Goal: Task Accomplishment & Management: Manage account settings

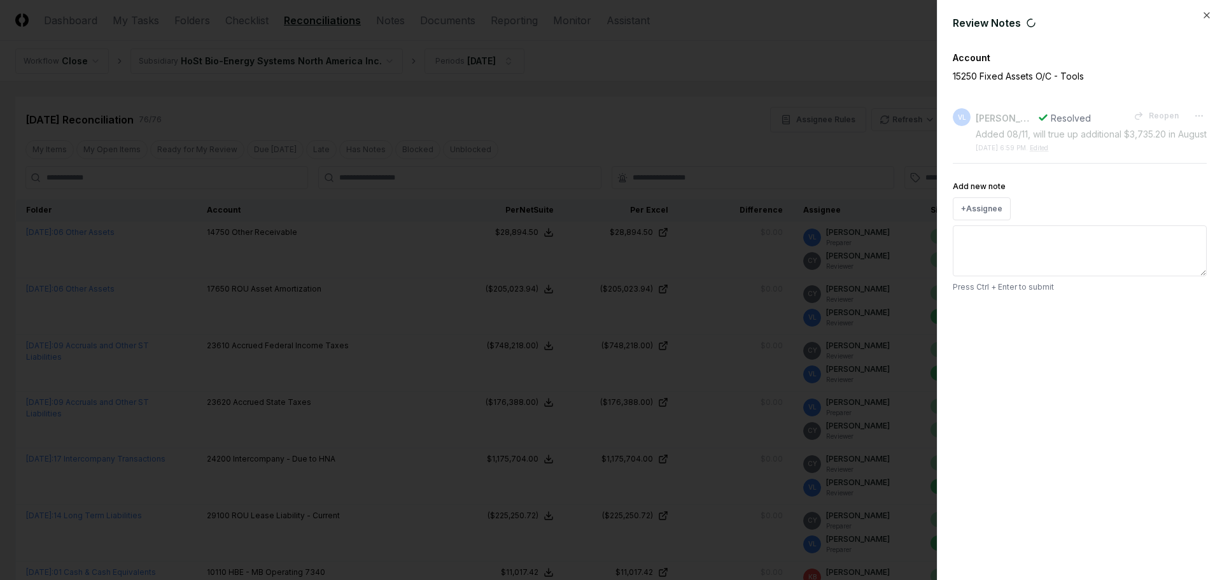
click at [1209, 14] on icon "button" at bounding box center [1207, 15] width 10 height 10
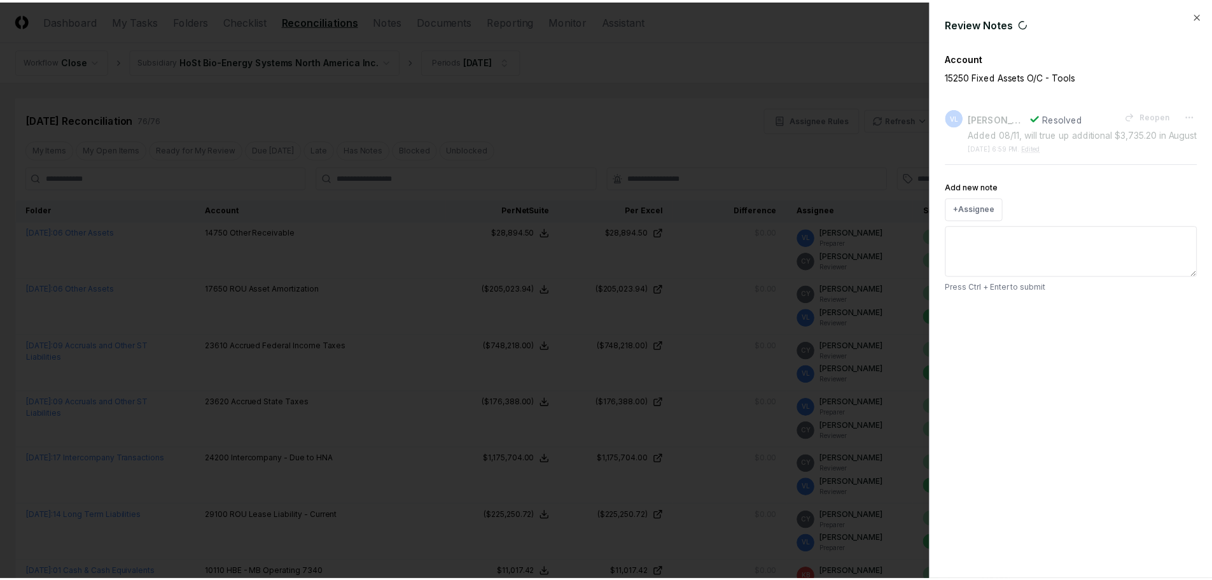
scroll to position [1846, 0]
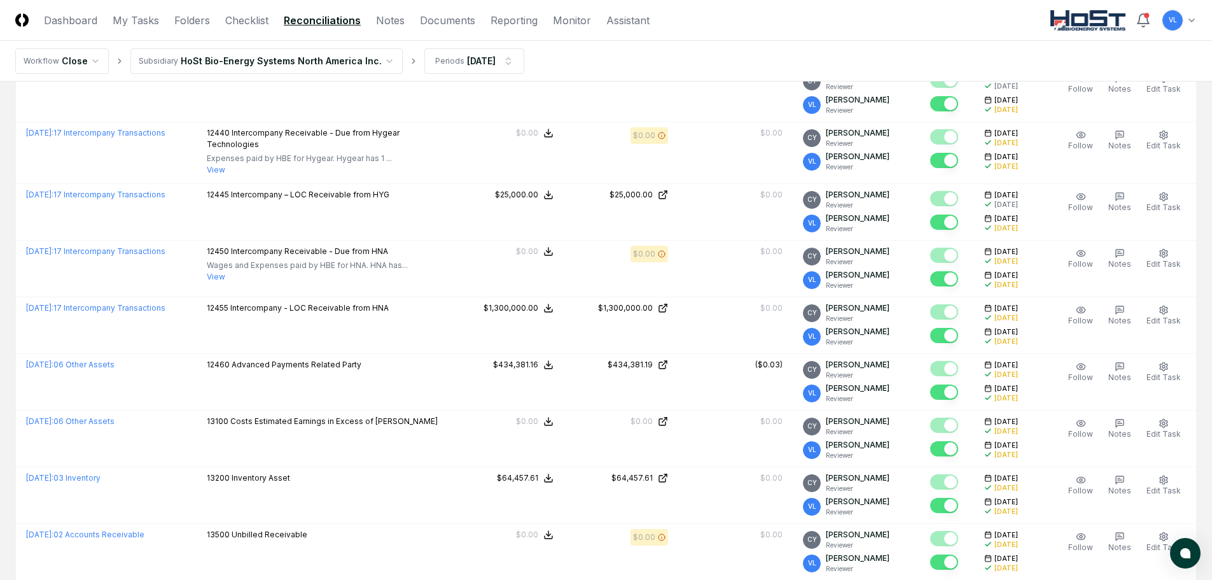
scroll to position [764, 0]
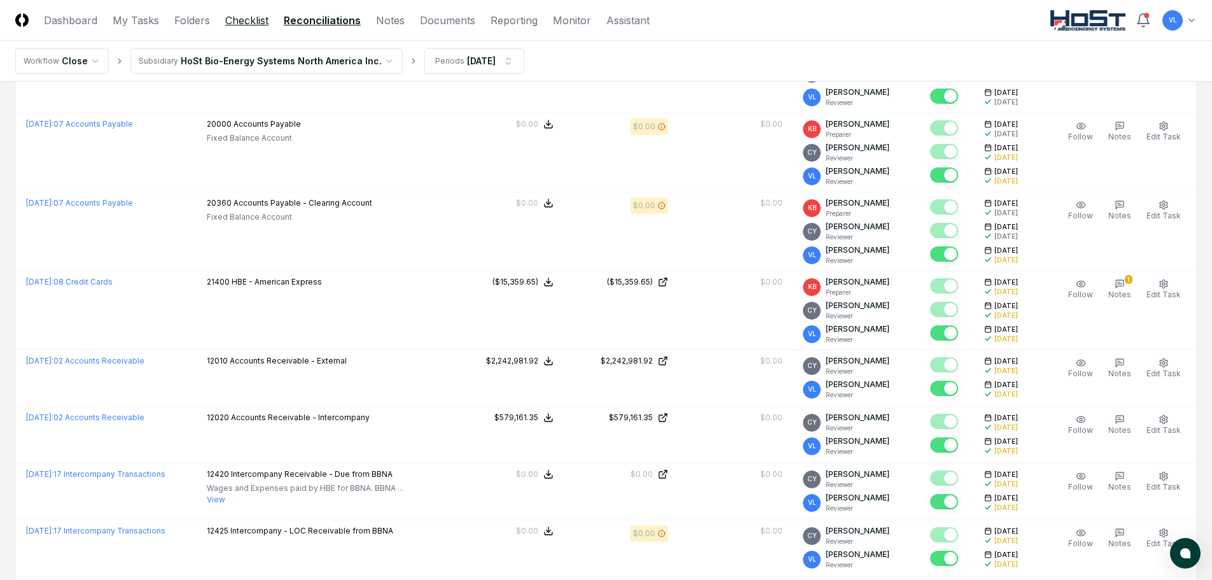
click at [251, 22] on link "Checklist" at bounding box center [246, 20] width 43 height 15
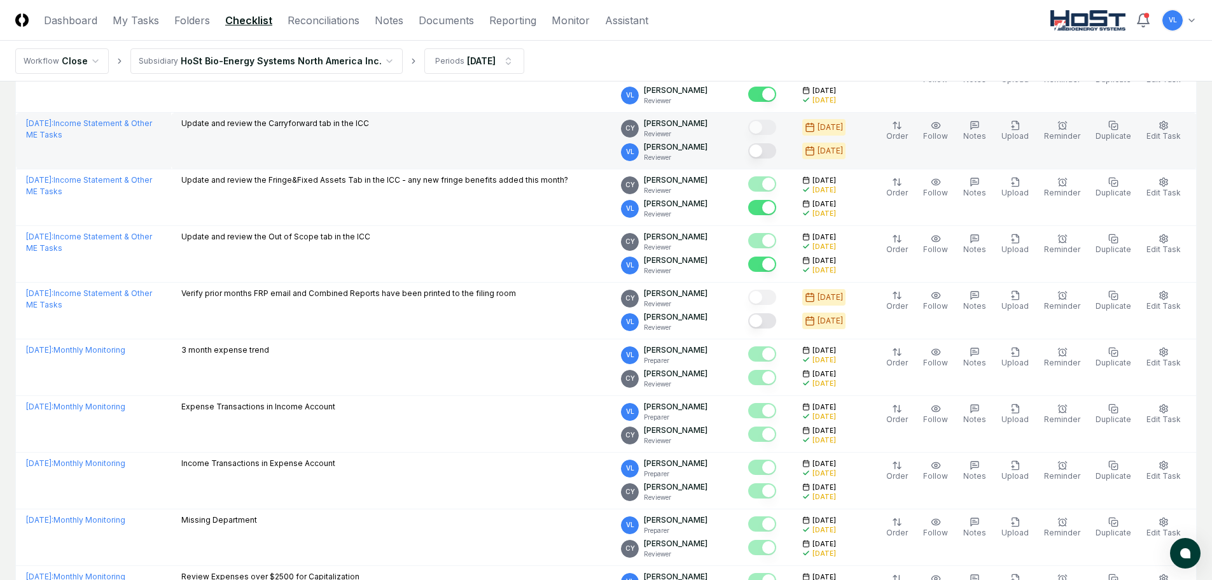
scroll to position [764, 0]
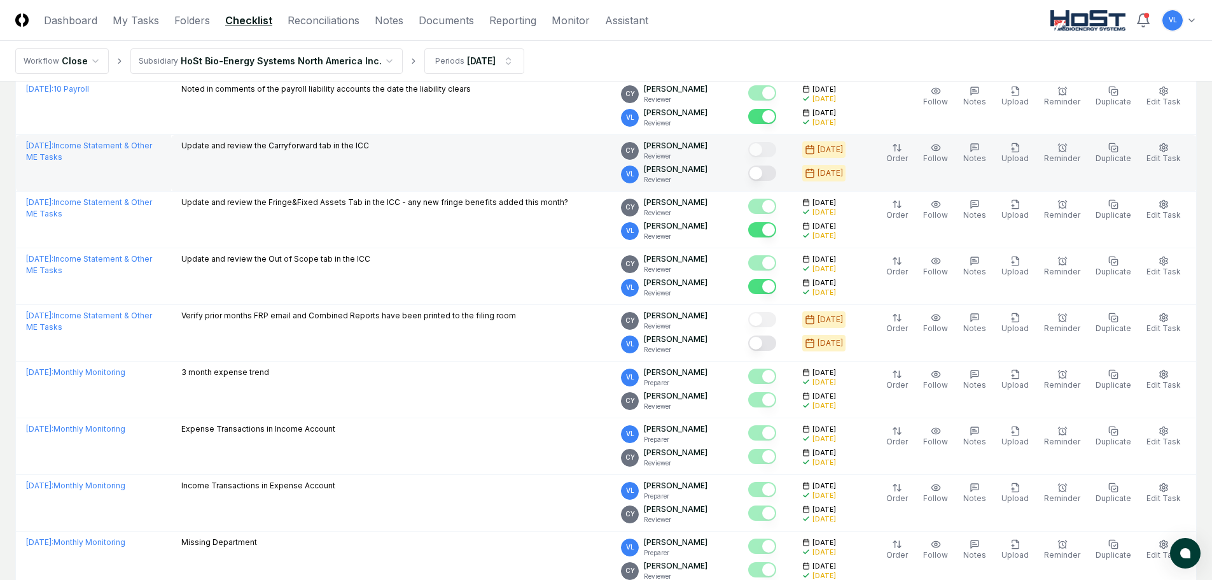
click at [776, 173] on button "Mark complete" at bounding box center [762, 172] width 28 height 15
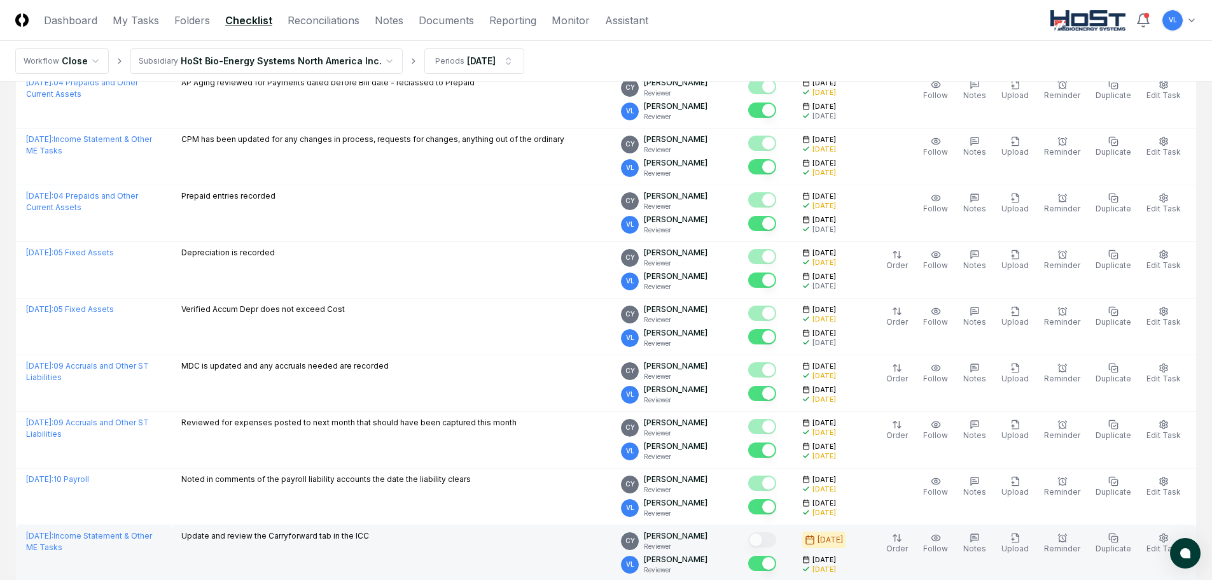
scroll to position [0, 0]
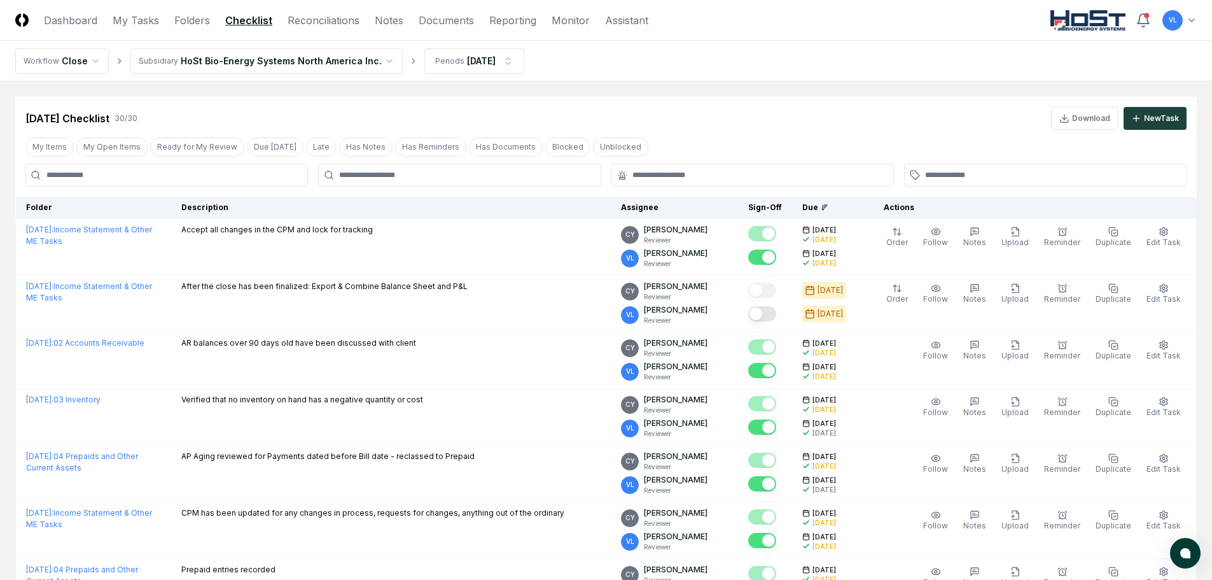
click at [764, 67] on nav "Workflow Close Subsidiary HoSt Bio-Energy Systems North America Inc. Periods [D…" at bounding box center [606, 61] width 1212 height 41
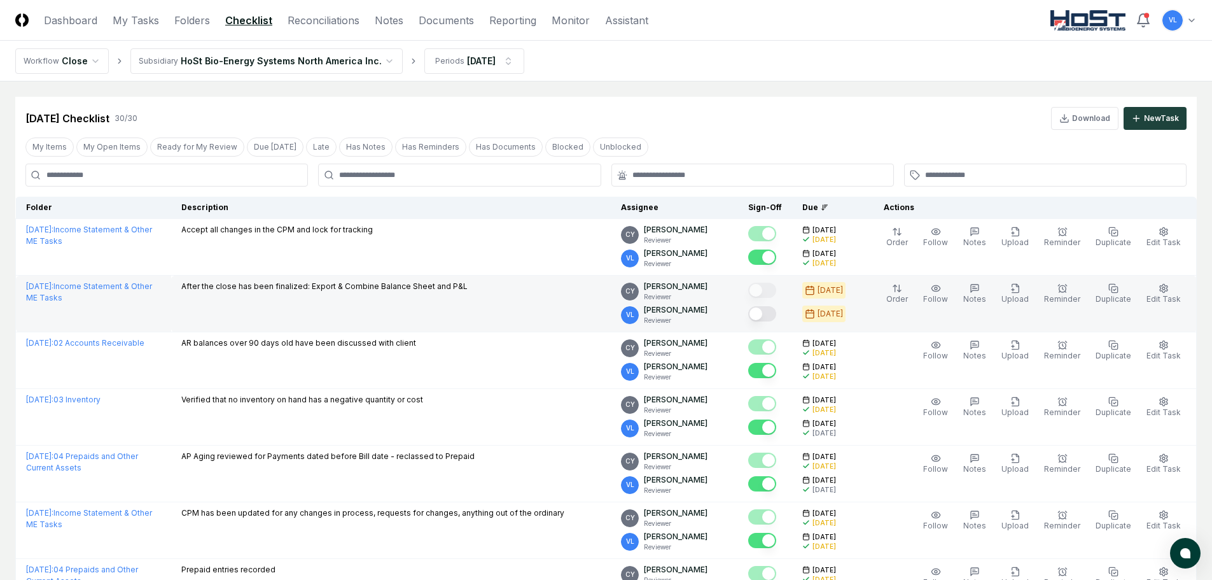
click at [776, 316] on button "Mark complete" at bounding box center [762, 313] width 28 height 15
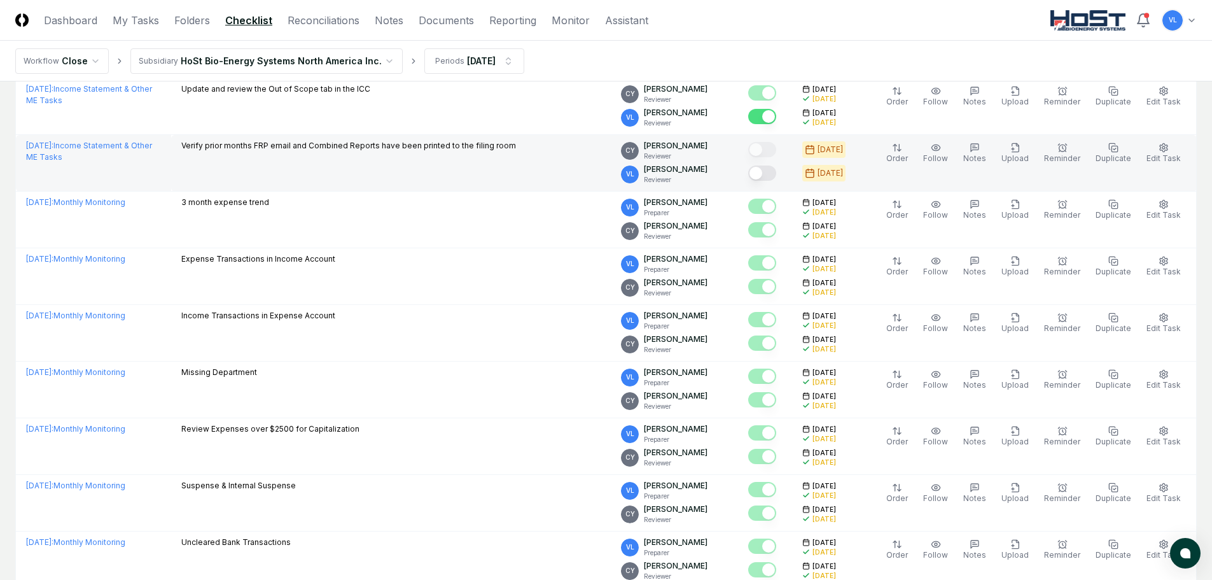
scroll to position [955, 0]
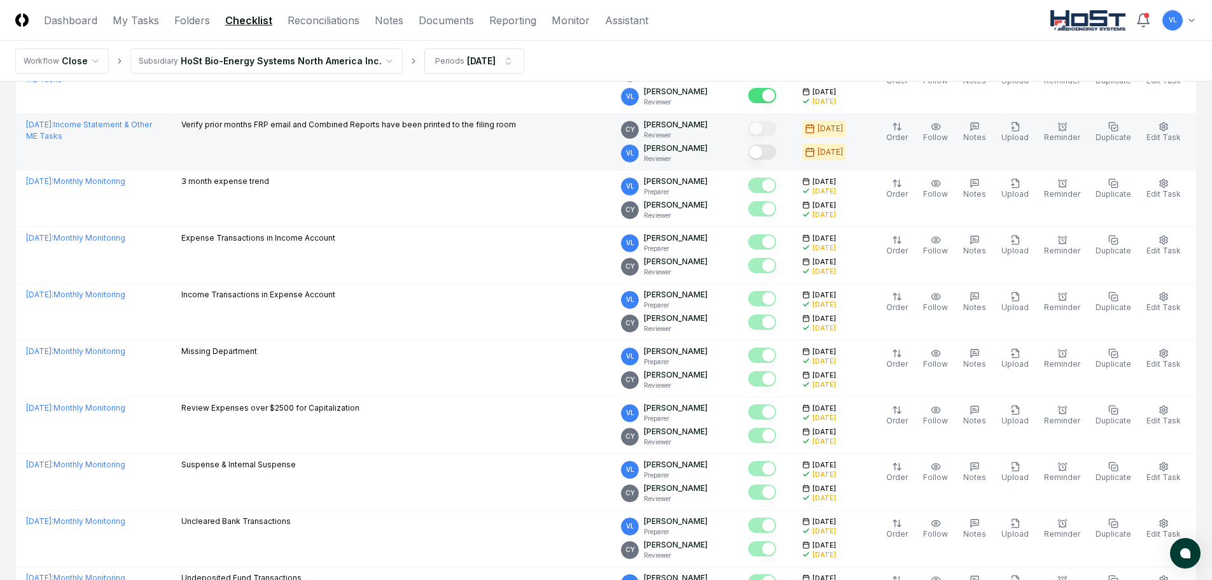
click at [775, 155] on button "Mark complete" at bounding box center [762, 151] width 28 height 15
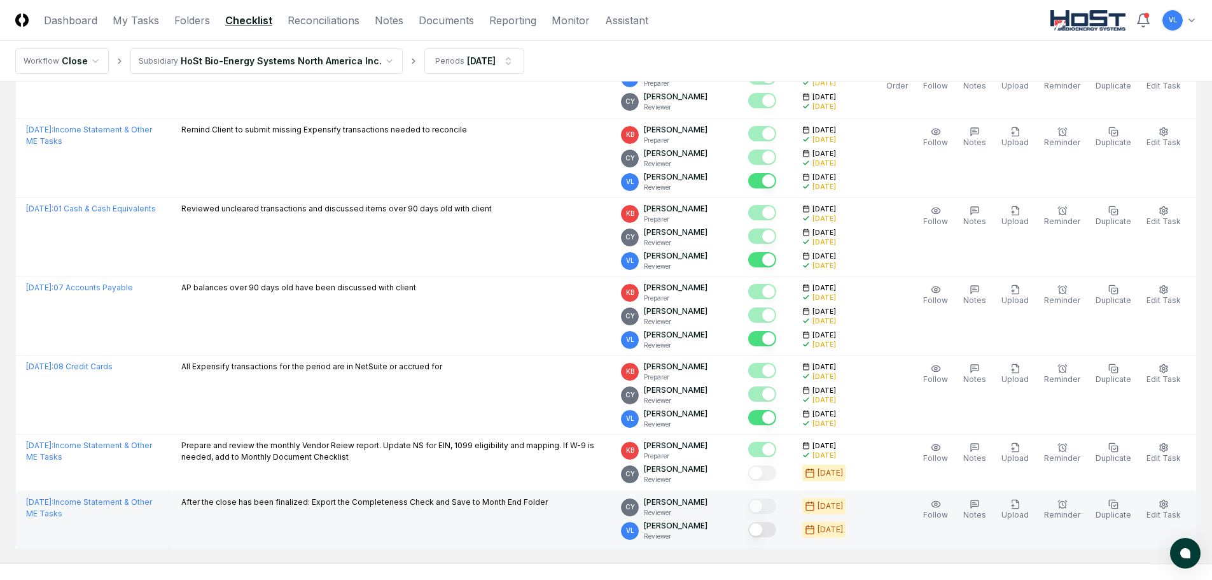
scroll to position [1519, 0]
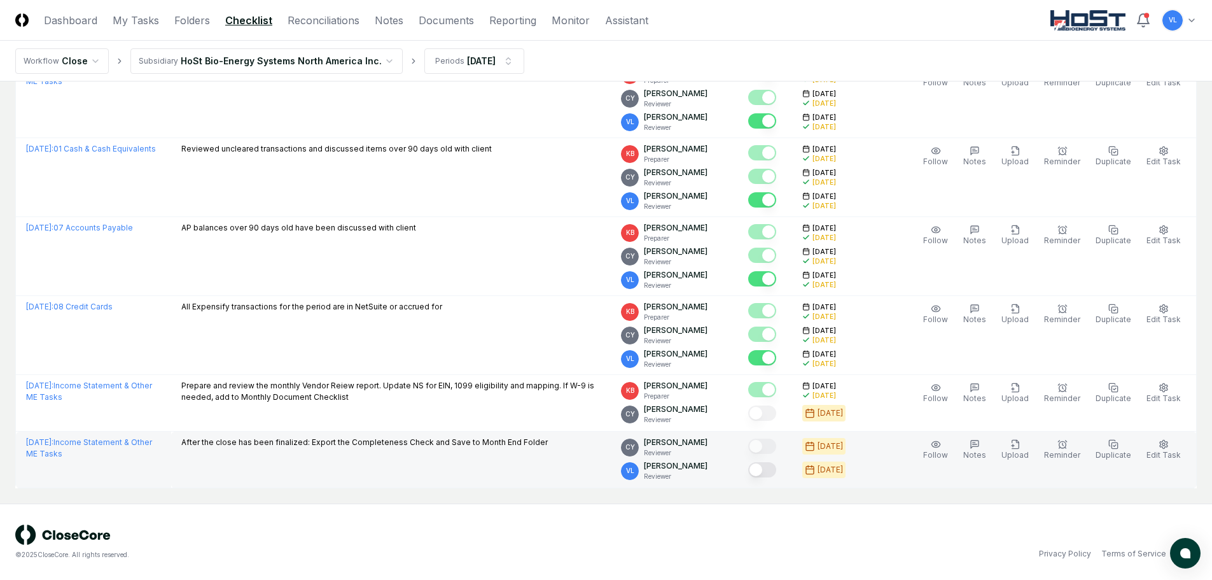
click at [771, 474] on button "Mark complete" at bounding box center [762, 469] width 28 height 15
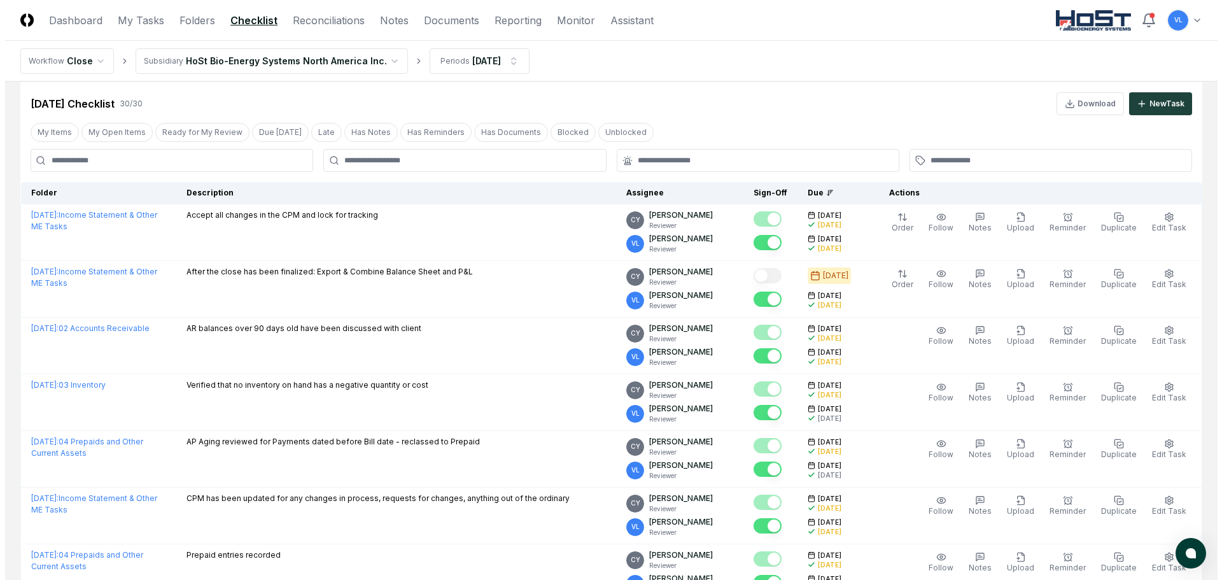
scroll to position [0, 0]
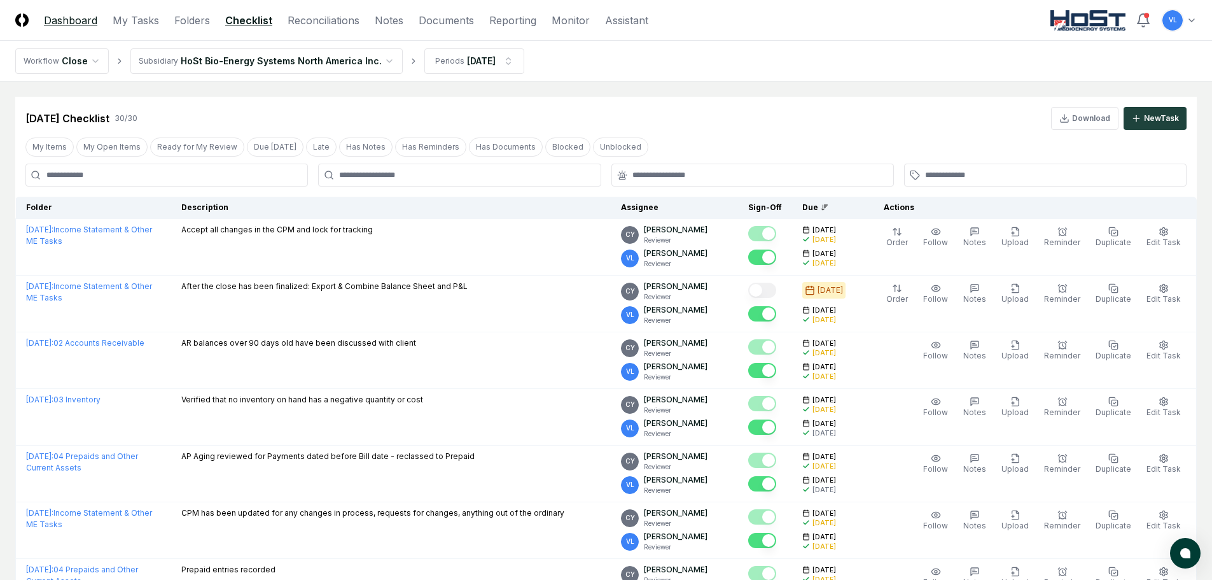
click at [80, 22] on link "Dashboard" at bounding box center [70, 20] width 53 height 15
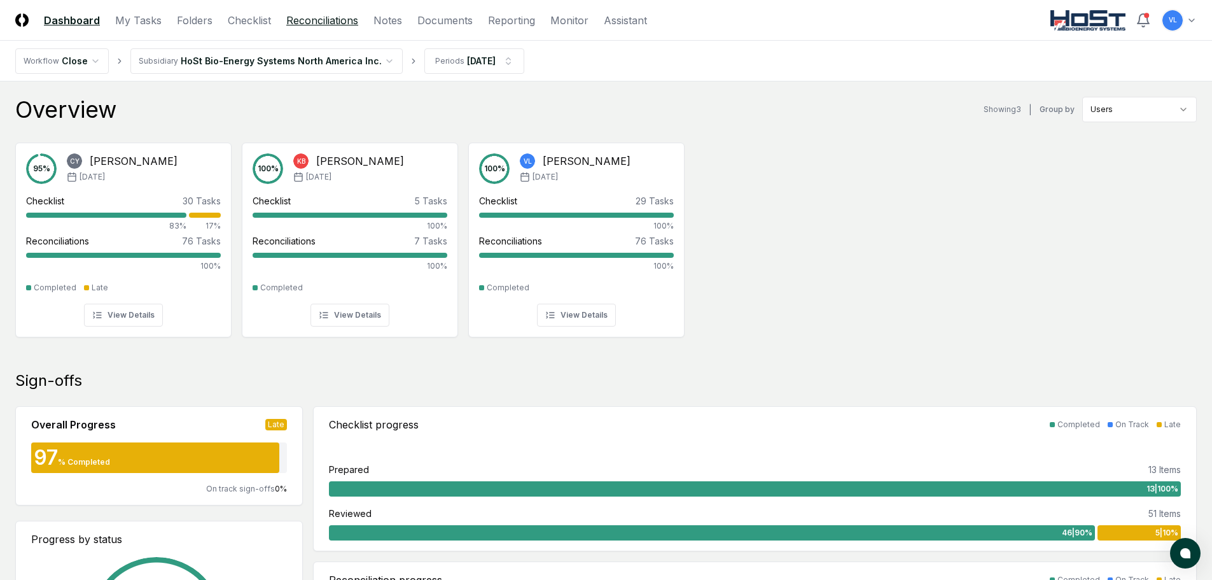
click at [334, 19] on link "Reconciliations" at bounding box center [322, 20] width 72 height 15
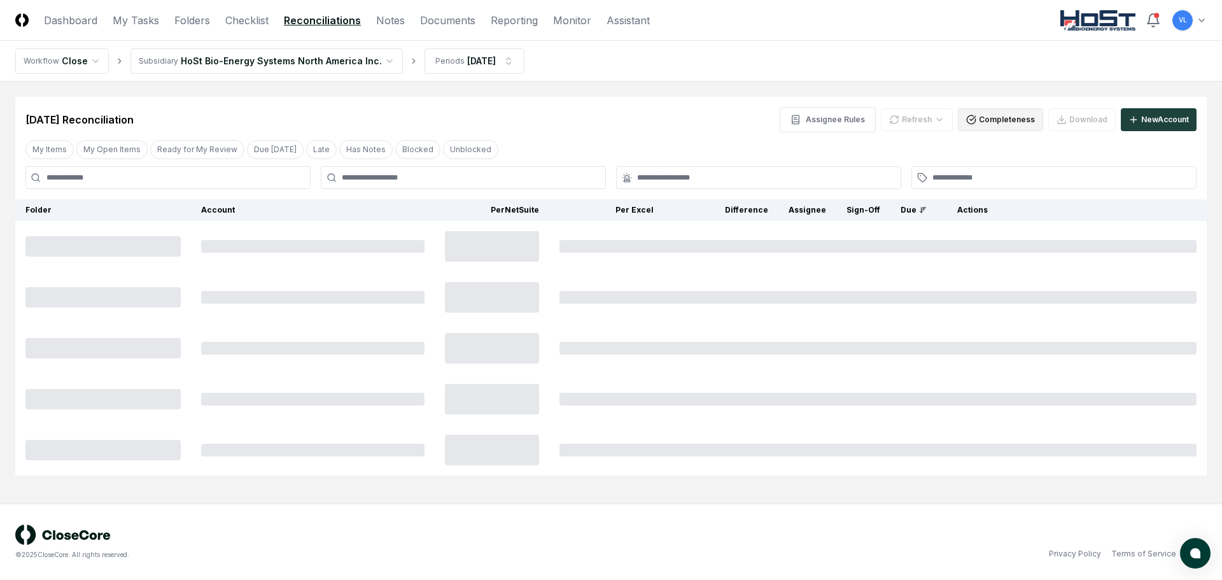
click at [1014, 125] on button "Completeness" at bounding box center [1000, 119] width 85 height 23
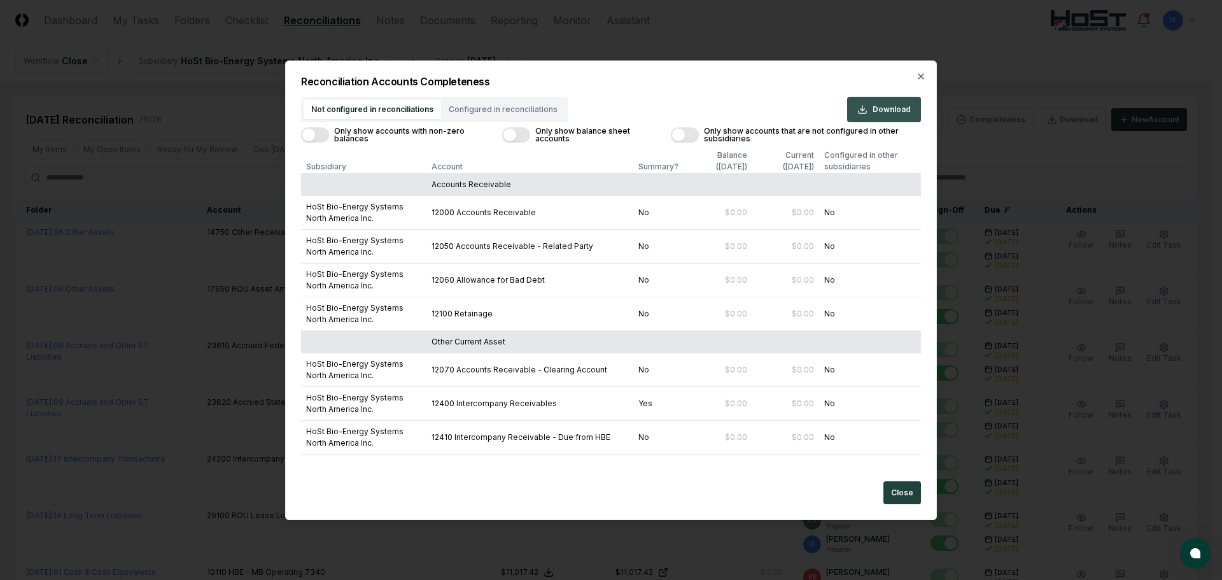
click at [883, 111] on span "Download" at bounding box center [892, 109] width 38 height 11
drag, startPoint x: 903, startPoint y: 486, endPoint x: 1137, endPoint y: 313, distance: 291.6
click at [903, 486] on button "Close" at bounding box center [902, 492] width 38 height 23
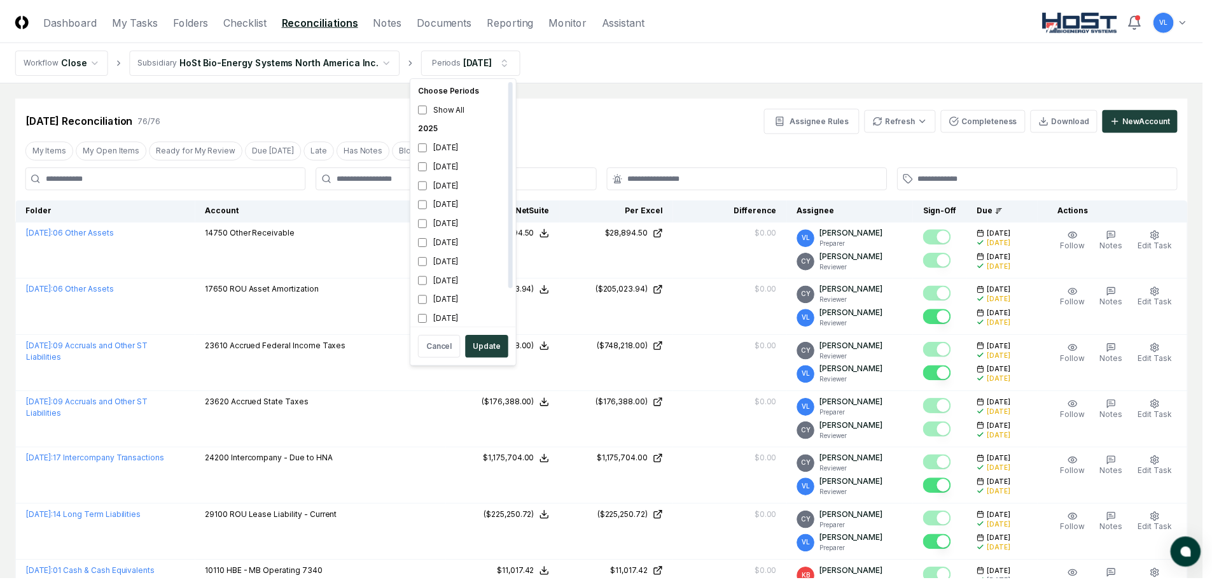
scroll to position [4, 0]
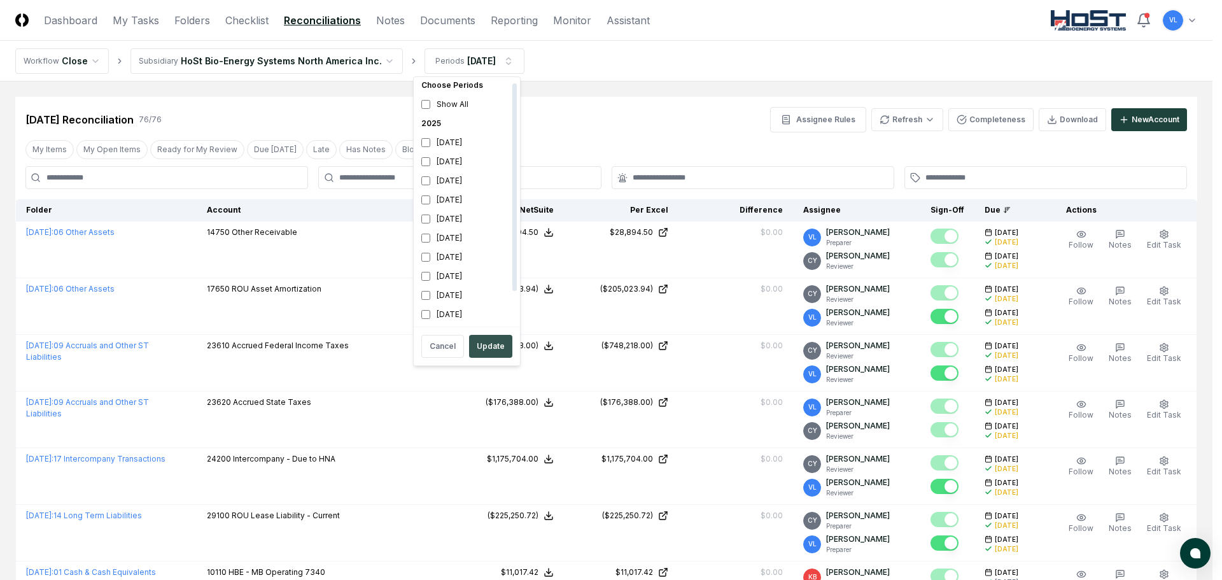
click at [495, 344] on button "Update" at bounding box center [490, 346] width 43 height 23
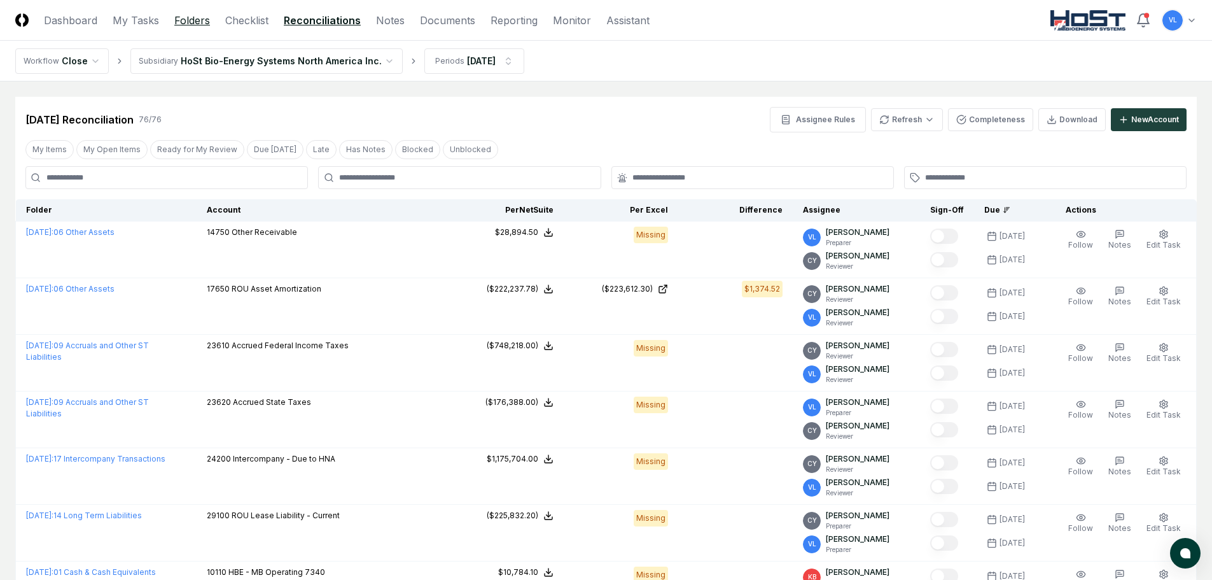
click at [192, 23] on link "Folders" at bounding box center [192, 20] width 36 height 15
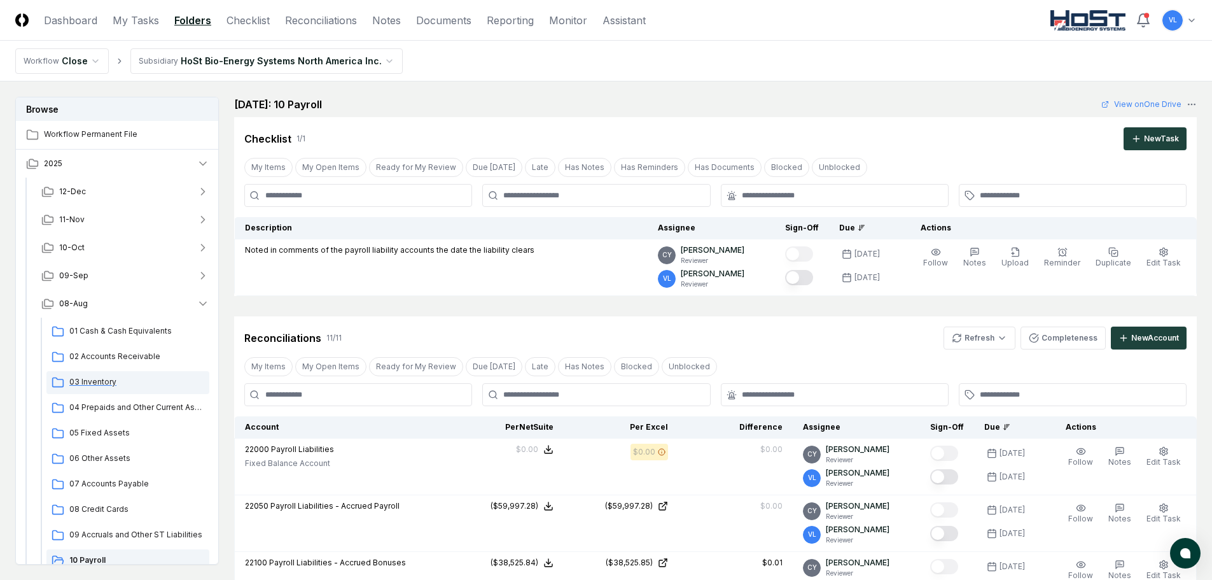
click at [99, 380] on span "03 Inventory" at bounding box center [136, 381] width 135 height 11
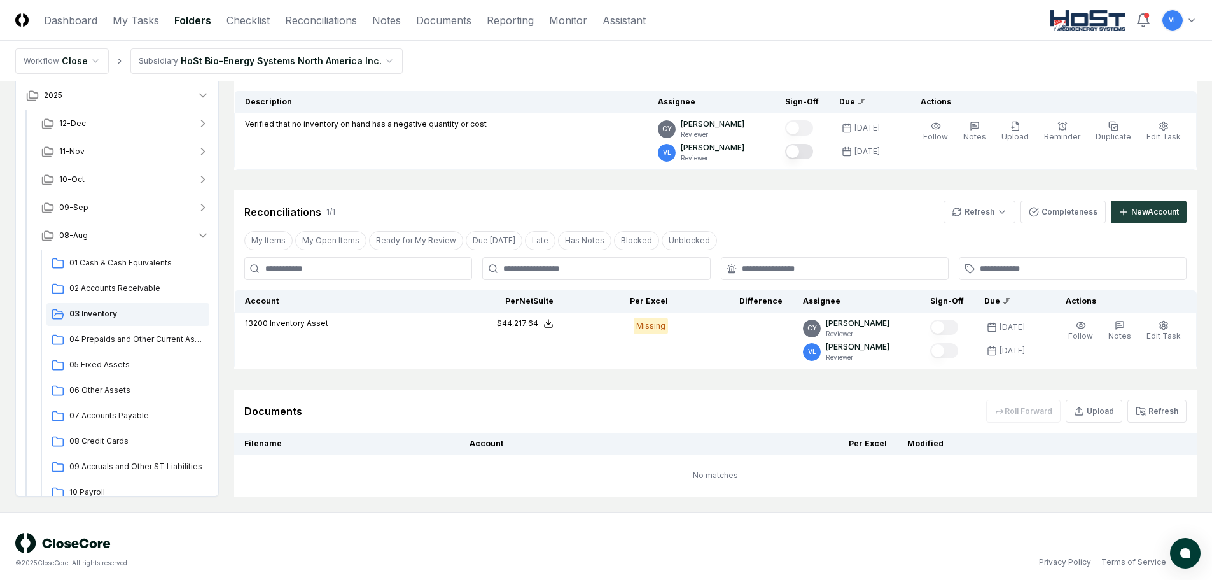
scroll to position [127, 0]
click at [138, 338] on span "04 Prepaids and Other Current Assets" at bounding box center [136, 337] width 135 height 11
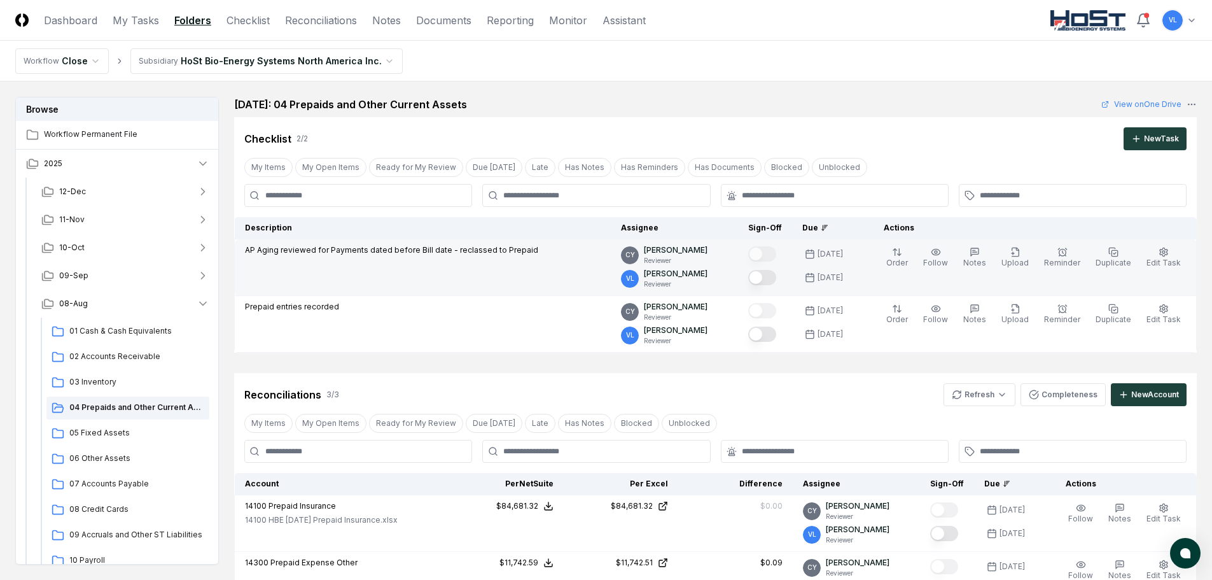
click at [776, 276] on button "Mark complete" at bounding box center [762, 277] width 28 height 15
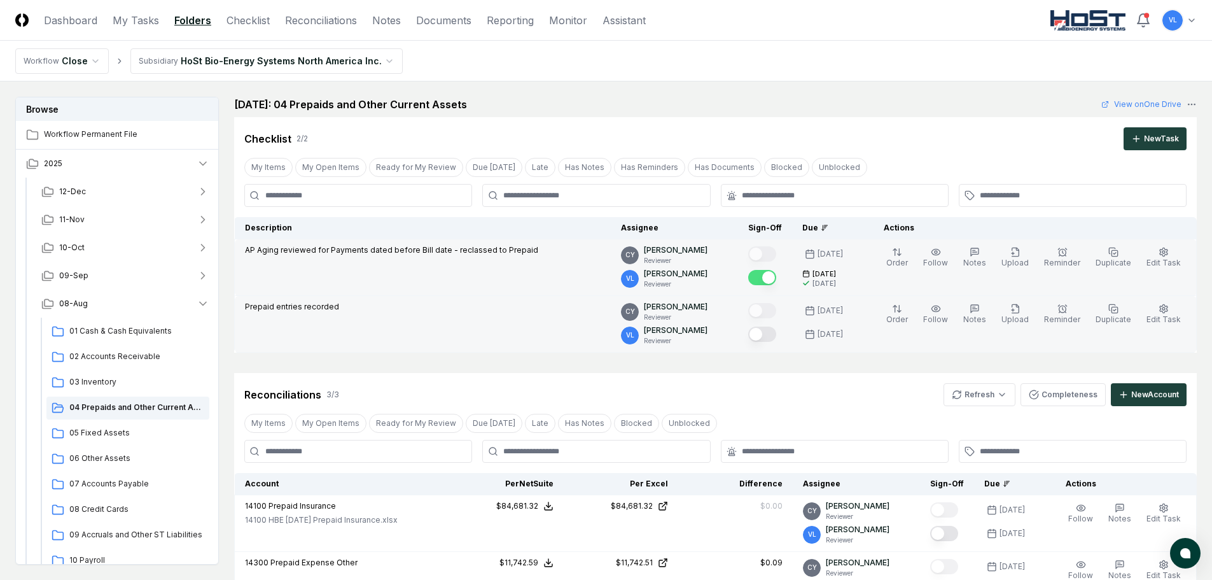
click at [776, 335] on button "Mark complete" at bounding box center [762, 334] width 28 height 15
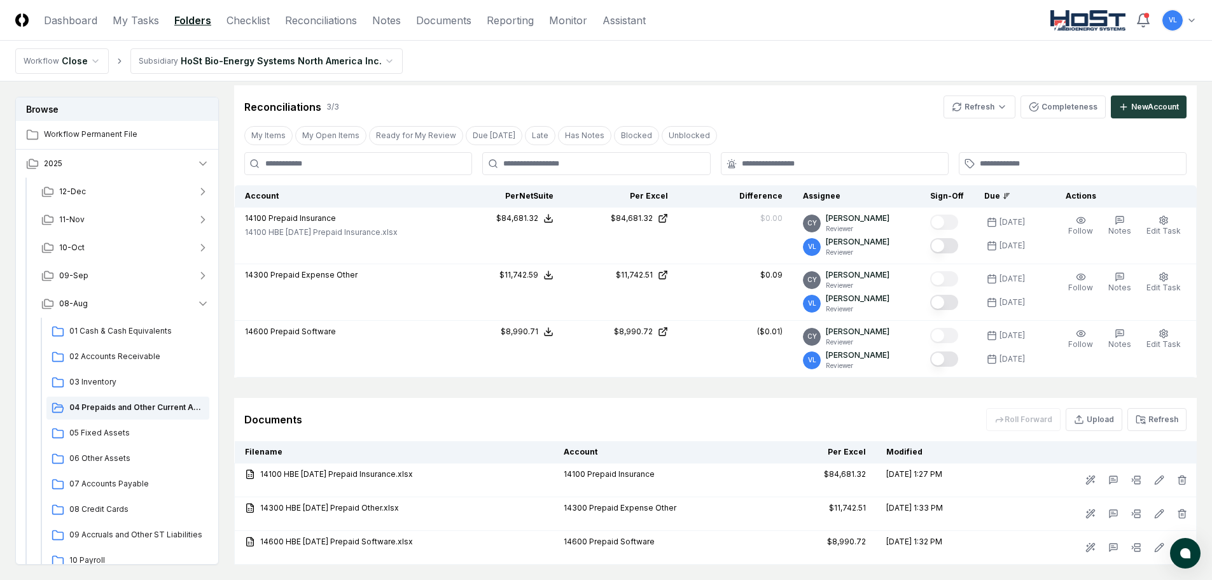
scroll to position [318, 0]
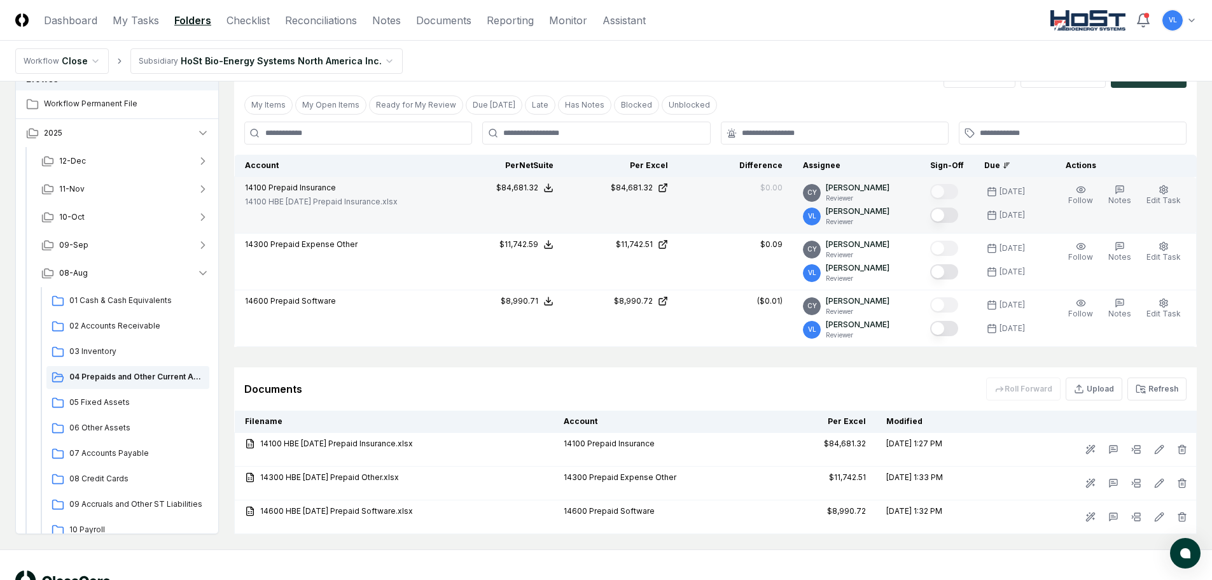
click at [955, 218] on button "Mark complete" at bounding box center [945, 214] width 28 height 15
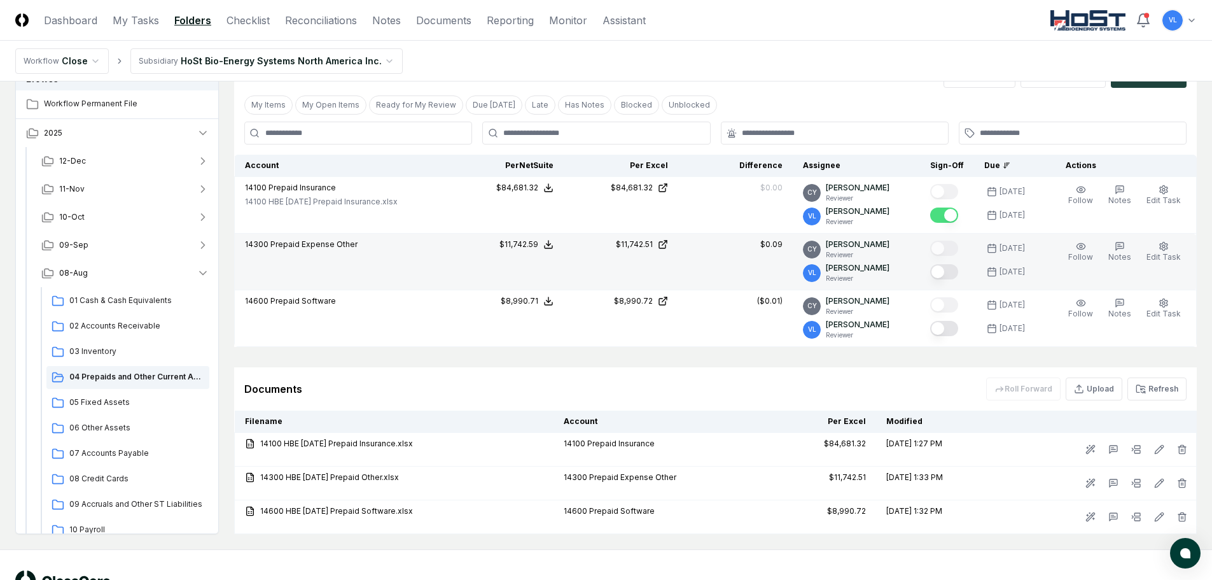
click at [948, 272] on button "Mark complete" at bounding box center [945, 271] width 28 height 15
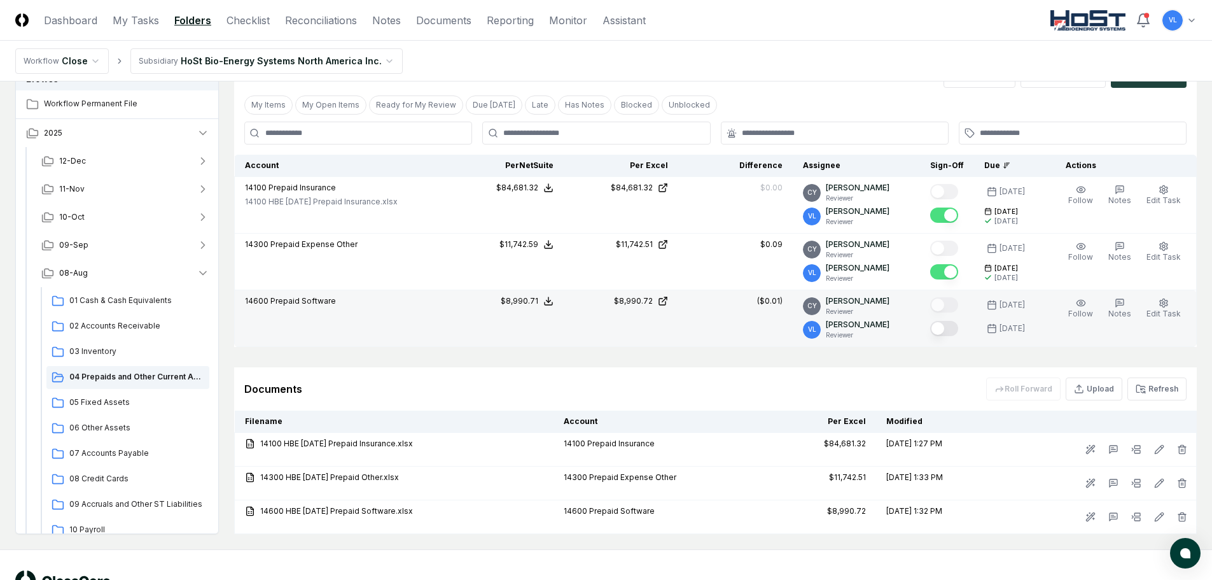
click at [957, 328] on button "Mark complete" at bounding box center [945, 328] width 28 height 15
click at [109, 400] on span "05 Fixed Assets" at bounding box center [136, 402] width 135 height 11
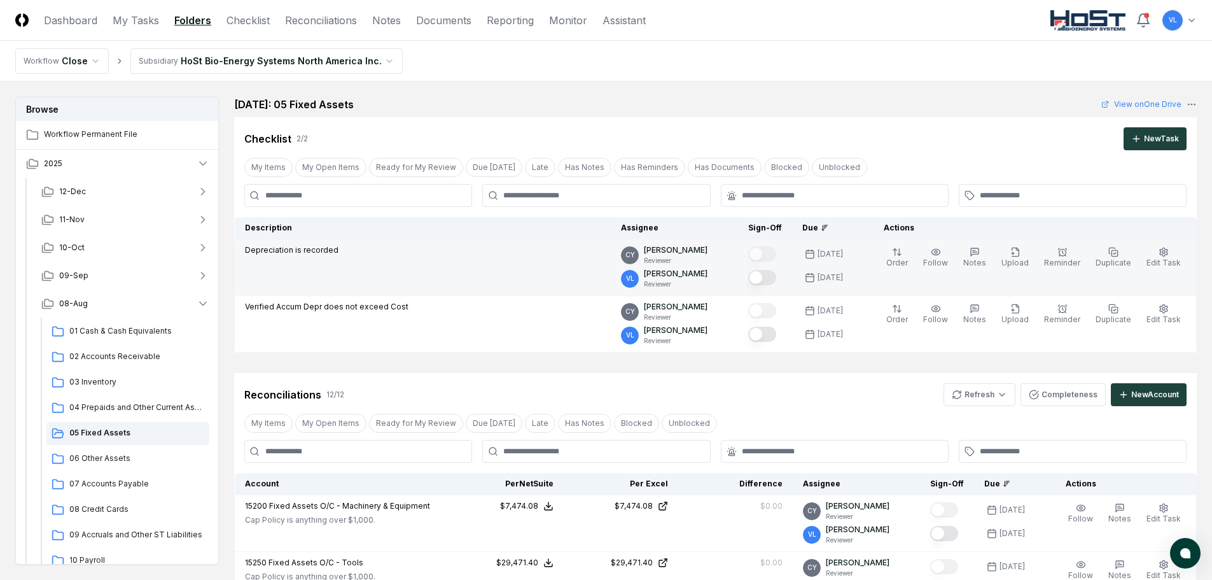
click at [776, 274] on button "Mark complete" at bounding box center [762, 277] width 28 height 15
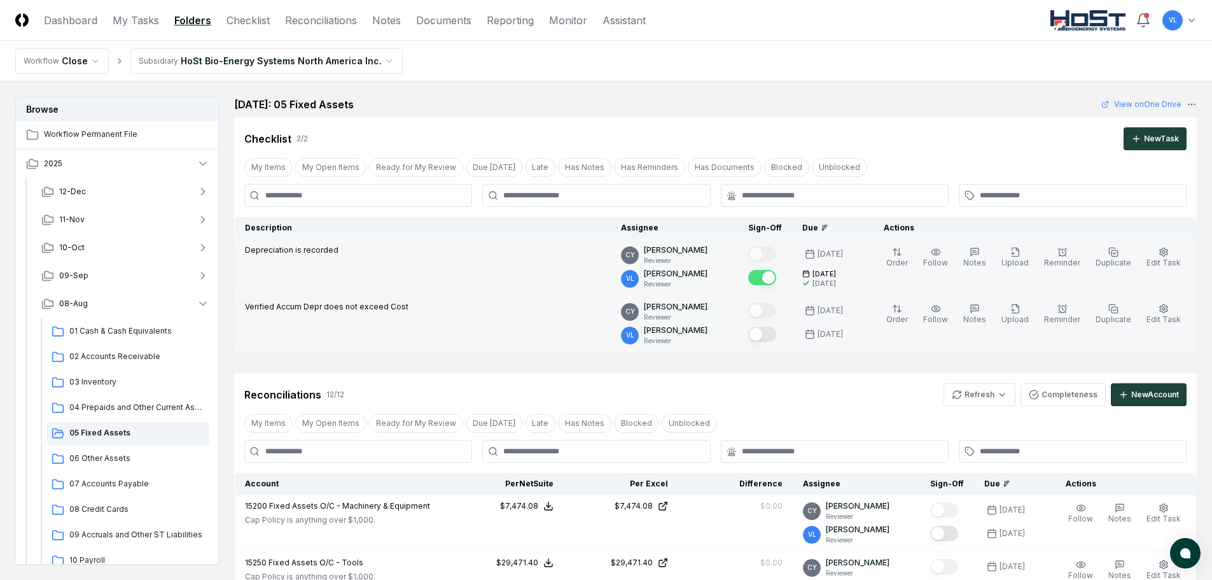
click at [768, 337] on button "Mark complete" at bounding box center [762, 334] width 28 height 15
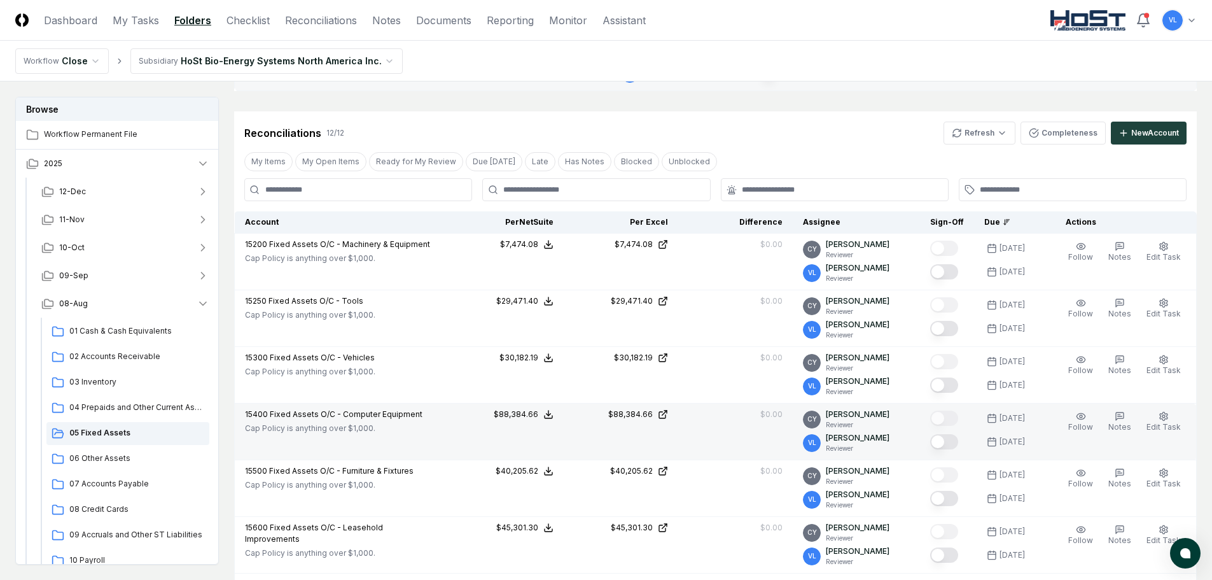
scroll to position [318, 0]
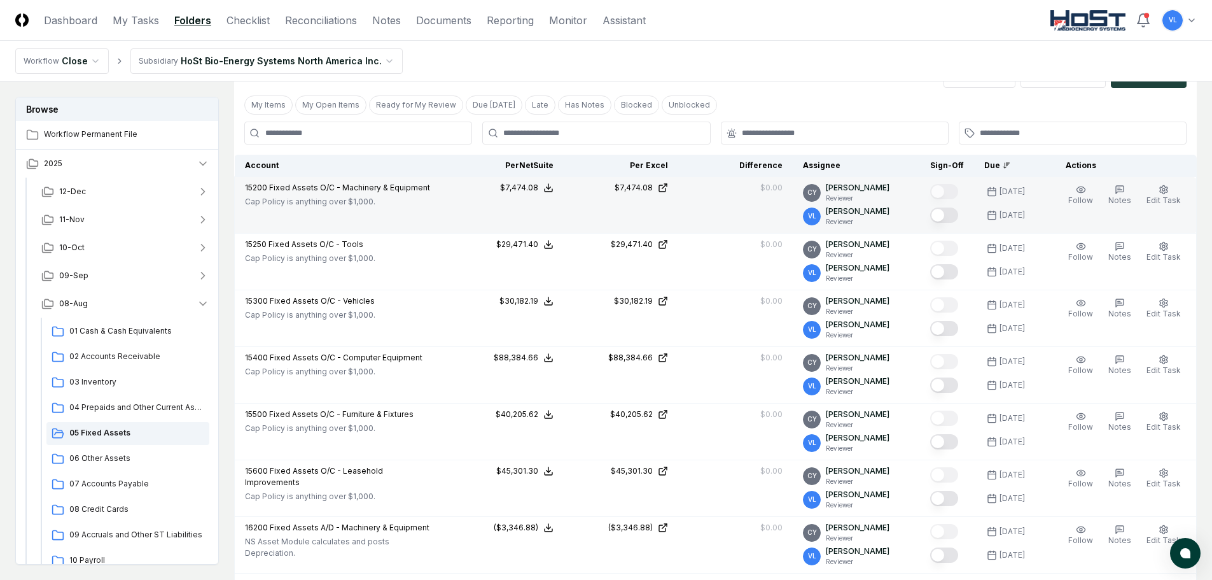
click at [952, 217] on button "Mark complete" at bounding box center [945, 214] width 28 height 15
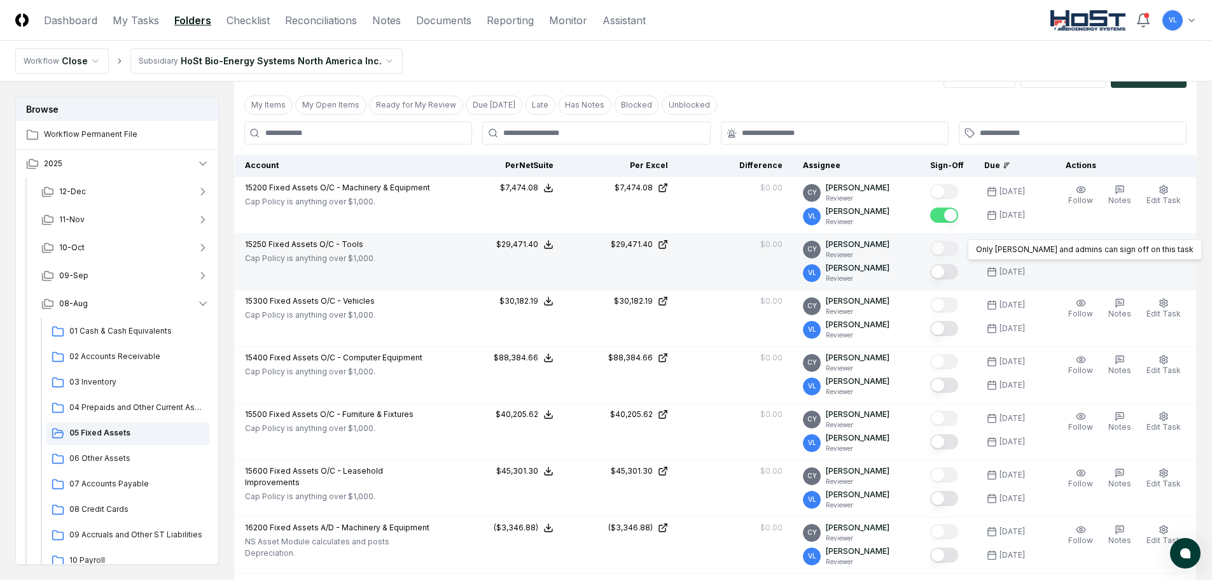
click at [956, 274] on button "Mark complete" at bounding box center [945, 271] width 28 height 15
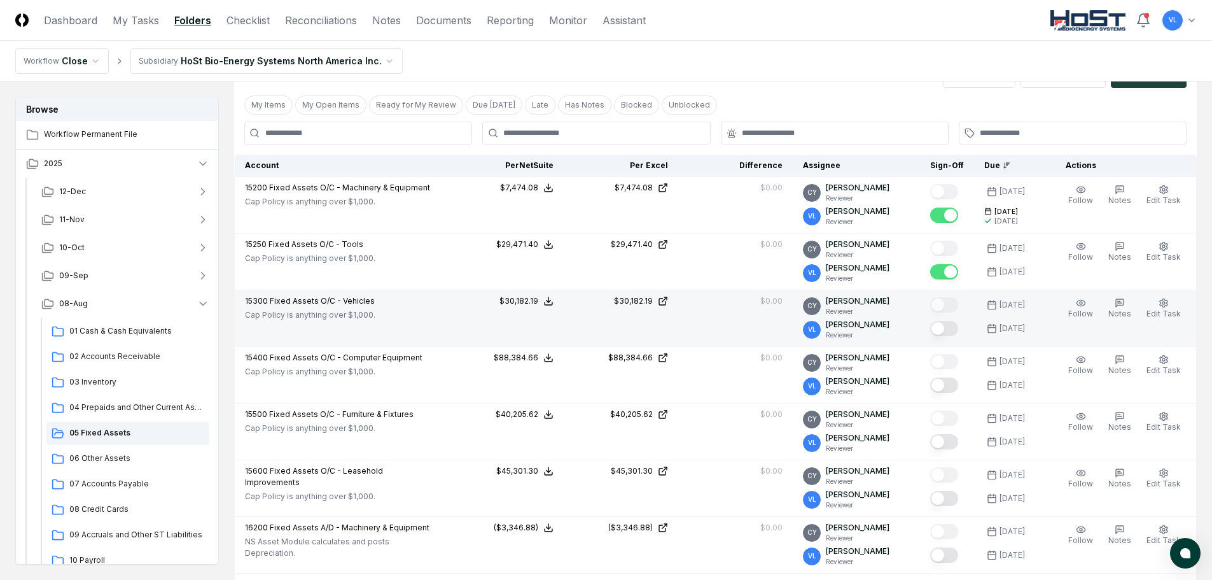
click at [955, 328] on button "Mark complete" at bounding box center [945, 328] width 28 height 15
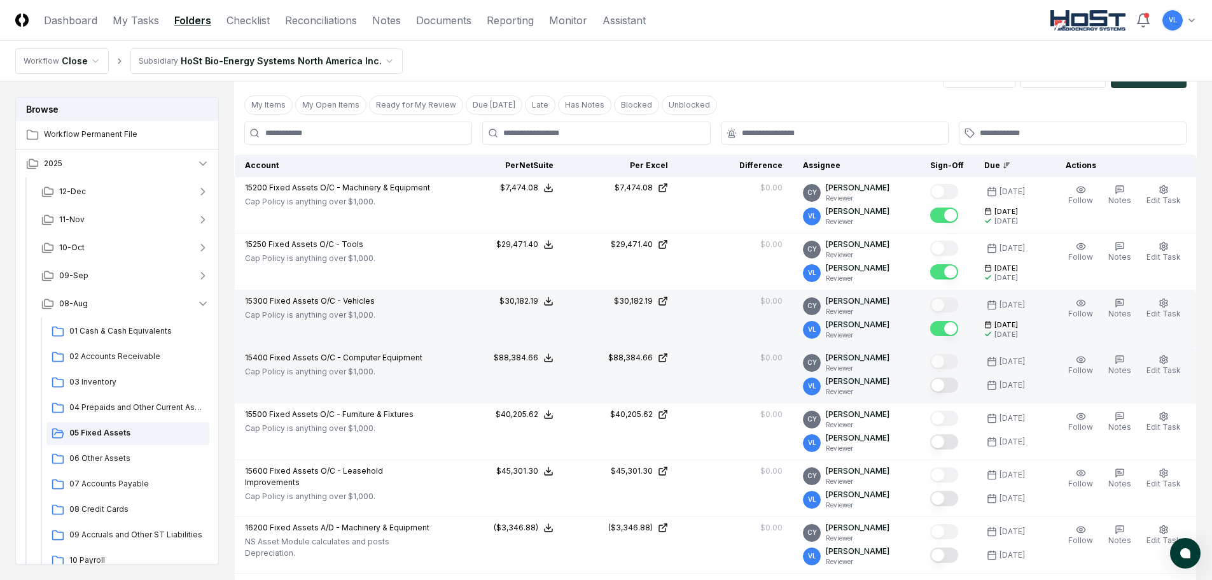
click at [958, 388] on button "Mark complete" at bounding box center [945, 384] width 28 height 15
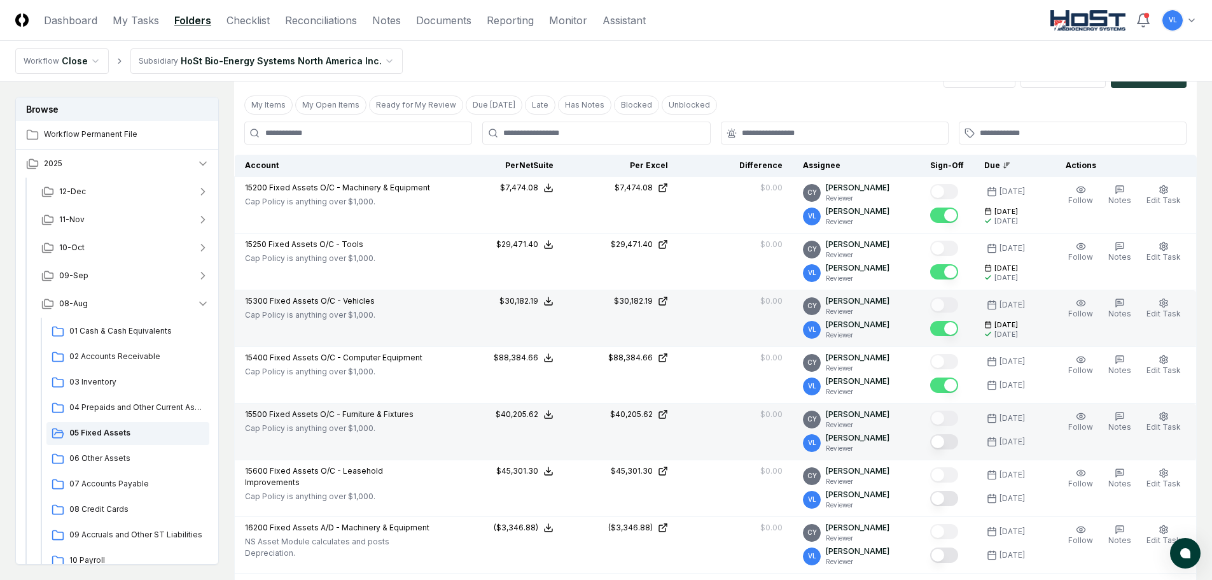
click at [959, 444] on button "Mark complete" at bounding box center [945, 441] width 28 height 15
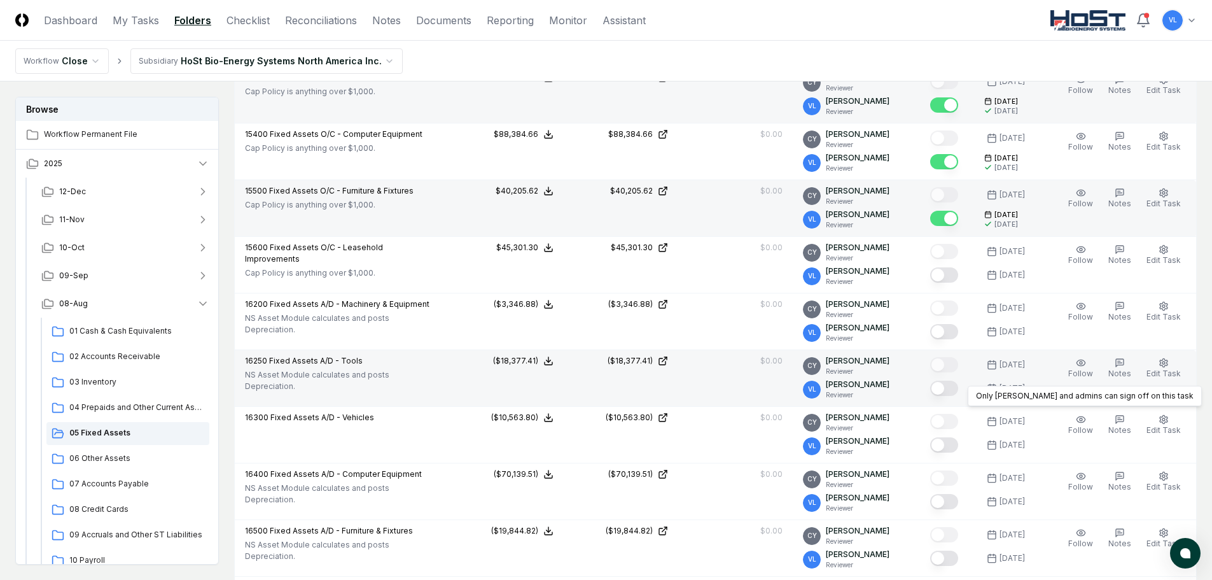
scroll to position [573, 0]
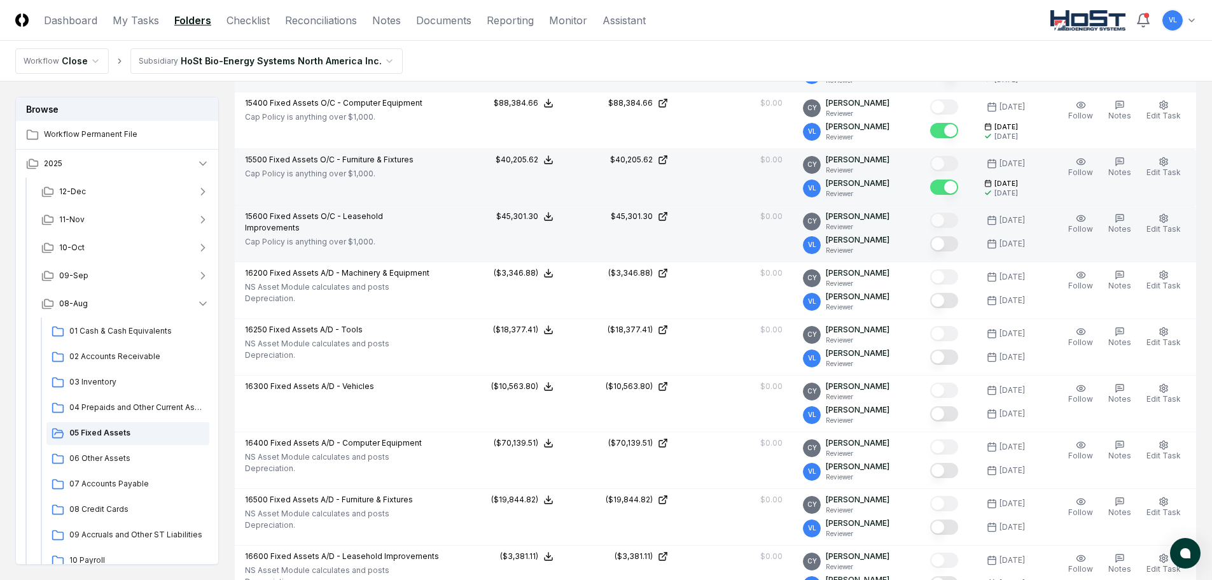
click at [956, 239] on button "Mark complete" at bounding box center [945, 243] width 28 height 15
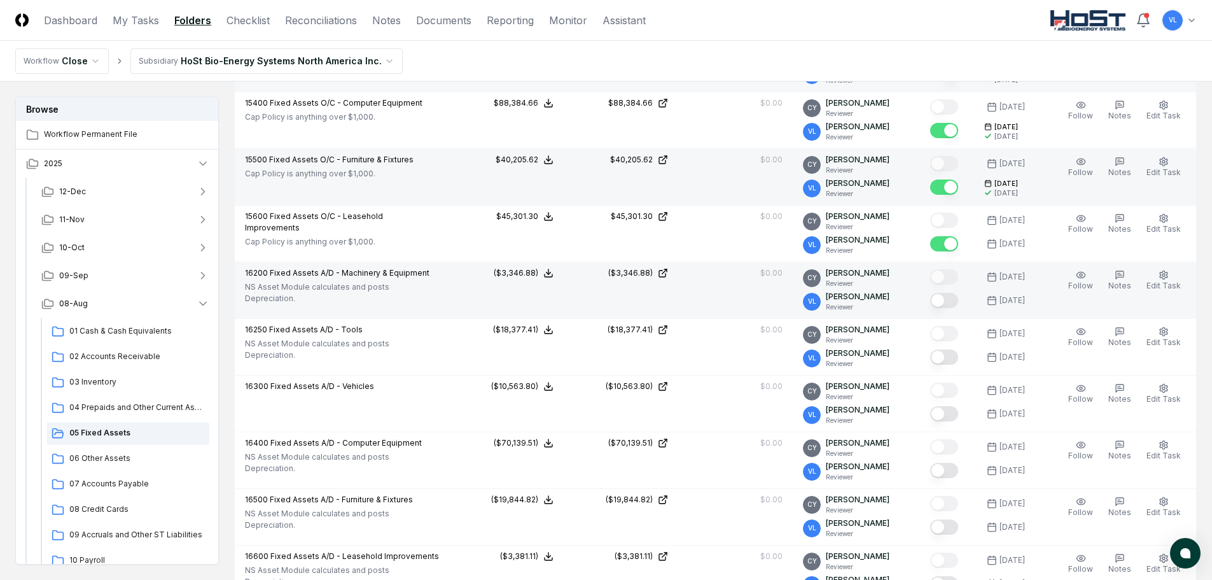
click at [959, 298] on button "Mark complete" at bounding box center [945, 300] width 28 height 15
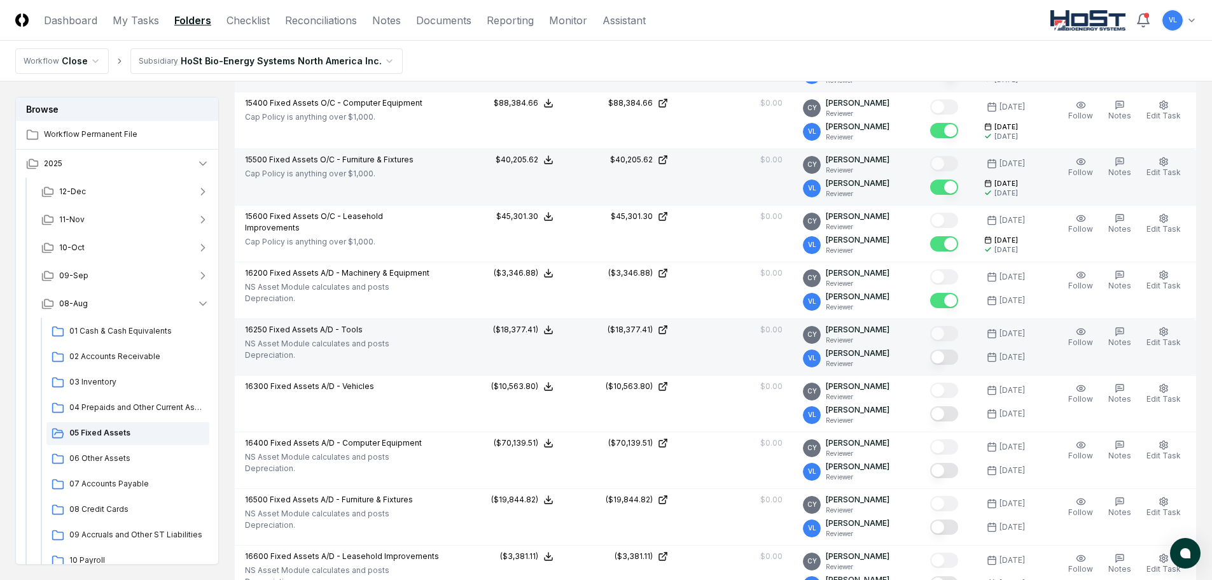
click at [950, 360] on button "Mark complete" at bounding box center [945, 356] width 28 height 15
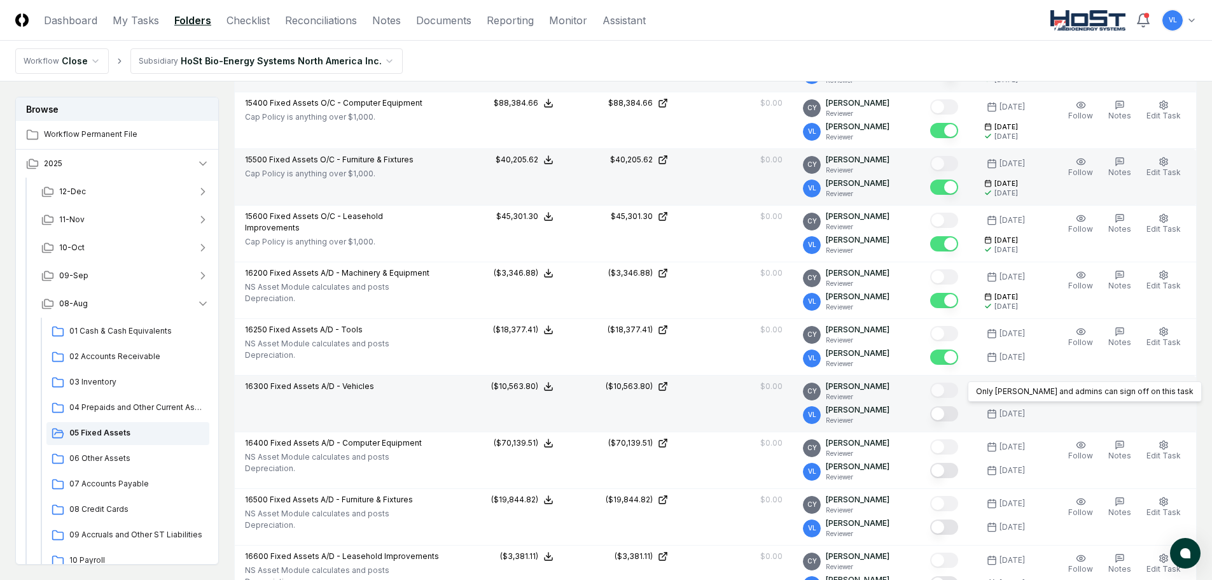
click at [953, 413] on button "Mark complete" at bounding box center [945, 413] width 28 height 15
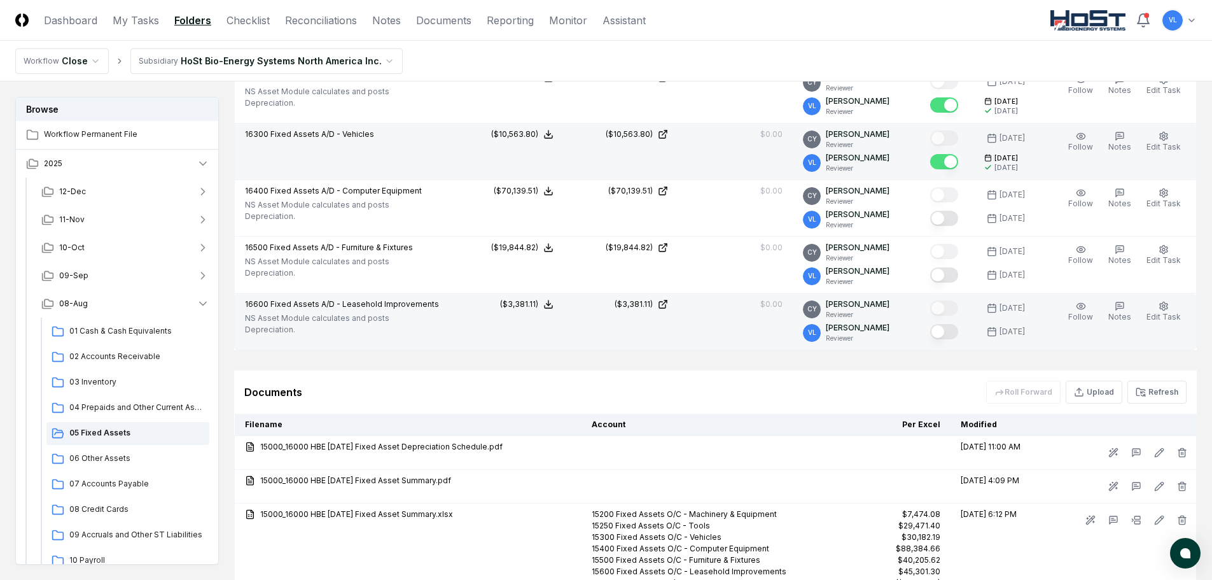
scroll to position [827, 0]
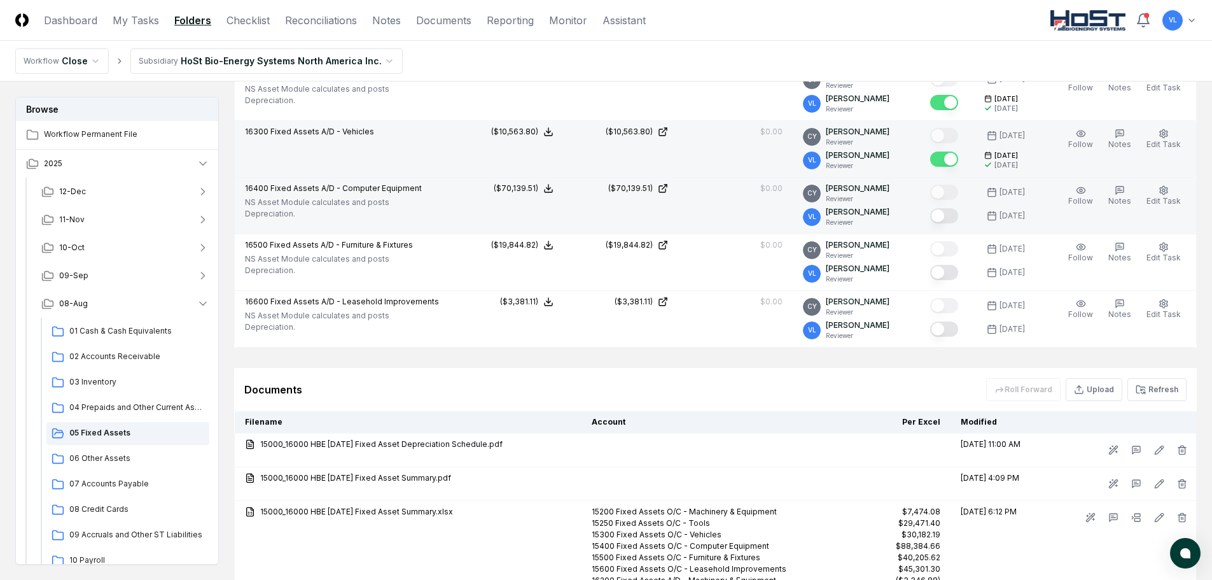
click at [945, 225] on div at bounding box center [945, 216] width 28 height 17
click at [950, 218] on button "Mark complete" at bounding box center [945, 215] width 28 height 15
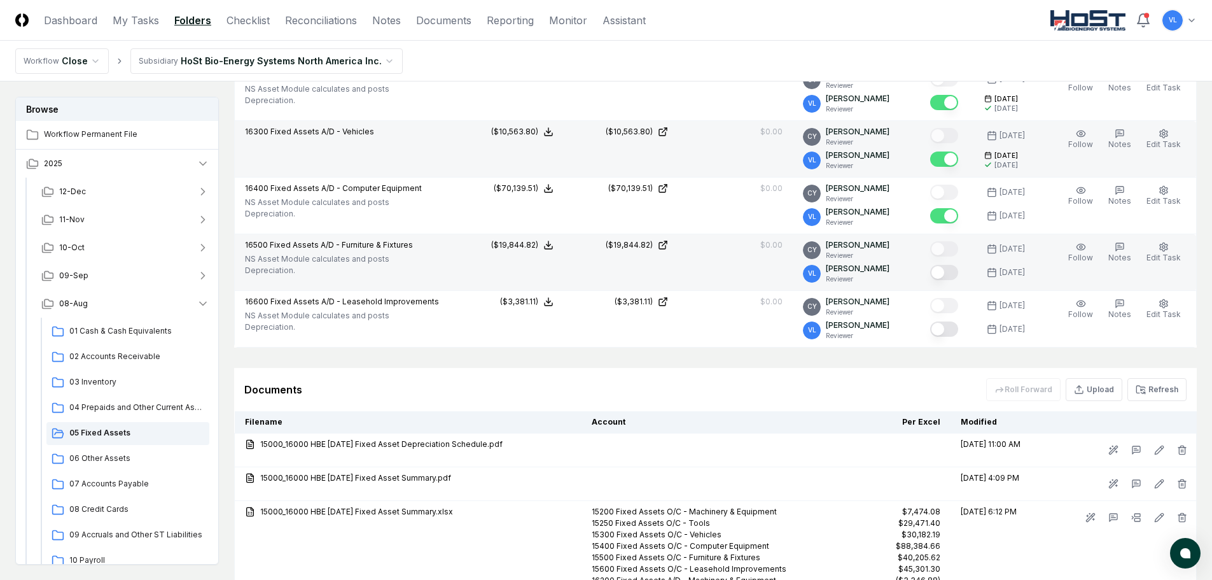
click at [951, 278] on button "Mark complete" at bounding box center [945, 272] width 28 height 15
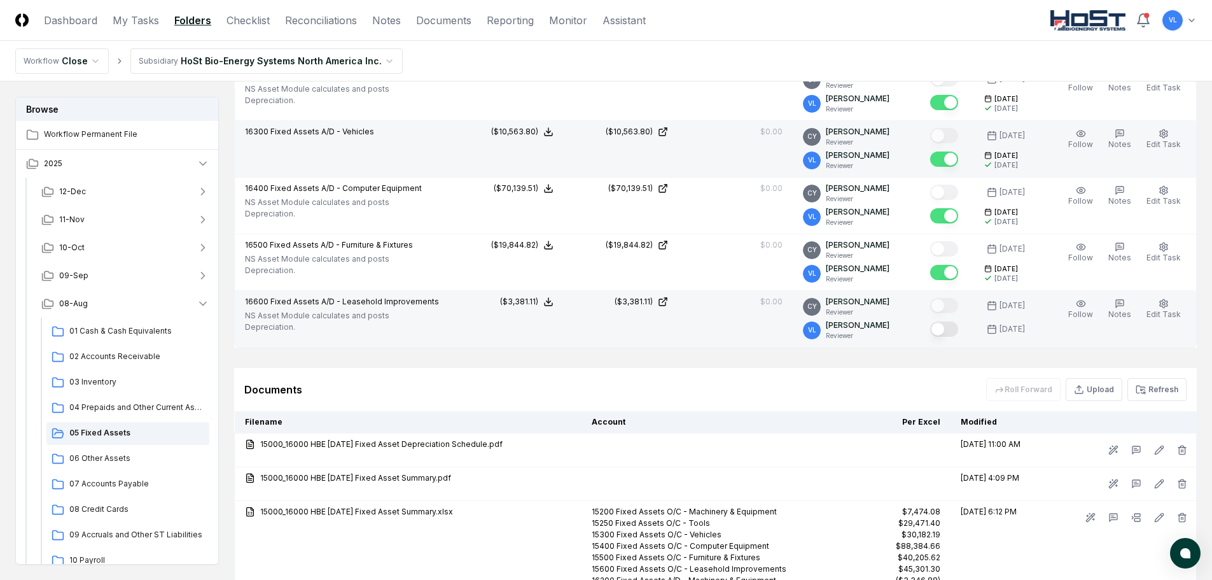
click at [955, 332] on button "Mark complete" at bounding box center [945, 328] width 28 height 15
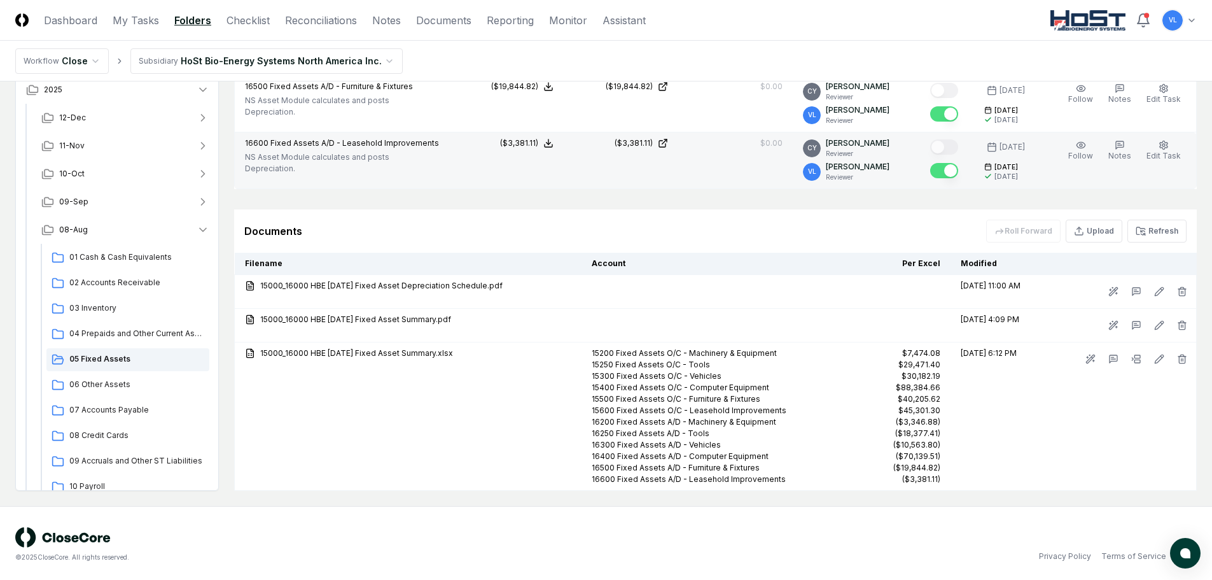
scroll to position [988, 0]
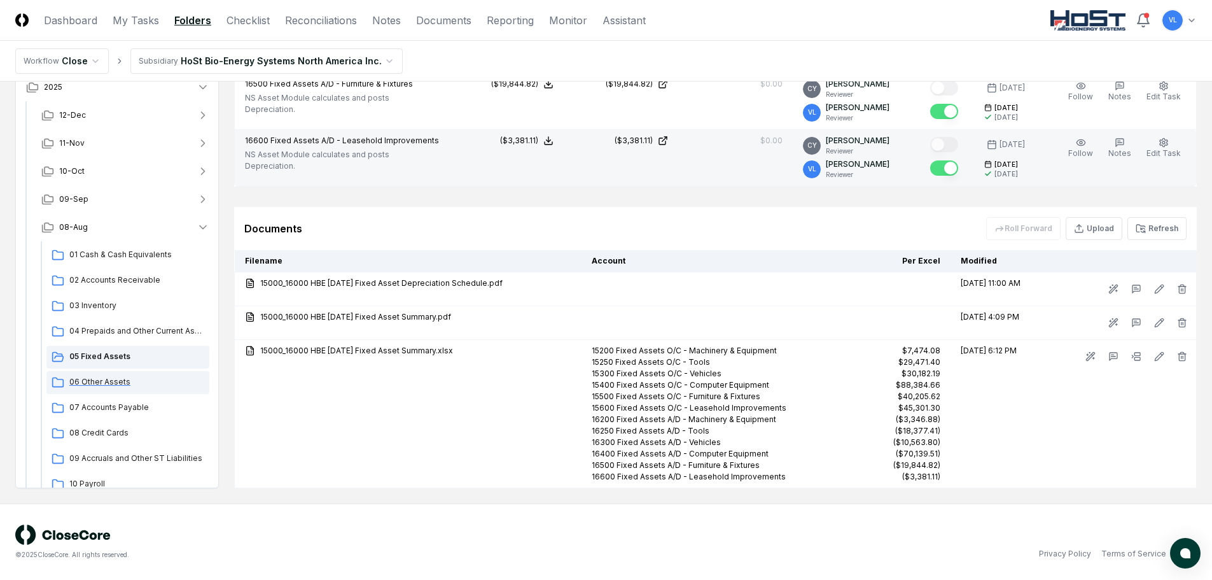
click at [118, 379] on span "06 Other Assets" at bounding box center [136, 381] width 135 height 11
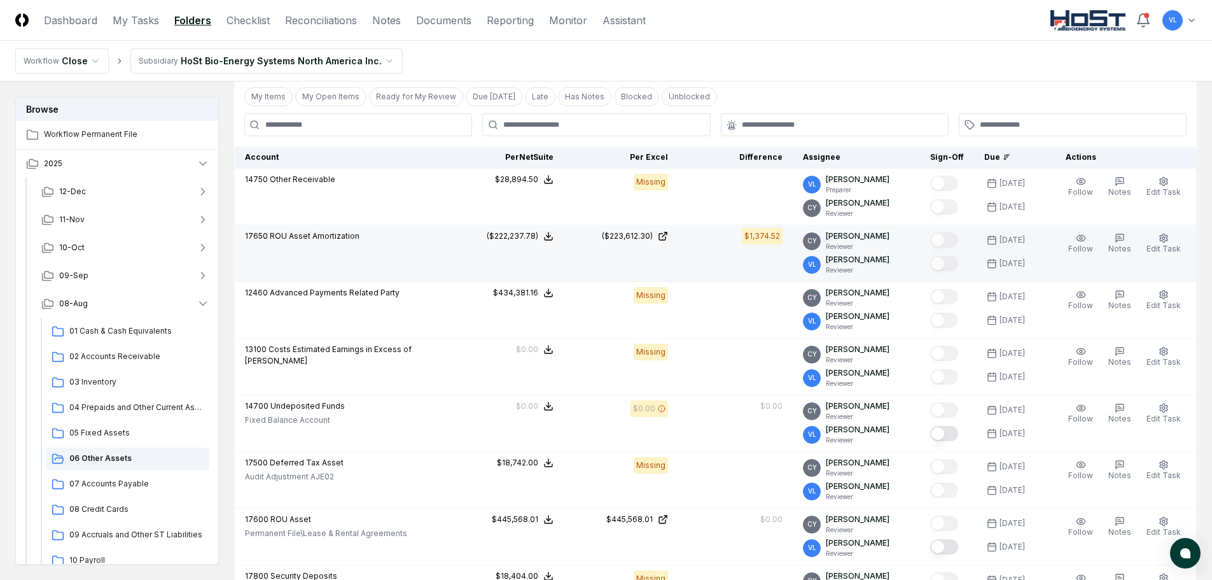
scroll to position [318, 0]
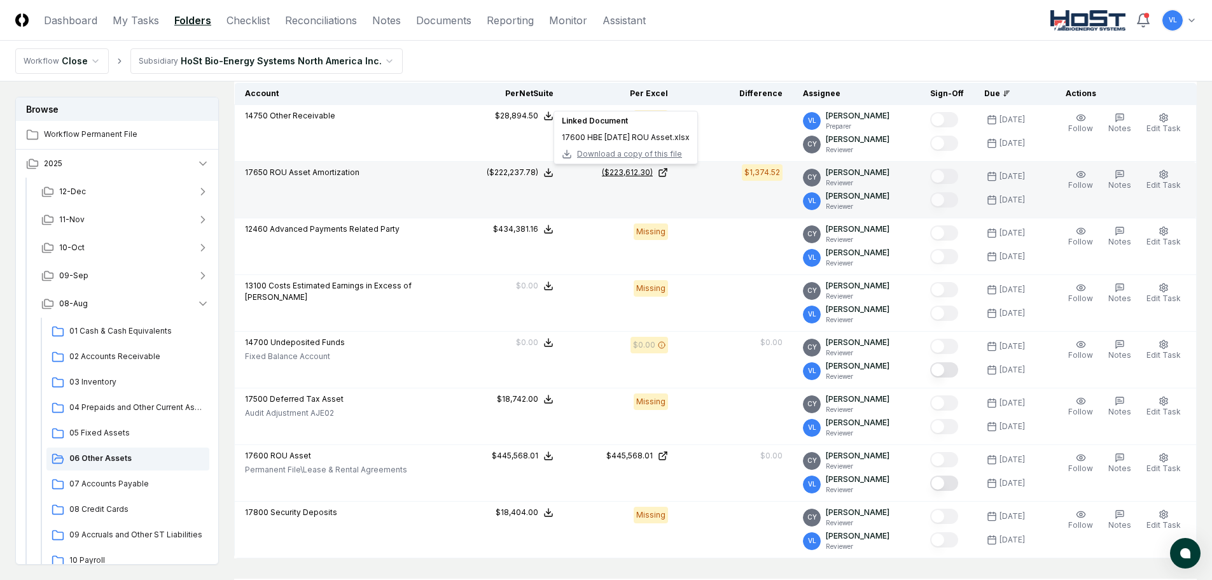
click at [668, 172] on icon at bounding box center [663, 172] width 10 height 10
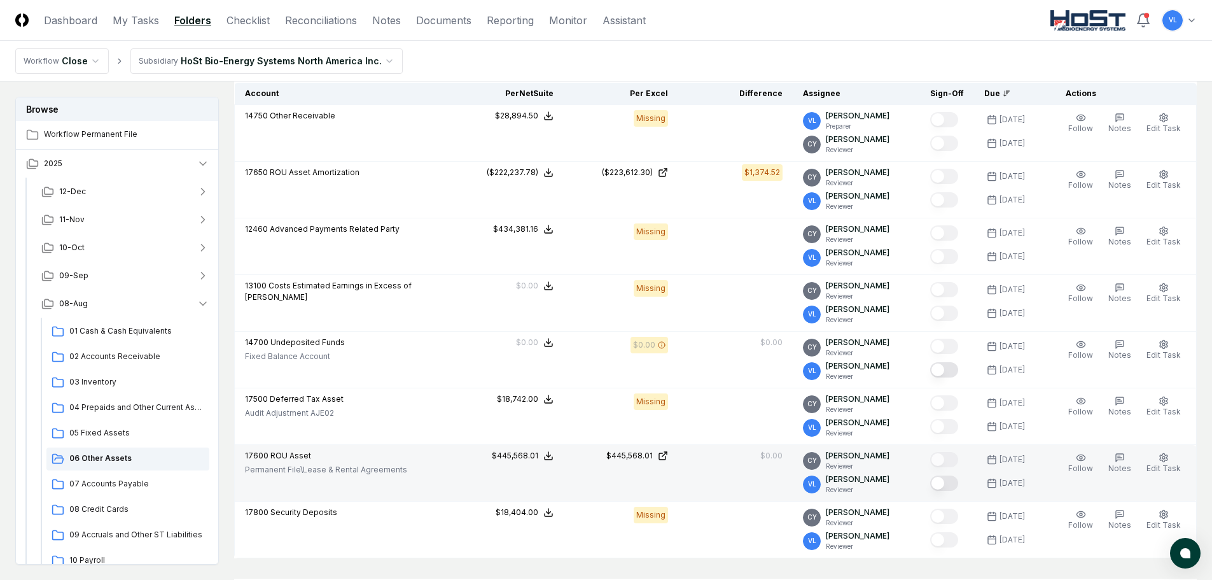
click at [953, 479] on button "Mark complete" at bounding box center [945, 482] width 28 height 15
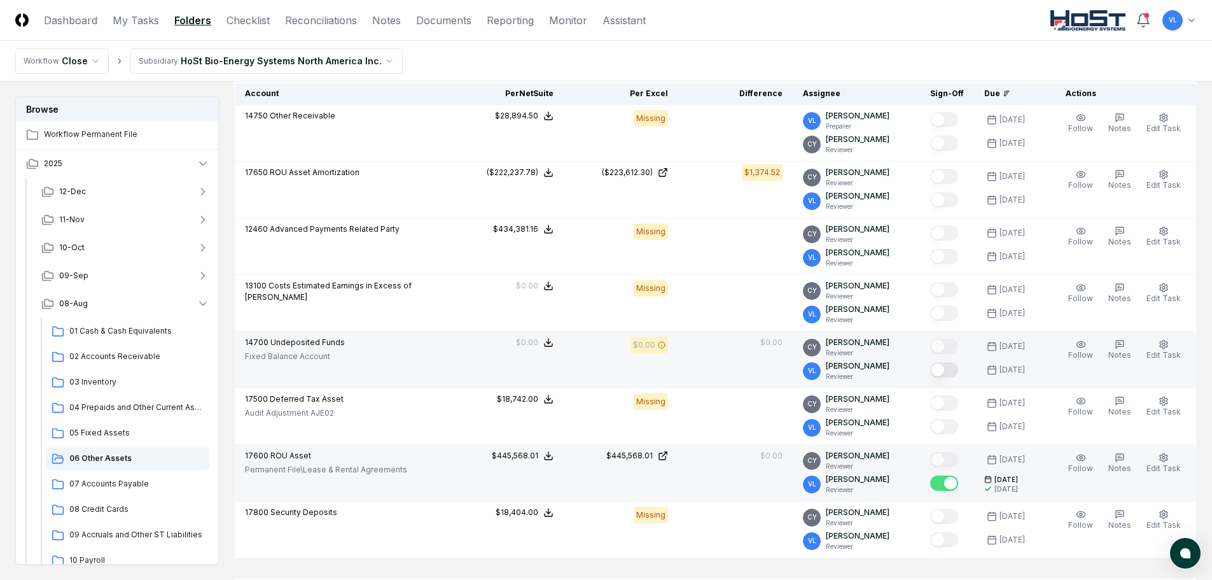
scroll to position [0, 0]
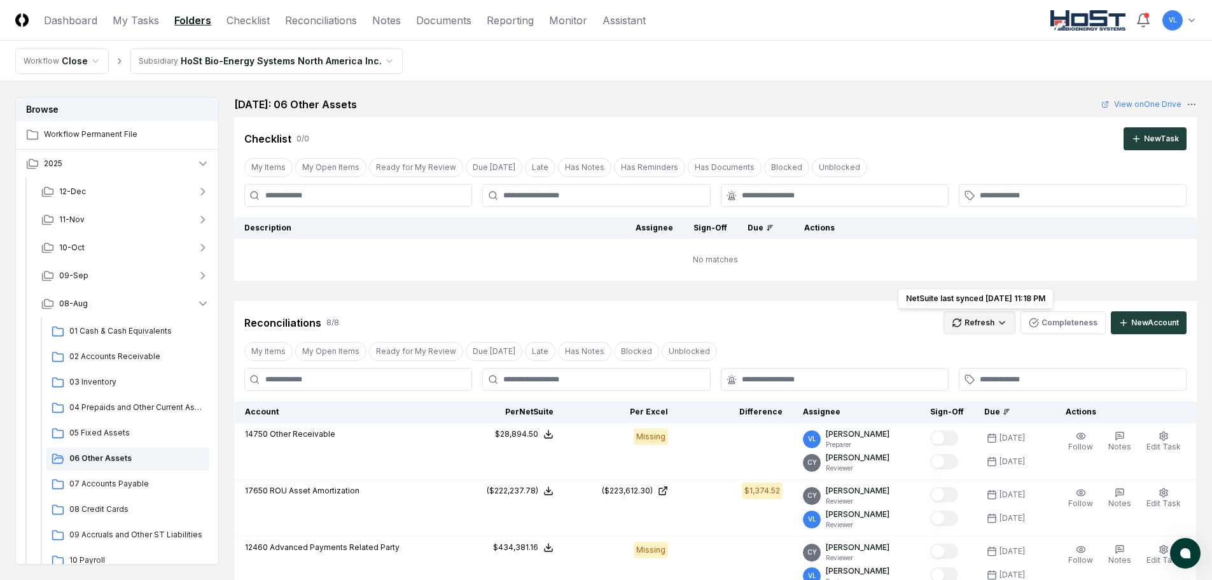
click at [988, 320] on html "CloseCore Dashboard My Tasks Folders Checklist Reconciliations Notes Documents …" at bounding box center [606, 544] width 1212 height 1088
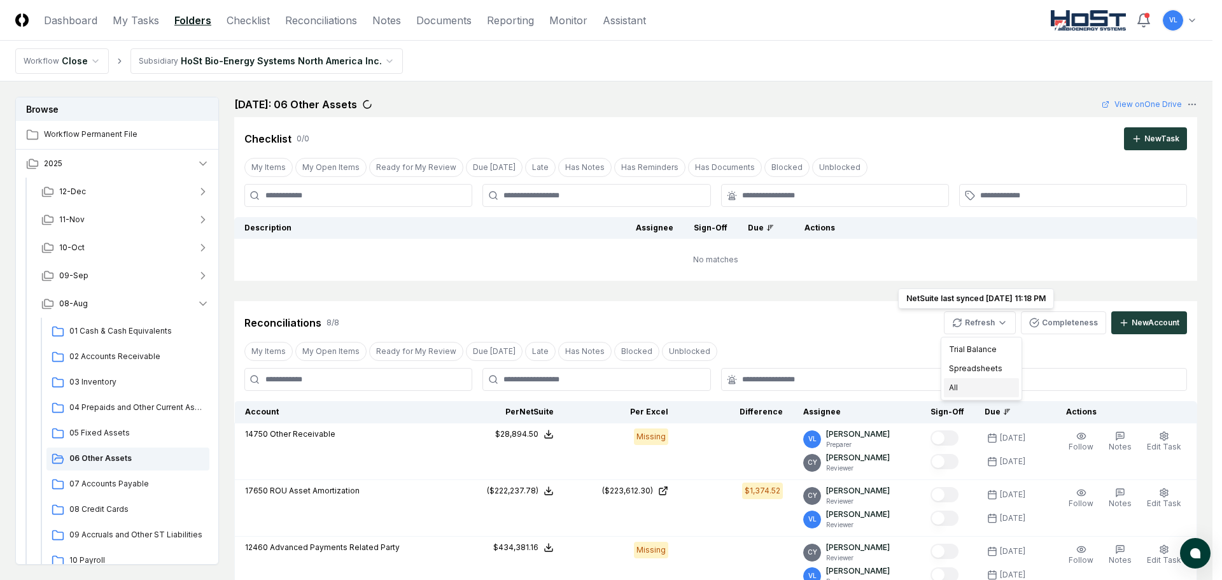
click at [973, 384] on div "All" at bounding box center [981, 387] width 75 height 19
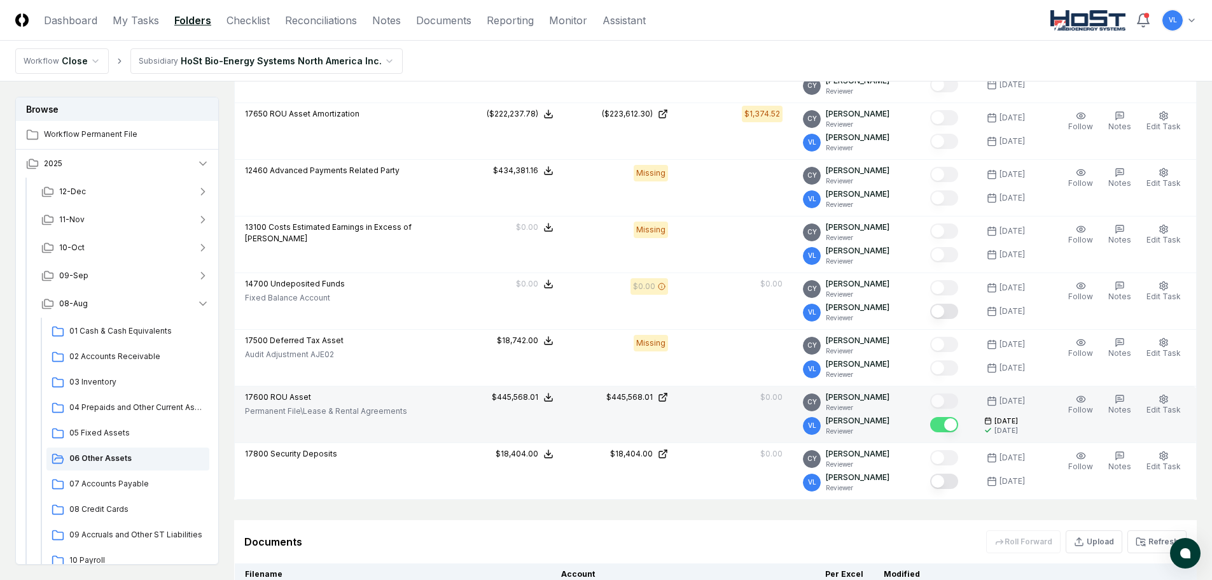
scroll to position [382, 0]
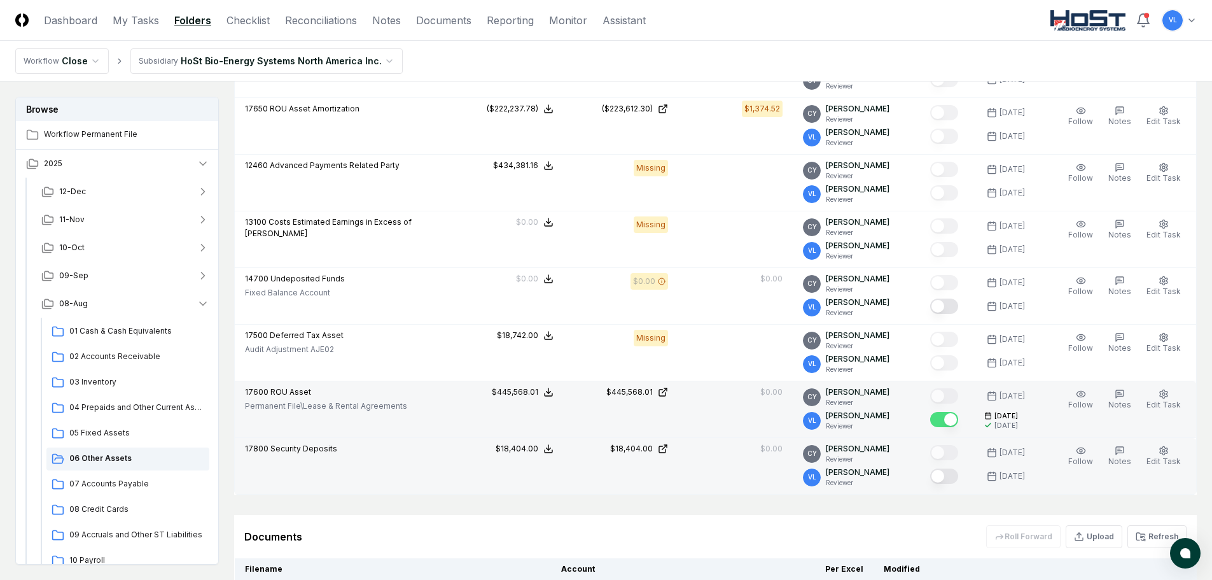
click at [944, 477] on button "Mark complete" at bounding box center [945, 475] width 28 height 15
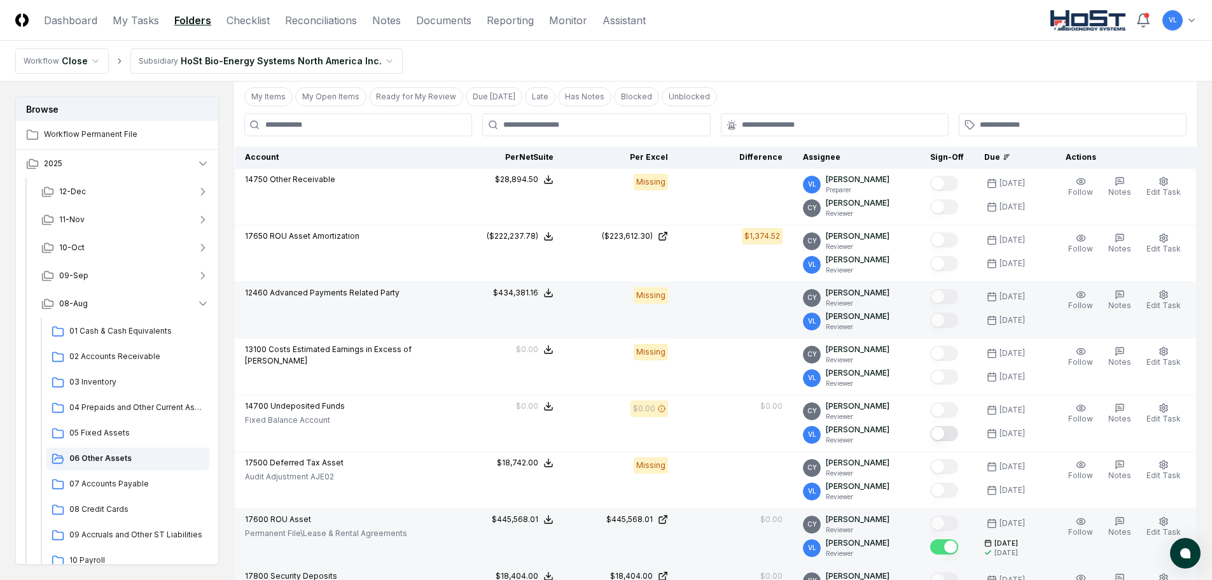
scroll to position [318, 0]
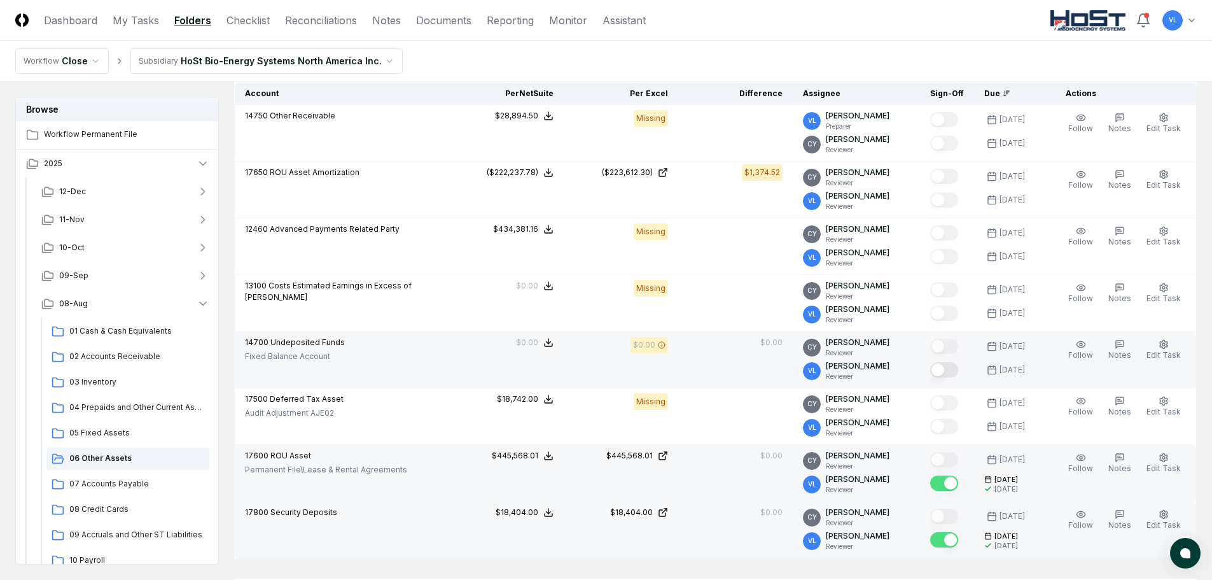
click at [949, 367] on button "Mark complete" at bounding box center [945, 369] width 28 height 15
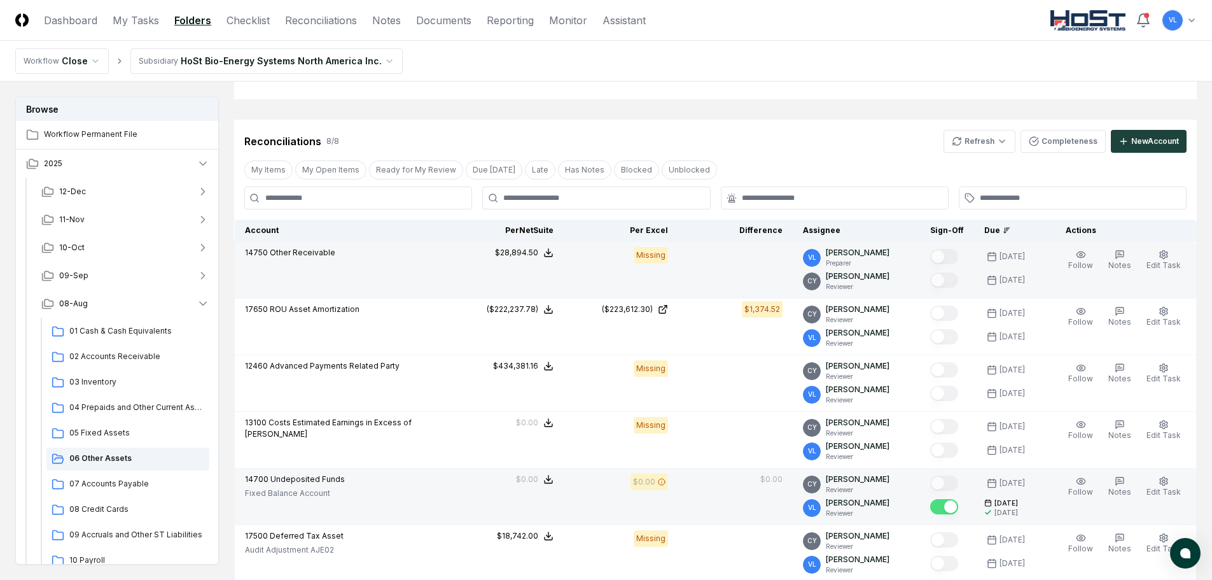
scroll to position [127, 0]
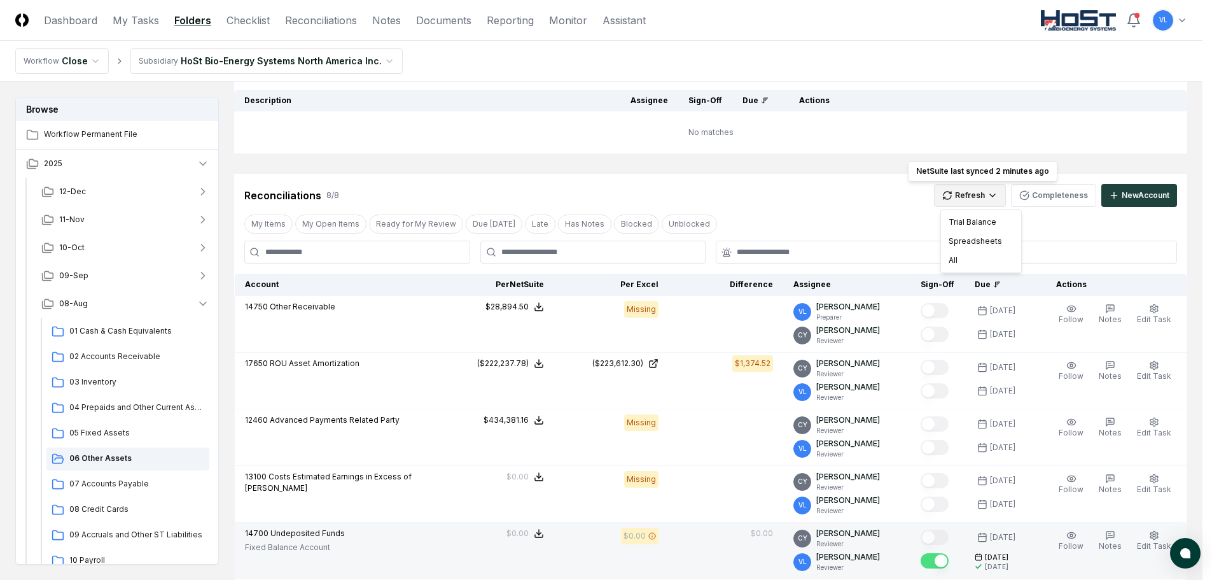
click at [980, 193] on html "CloseCore Dashboard My Tasks Folders Checklist Reconciliations Notes Documents …" at bounding box center [606, 433] width 1212 height 1121
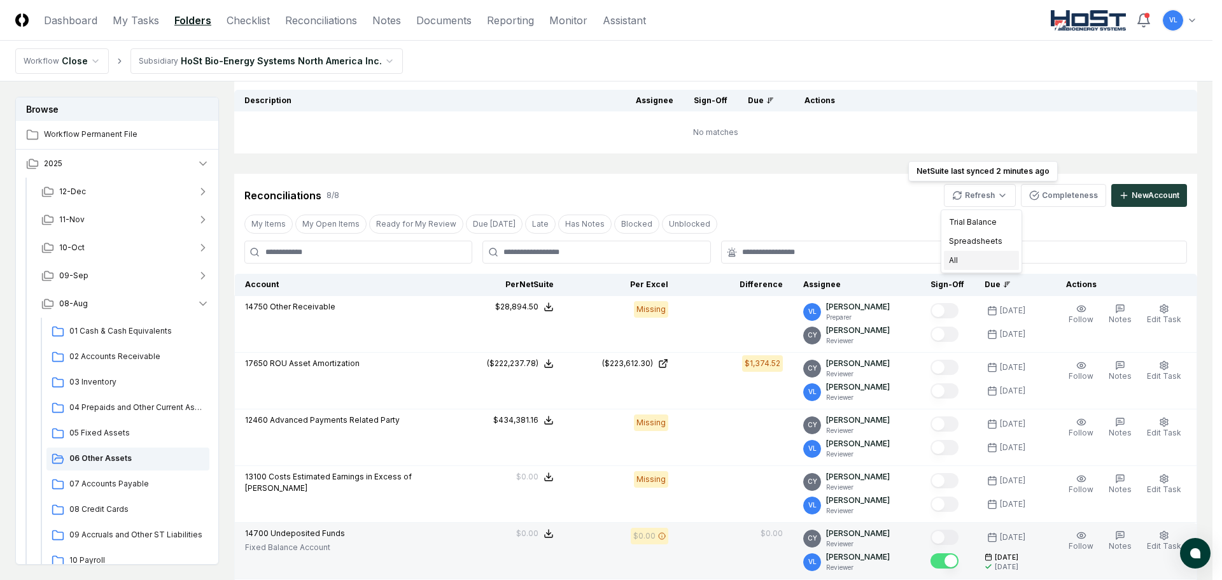
click at [968, 263] on div "All" at bounding box center [981, 260] width 75 height 19
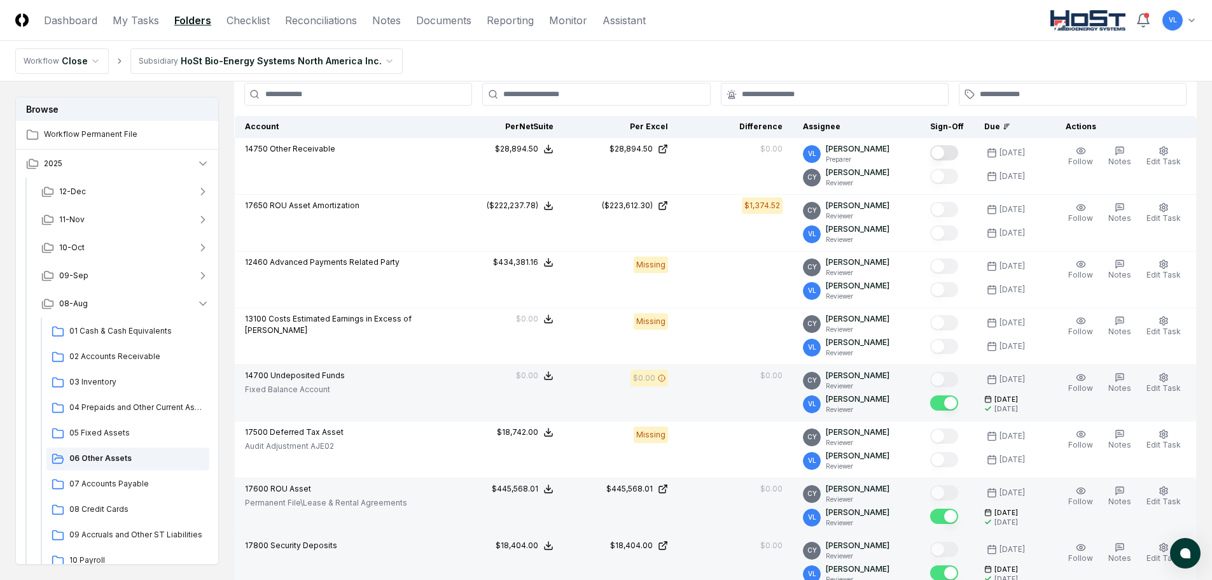
scroll to position [255, 0]
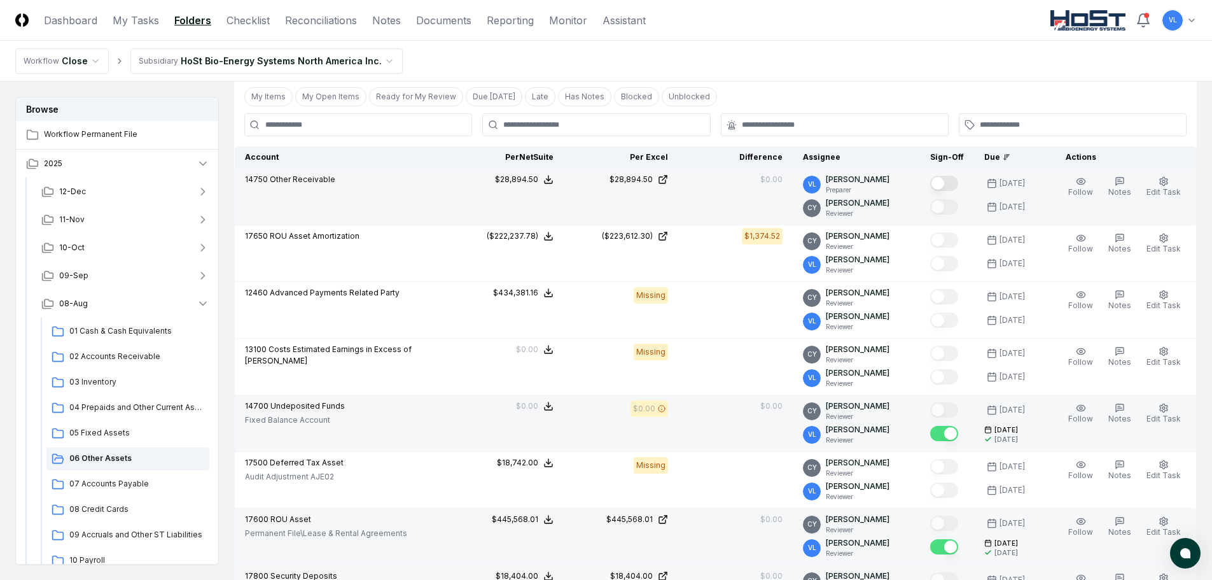
click at [952, 185] on button "Mark complete" at bounding box center [945, 183] width 28 height 15
click at [115, 527] on div "09 Accruals and Other ST Liabilities" at bounding box center [127, 535] width 163 height 23
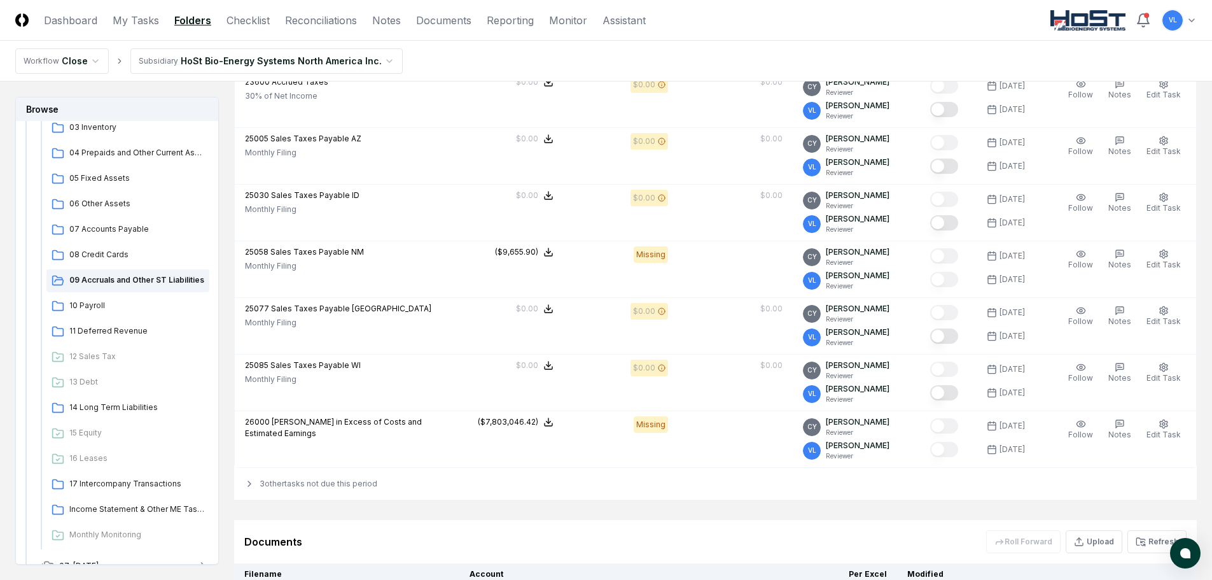
scroll to position [700, 0]
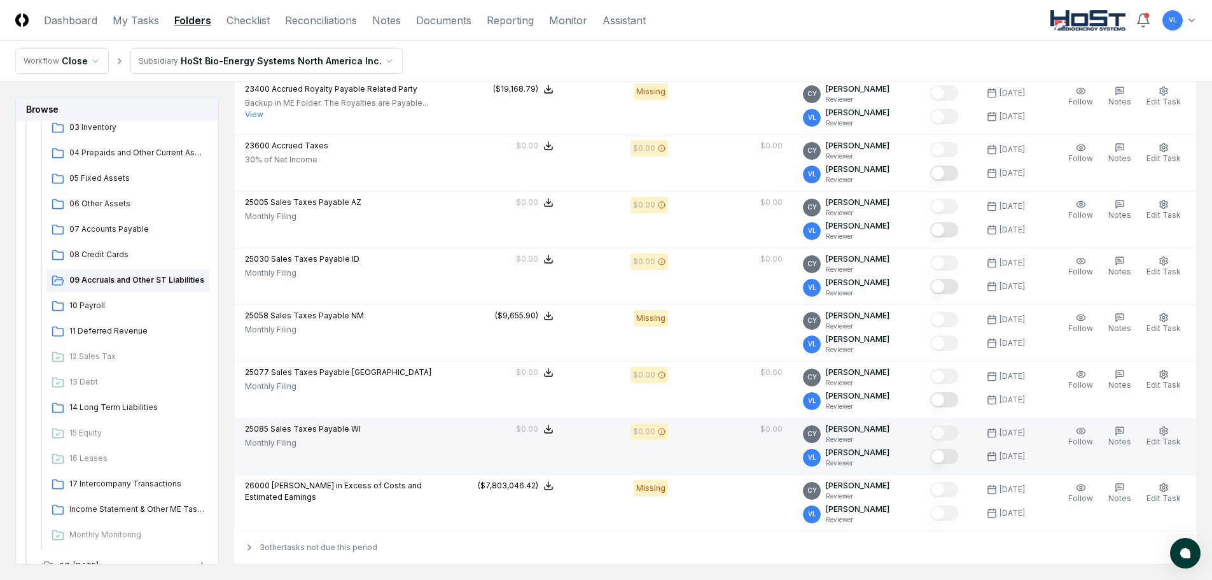
click at [957, 457] on button "Mark complete" at bounding box center [945, 456] width 28 height 15
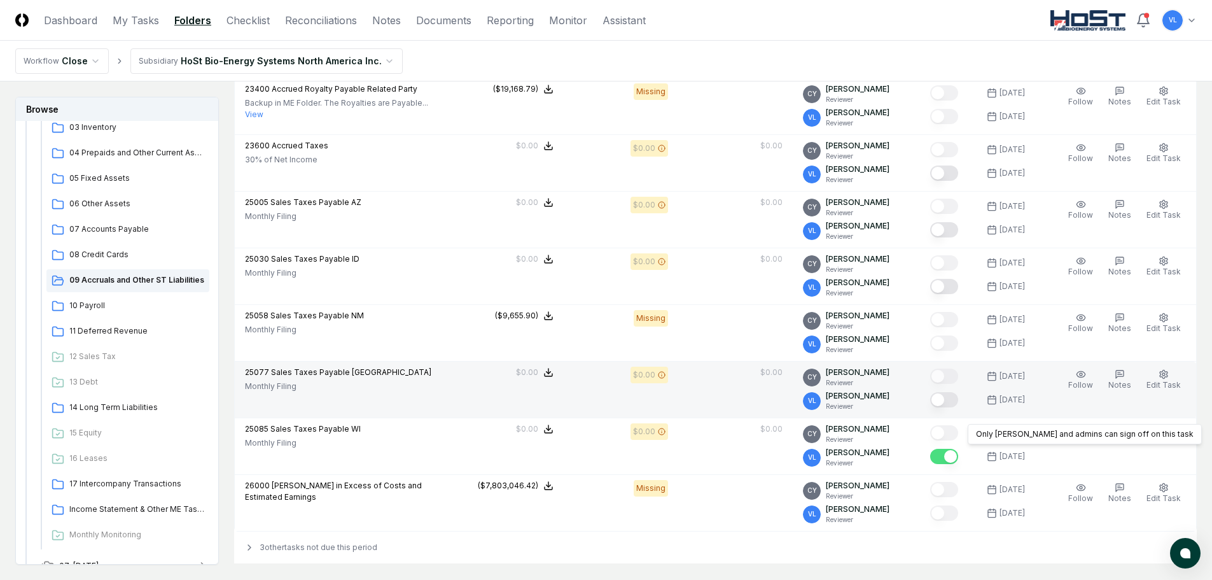
click at [952, 402] on button "Mark complete" at bounding box center [945, 399] width 28 height 15
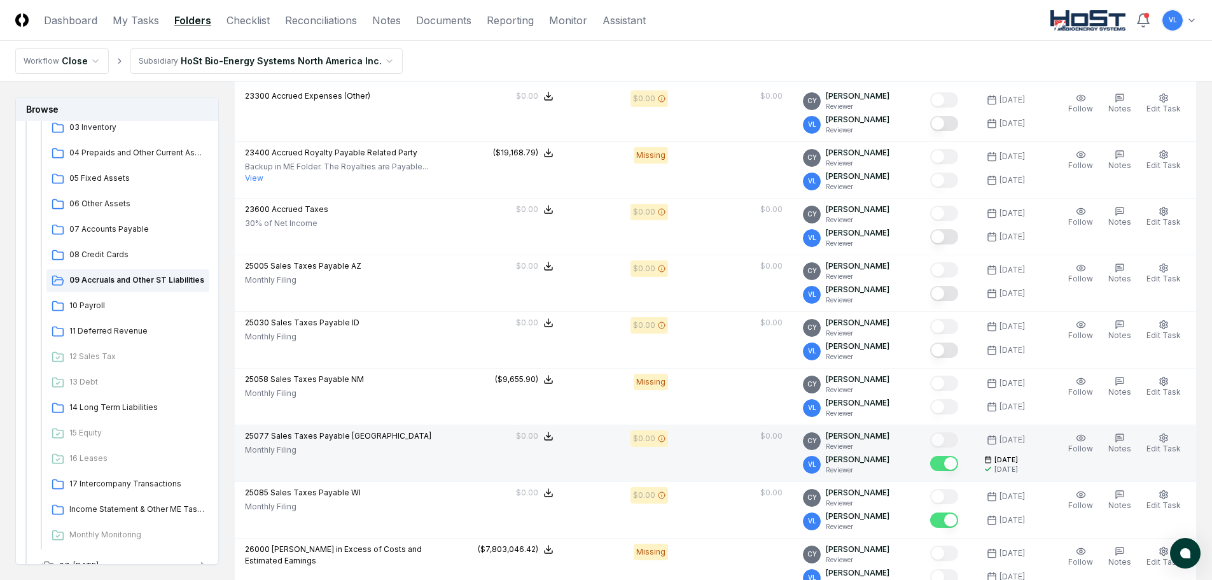
scroll to position [573, 0]
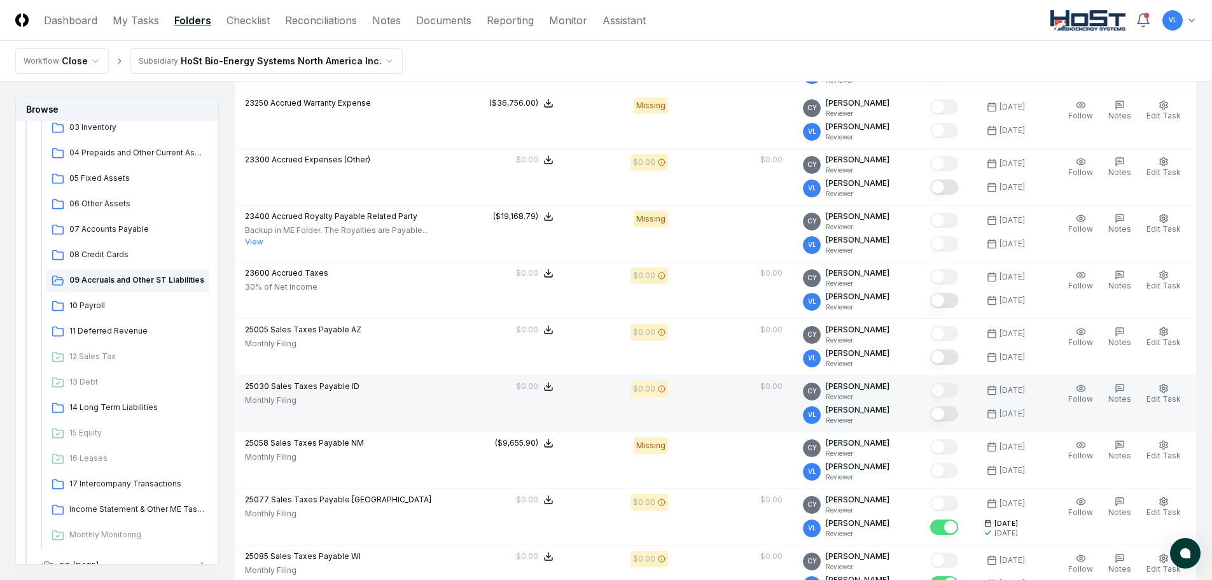
click at [948, 414] on button "Mark complete" at bounding box center [945, 413] width 28 height 15
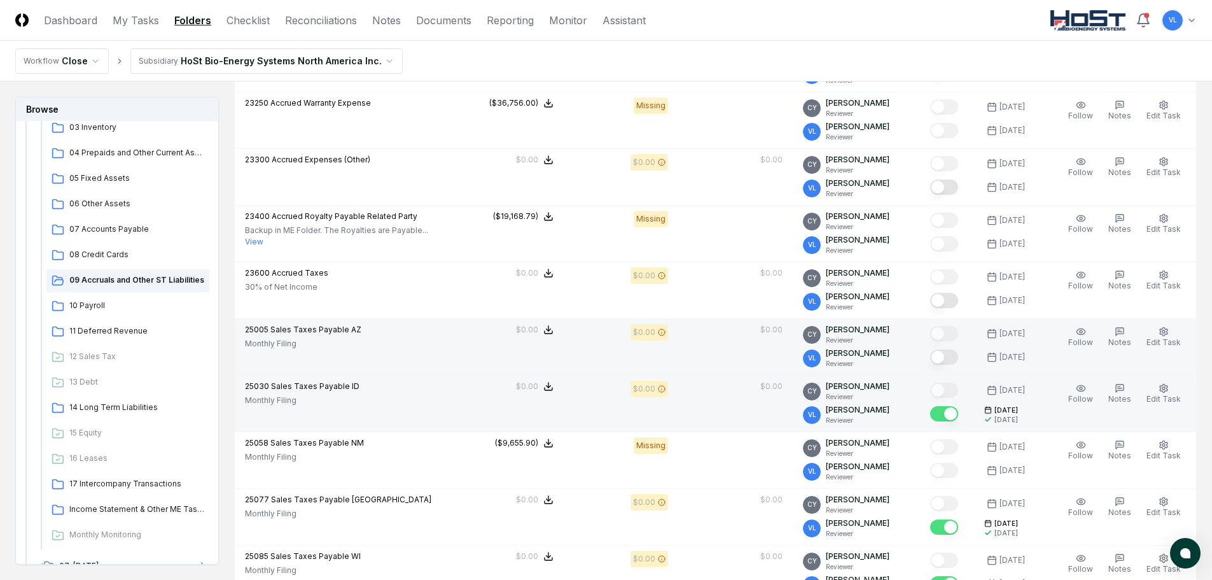
click at [953, 356] on button "Mark complete" at bounding box center [945, 356] width 28 height 15
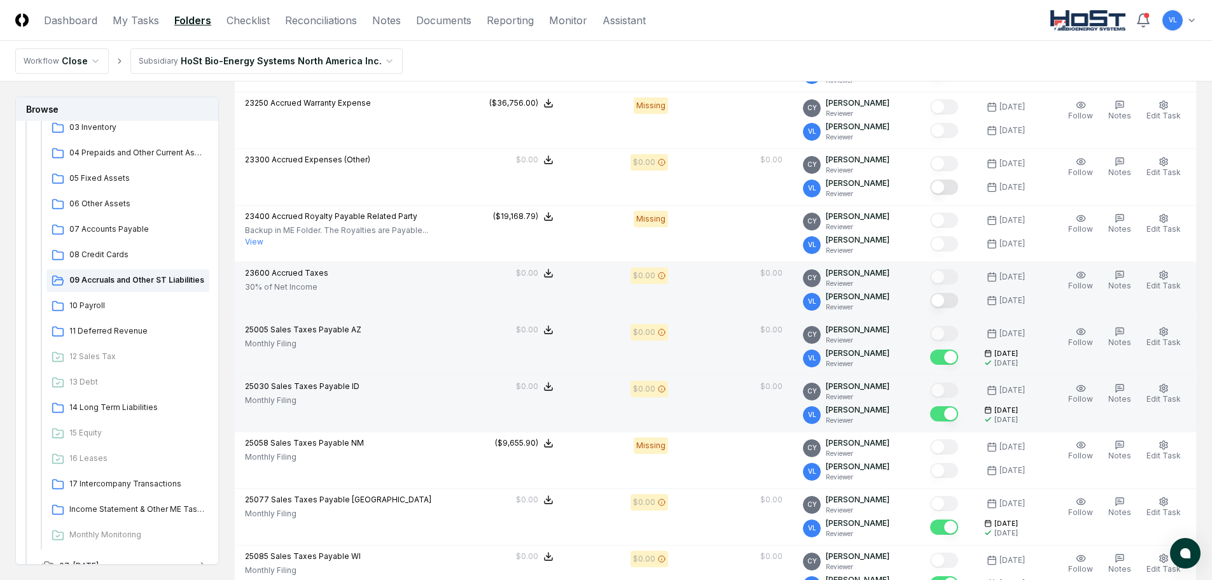
click at [950, 300] on button "Mark complete" at bounding box center [945, 300] width 28 height 15
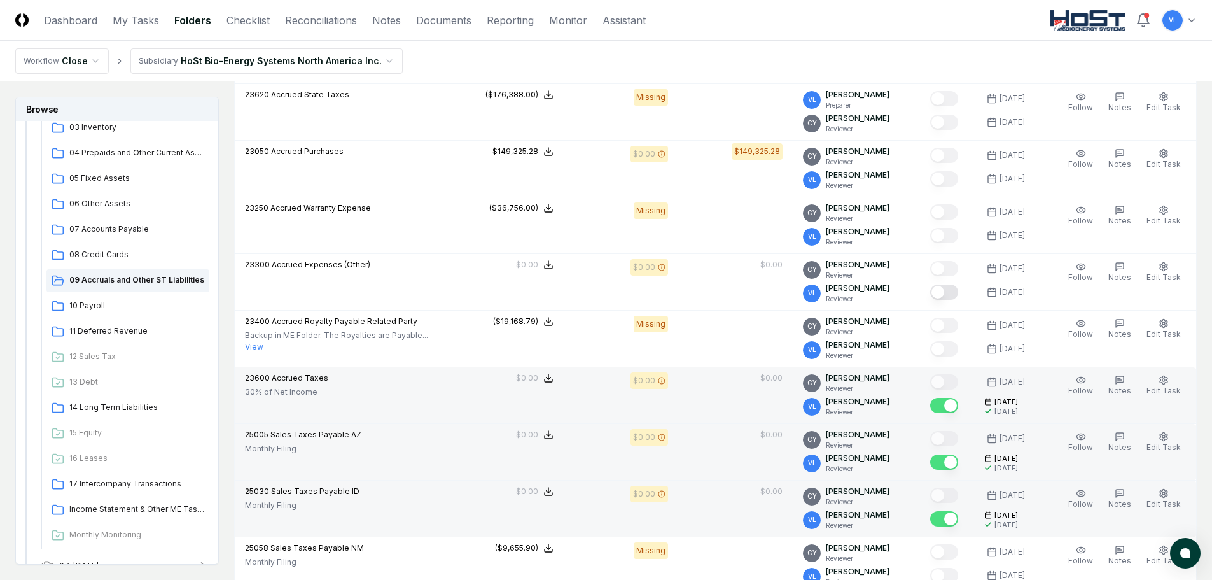
scroll to position [446, 0]
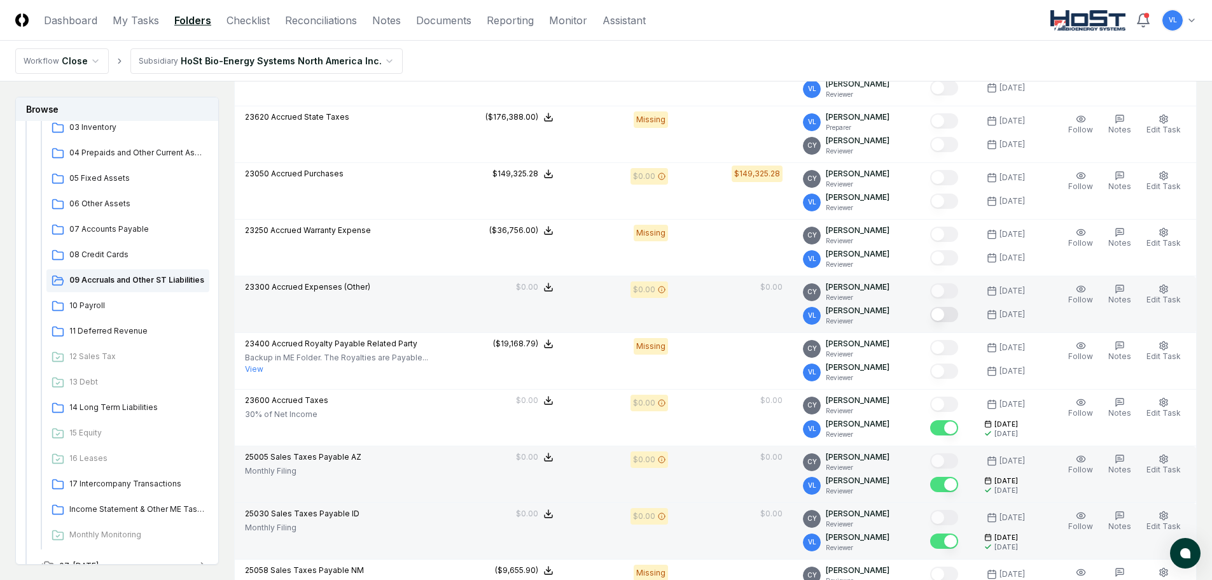
click at [952, 313] on button "Mark complete" at bounding box center [945, 314] width 28 height 15
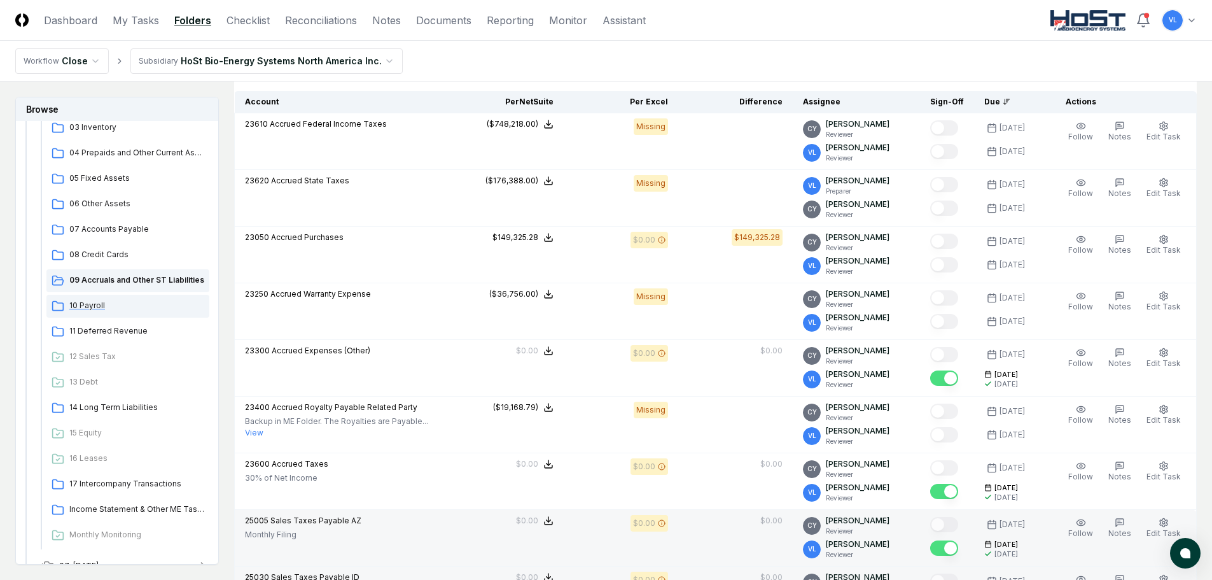
click at [90, 307] on span "10 Payroll" at bounding box center [136, 305] width 135 height 11
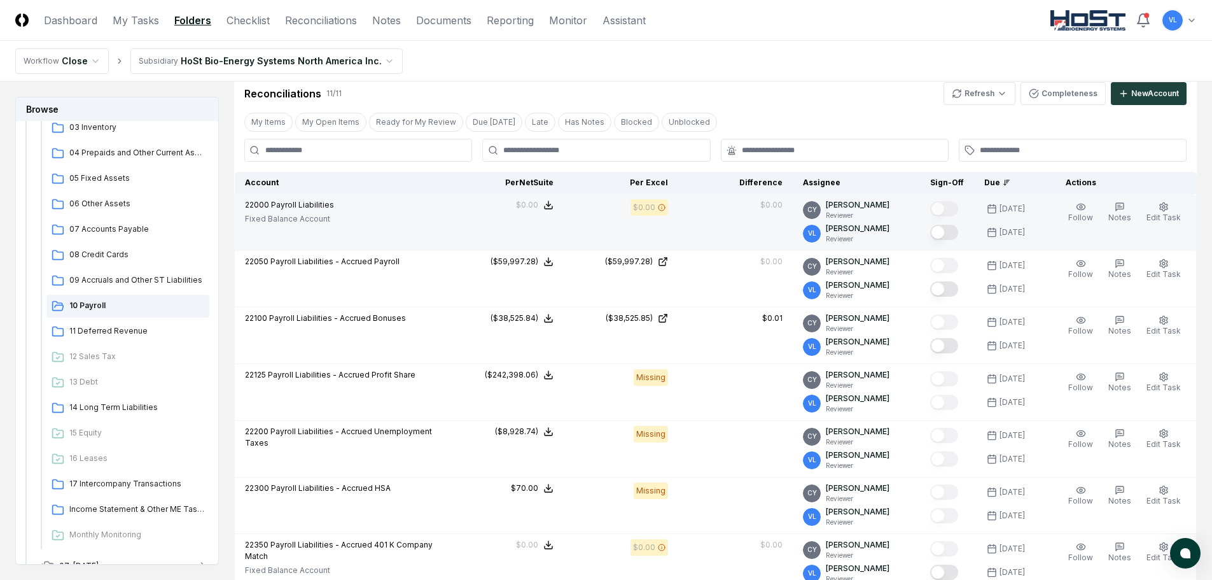
scroll to position [255, 0]
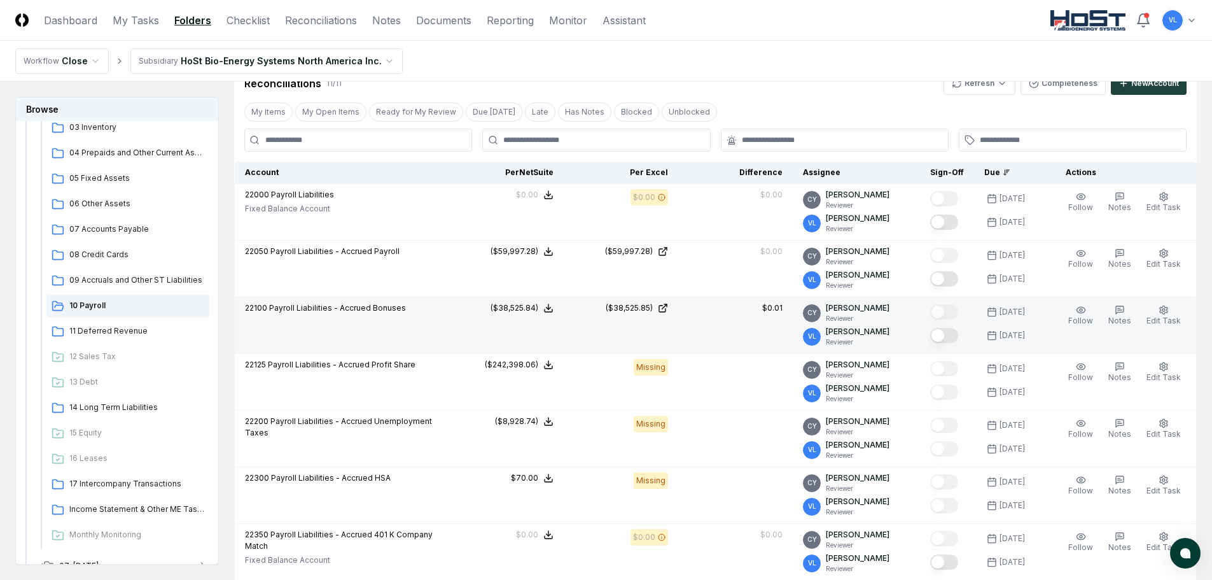
click at [952, 335] on button "Mark complete" at bounding box center [945, 335] width 28 height 15
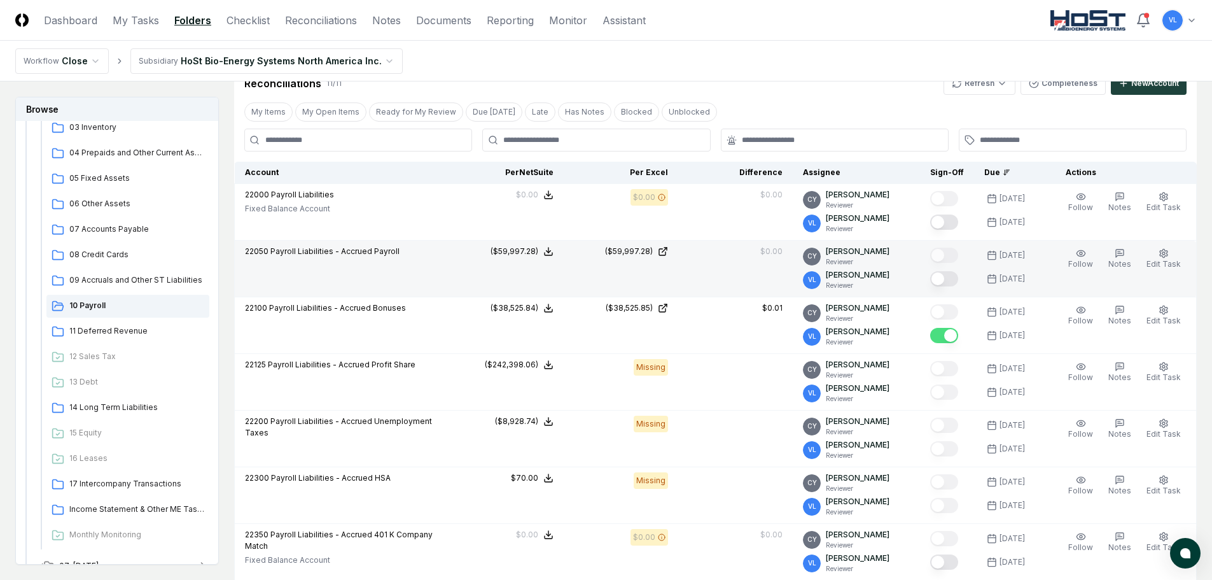
click at [956, 276] on button "Mark complete" at bounding box center [945, 278] width 28 height 15
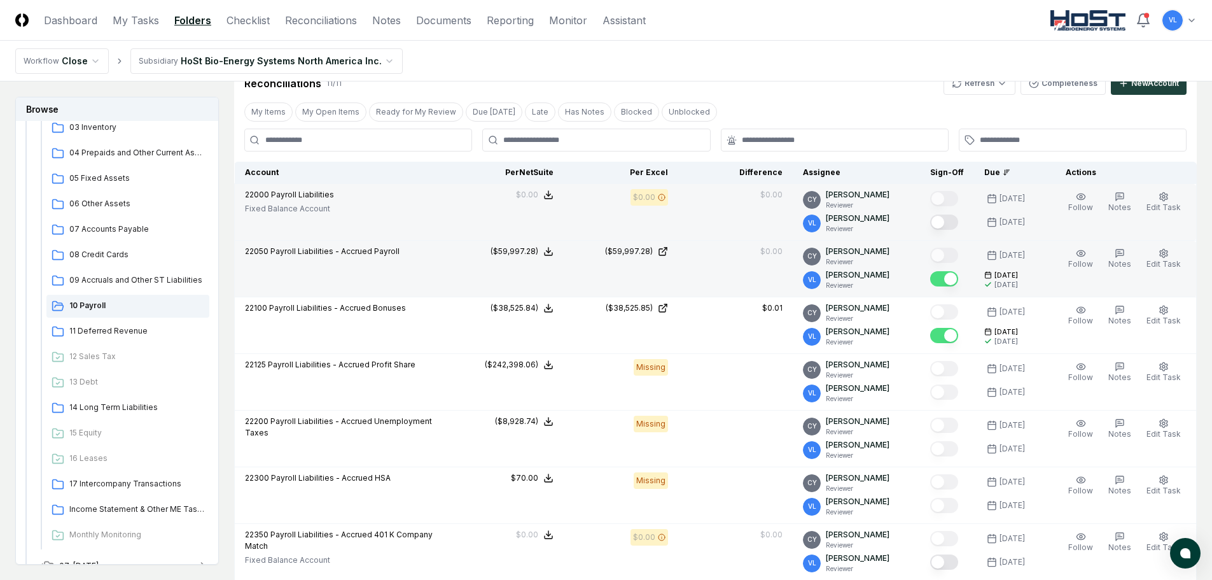
click at [958, 224] on button "Mark complete" at bounding box center [945, 221] width 28 height 15
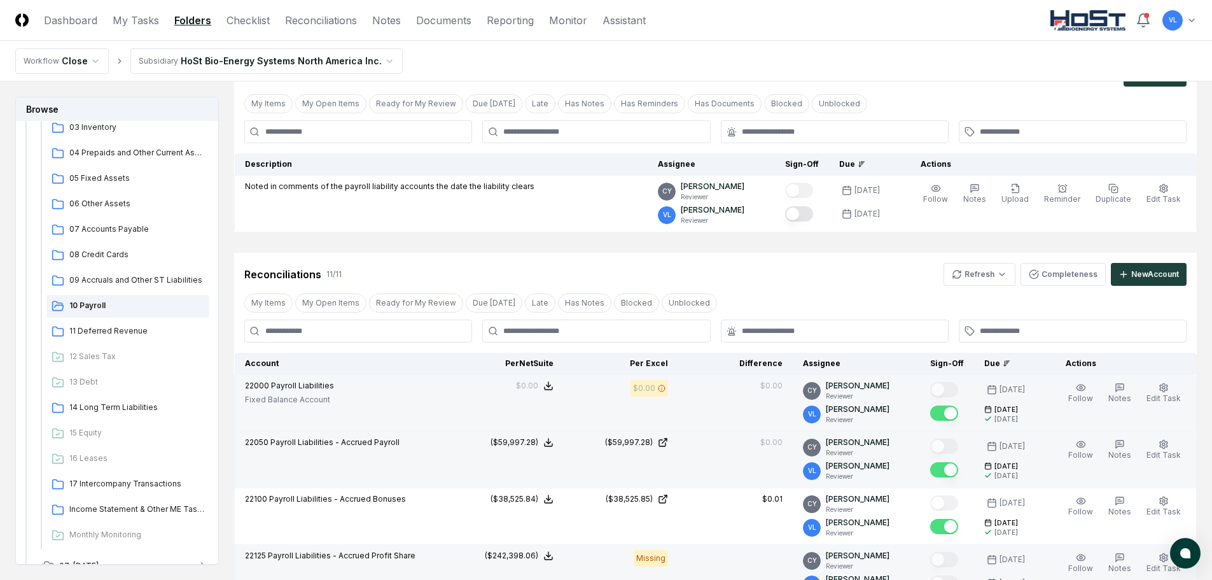
scroll to position [0, 0]
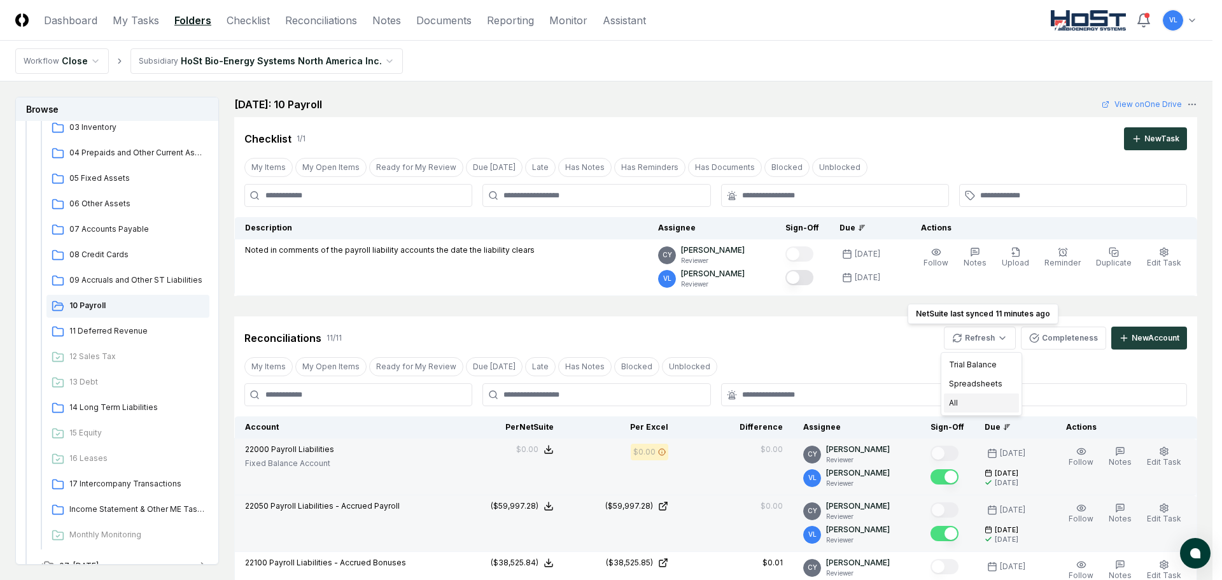
click at [949, 404] on div "All" at bounding box center [981, 402] width 75 height 19
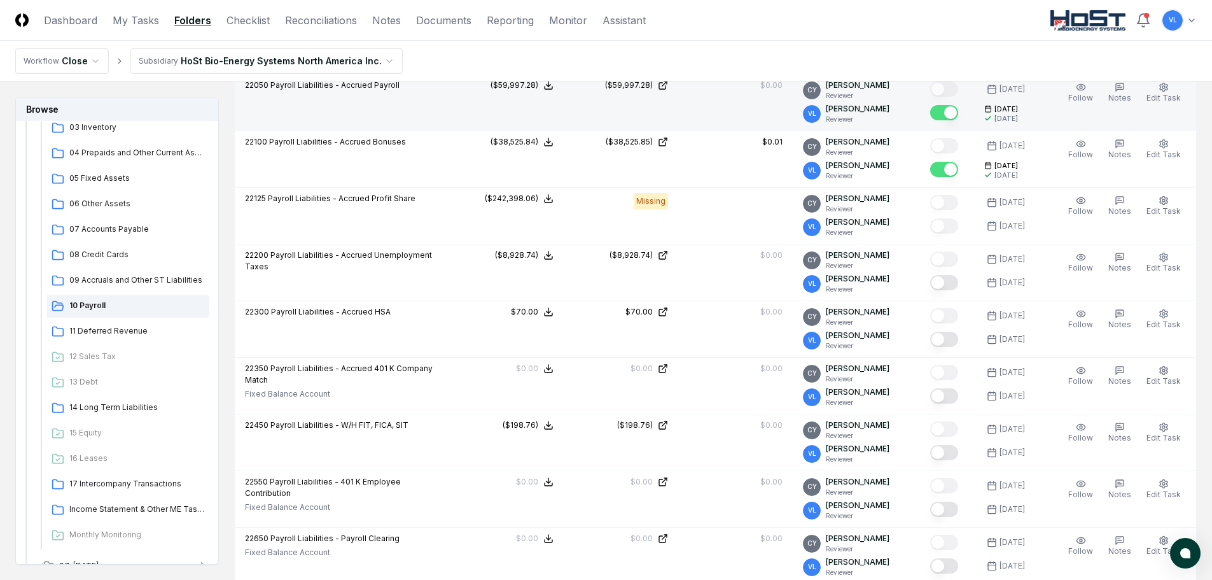
scroll to position [509, 0]
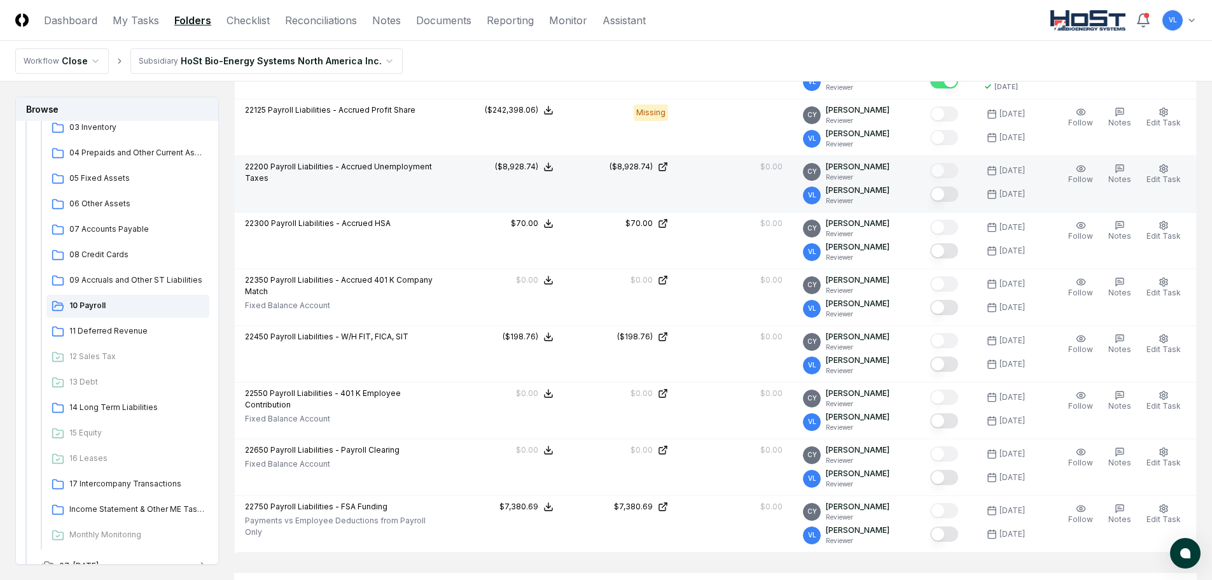
click at [948, 197] on button "Mark complete" at bounding box center [945, 193] width 28 height 15
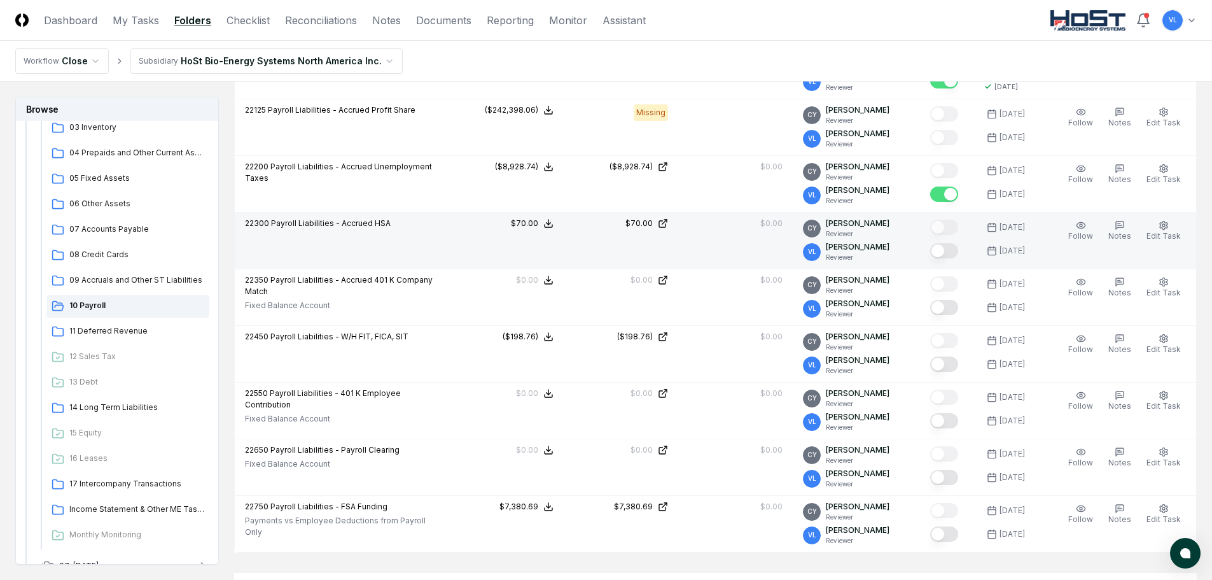
click at [956, 246] on button "Mark complete" at bounding box center [945, 250] width 28 height 15
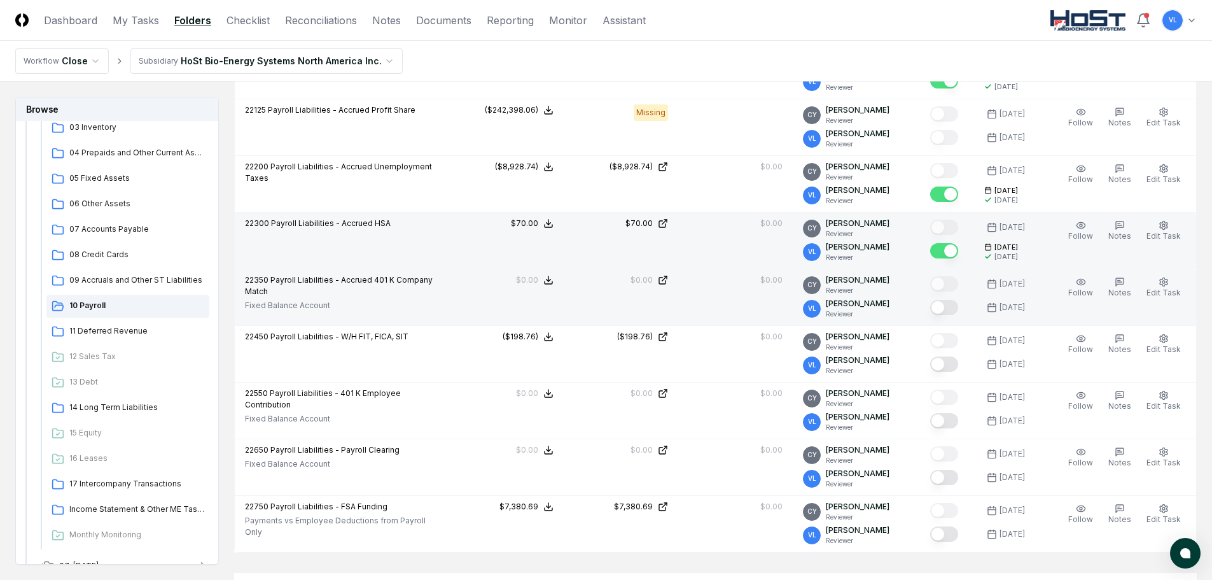
click at [951, 304] on button "Mark complete" at bounding box center [945, 307] width 28 height 15
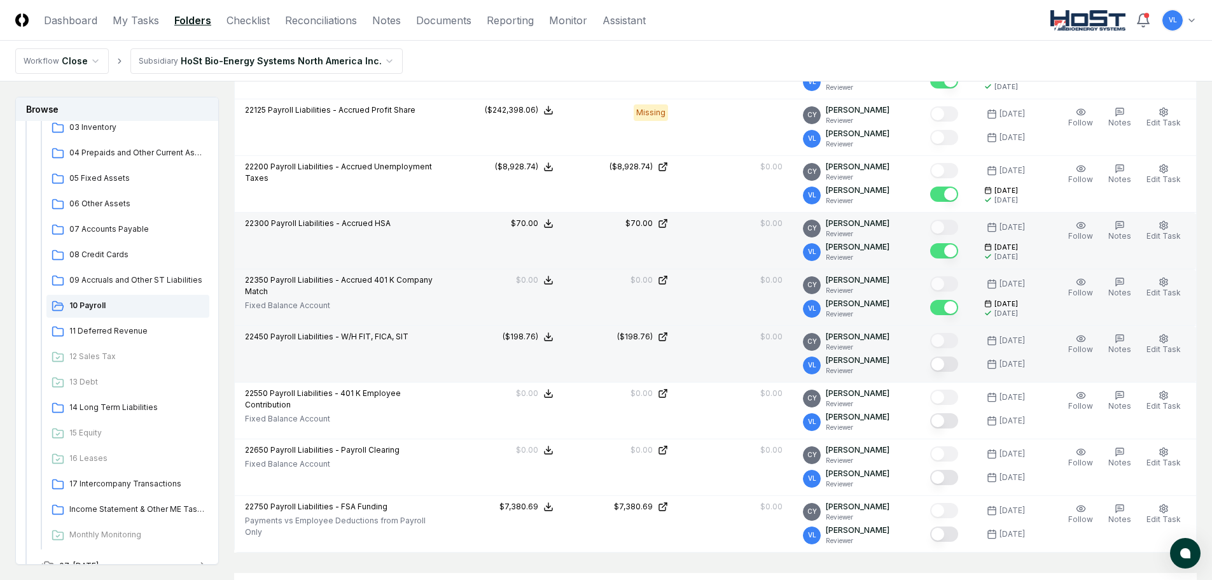
click at [957, 368] on button "Mark complete" at bounding box center [945, 363] width 28 height 15
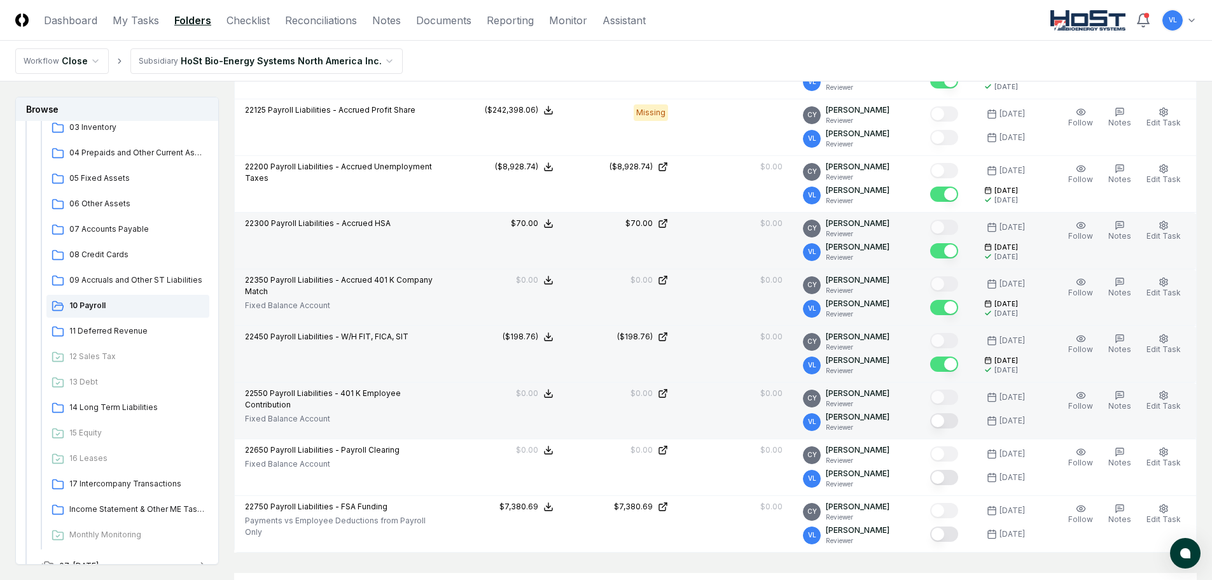
click at [951, 416] on button "Mark complete" at bounding box center [945, 420] width 28 height 15
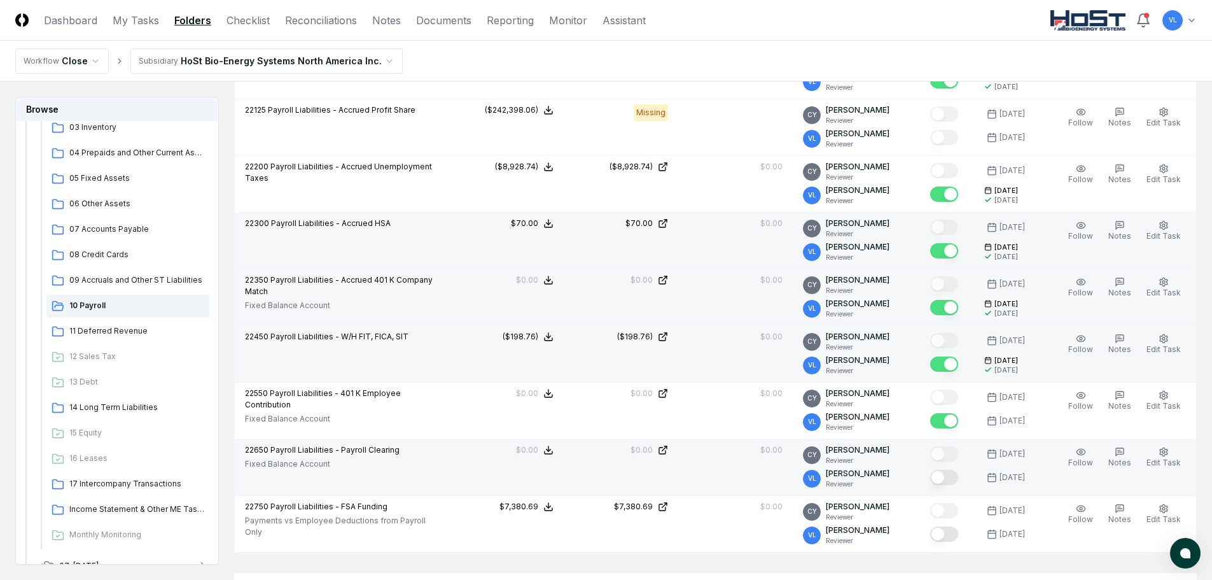
click at [950, 478] on button "Mark complete" at bounding box center [945, 477] width 28 height 15
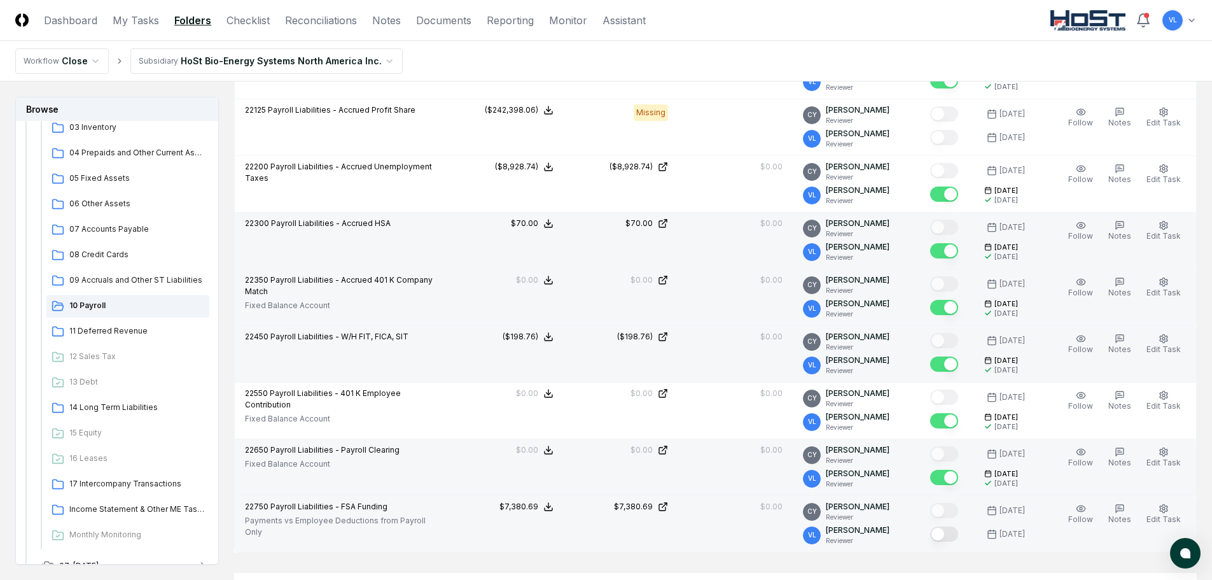
click at [950, 537] on button "Mark complete" at bounding box center [945, 533] width 28 height 15
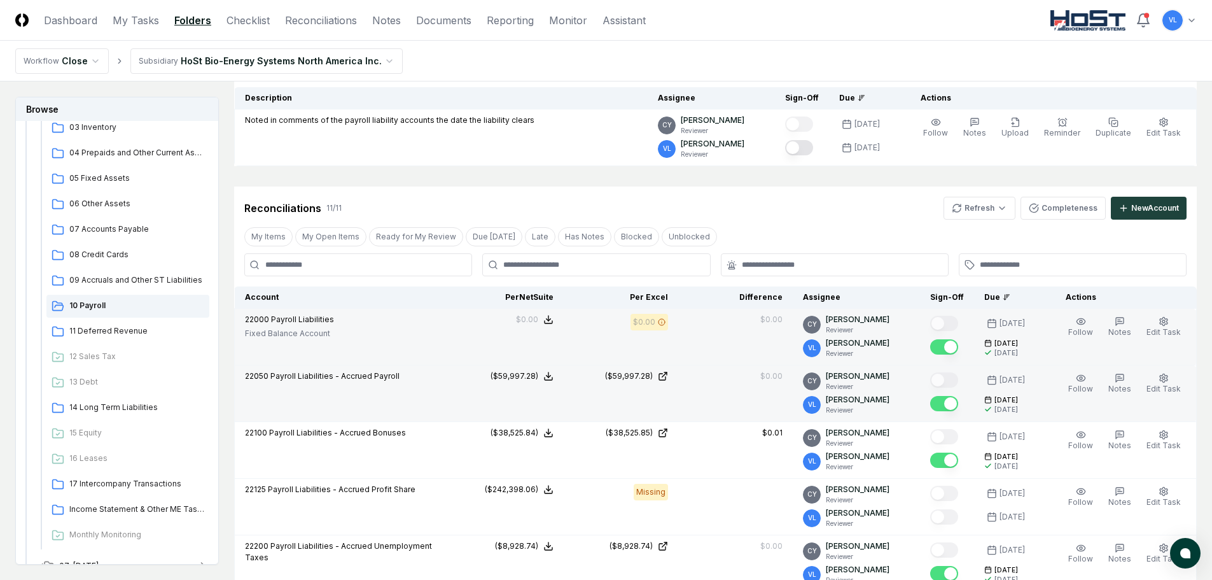
scroll to position [118, 0]
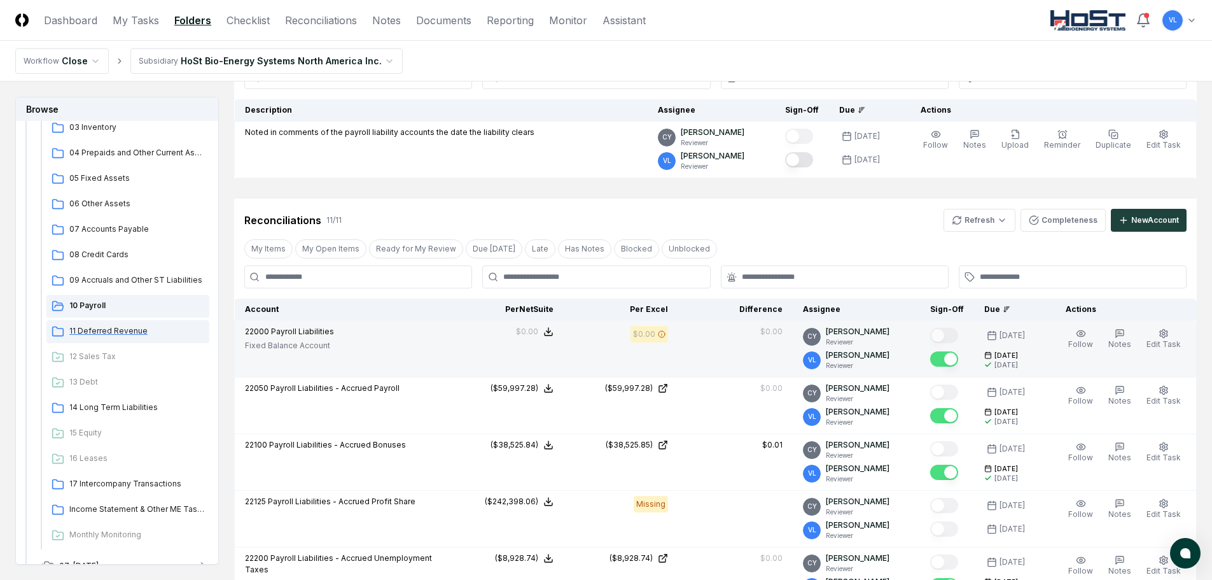
click at [115, 332] on span "11 Deferred Revenue" at bounding box center [136, 330] width 135 height 11
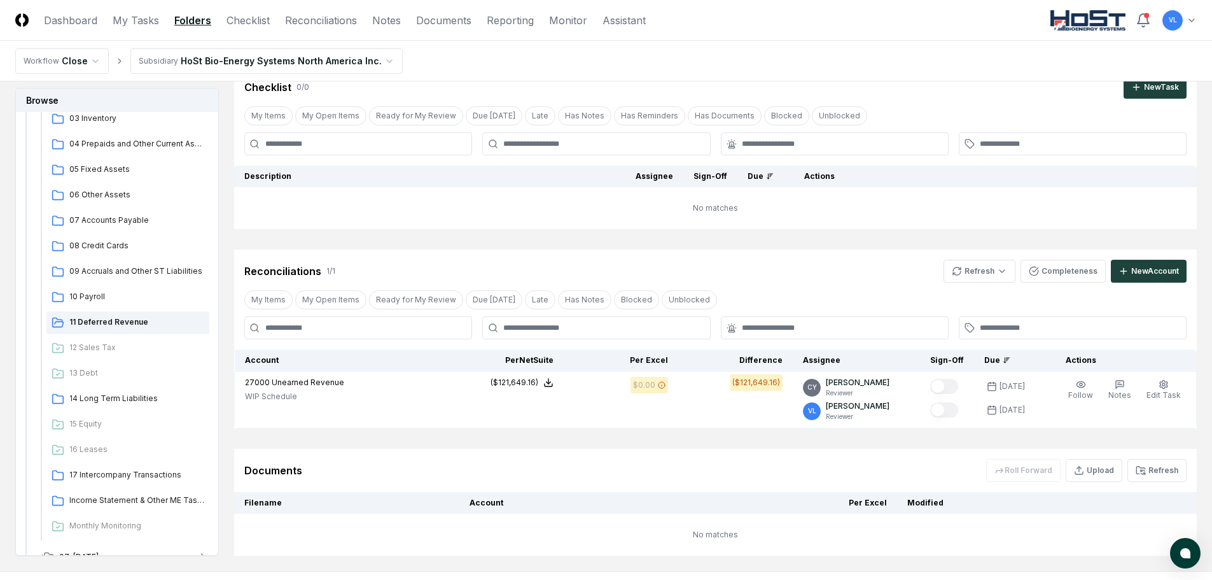
scroll to position [119, 0]
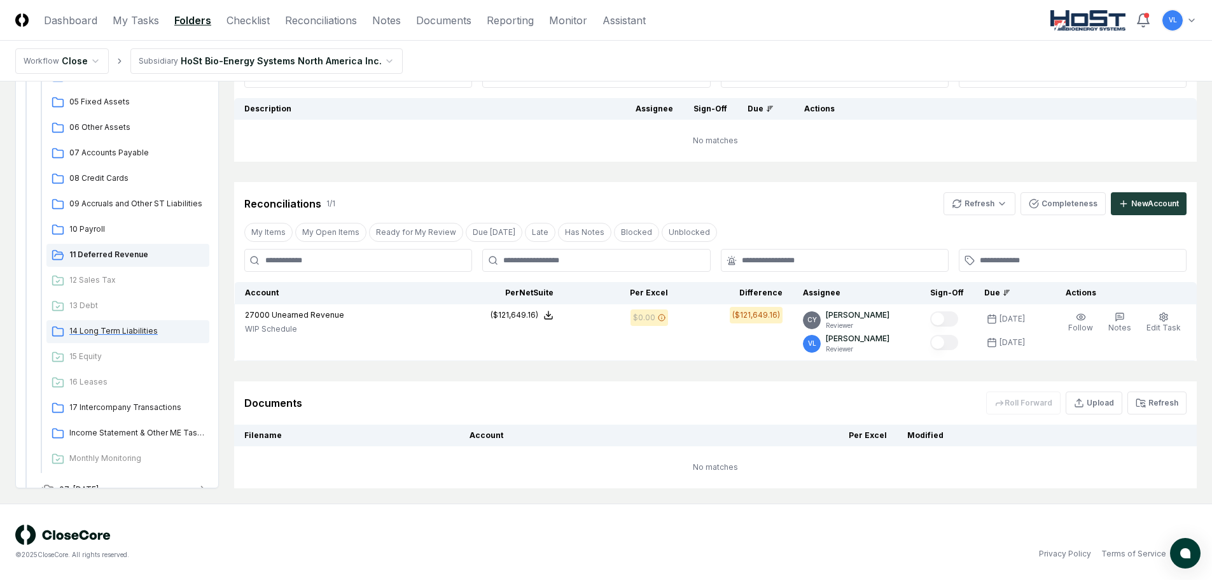
click at [166, 334] on span "14 Long Term Liabilities" at bounding box center [136, 330] width 135 height 11
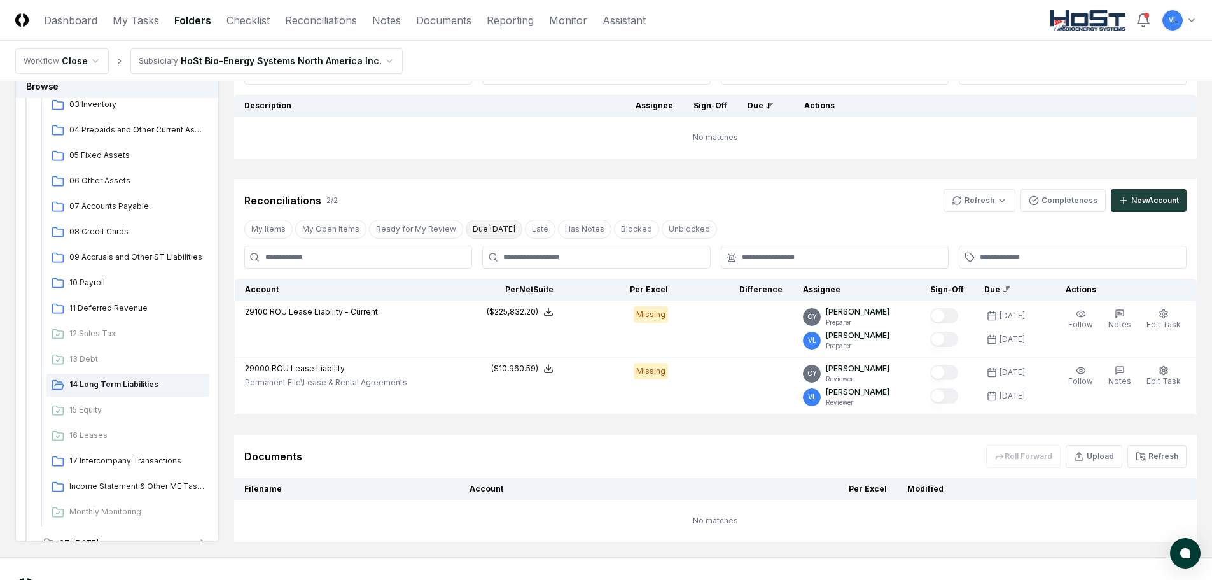
scroll to position [176, 0]
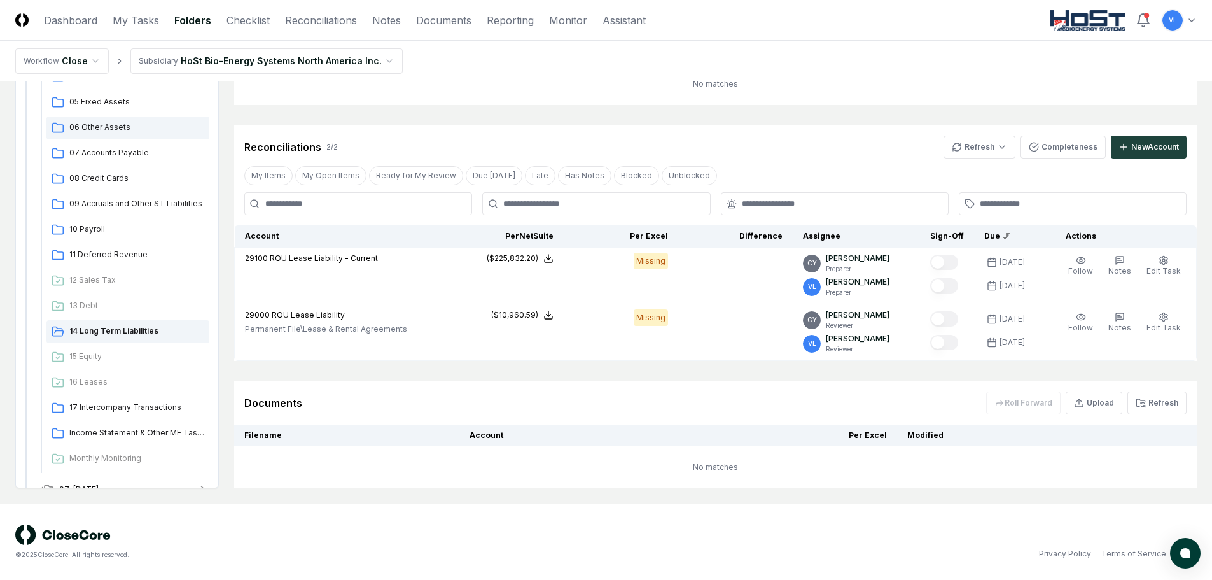
click at [108, 126] on span "06 Other Assets" at bounding box center [136, 127] width 135 height 11
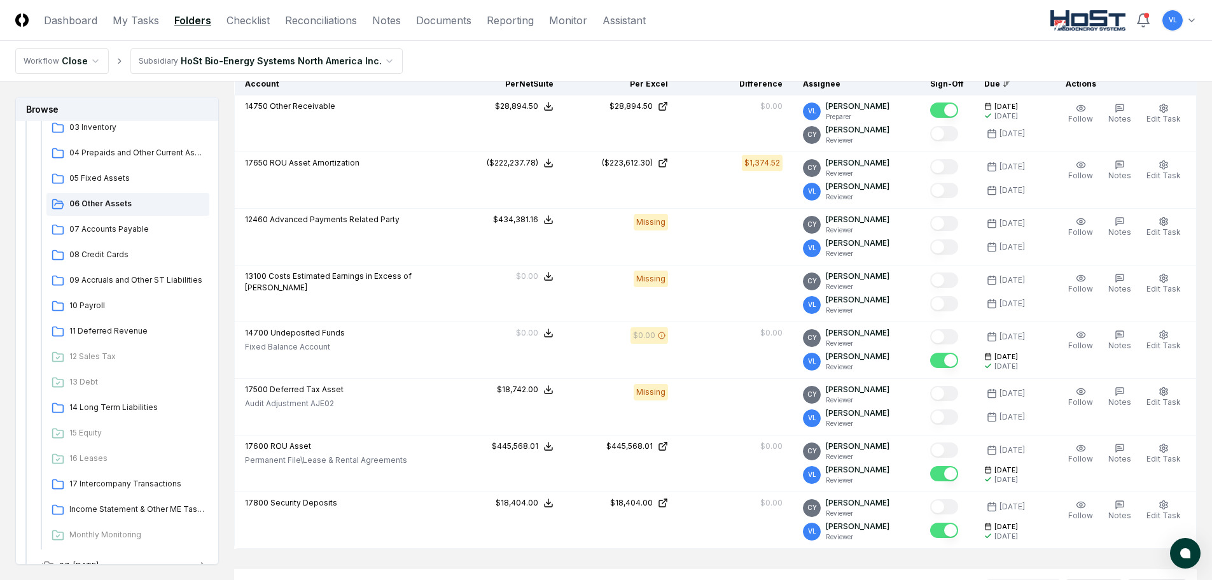
scroll to position [382, 0]
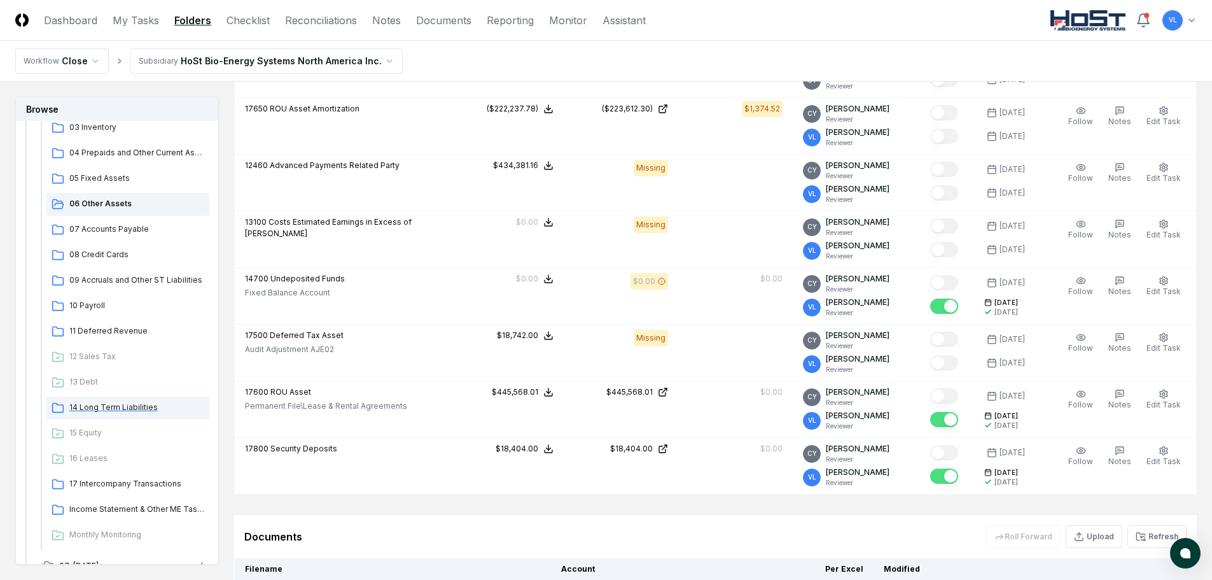
click at [133, 411] on span "14 Long Term Liabilities" at bounding box center [136, 407] width 135 height 11
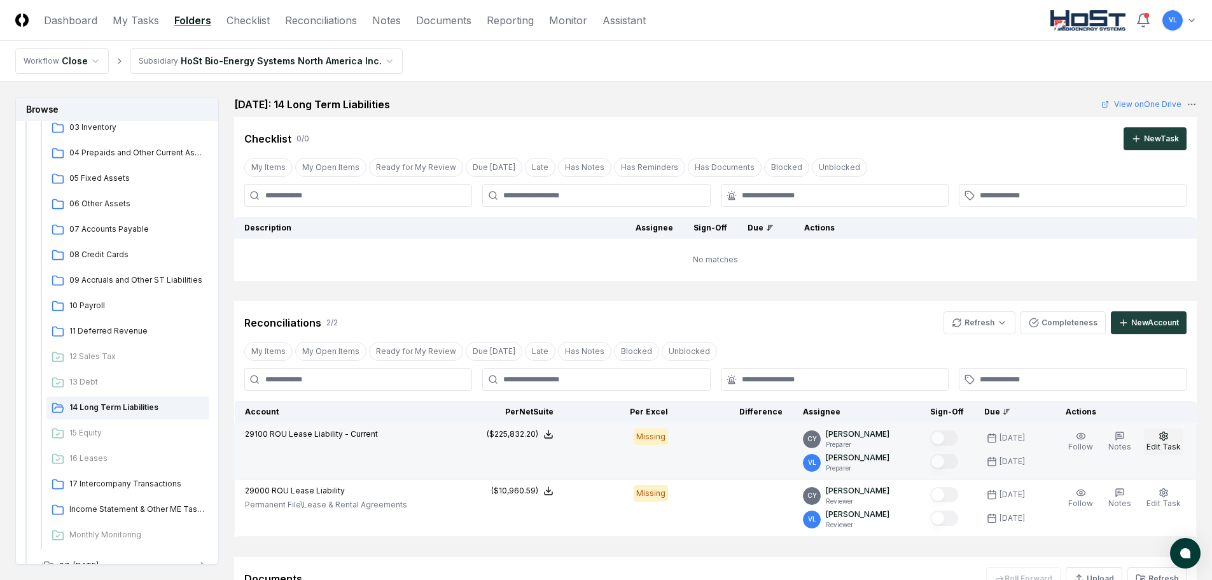
click at [1169, 435] on icon "button" at bounding box center [1164, 436] width 10 height 10
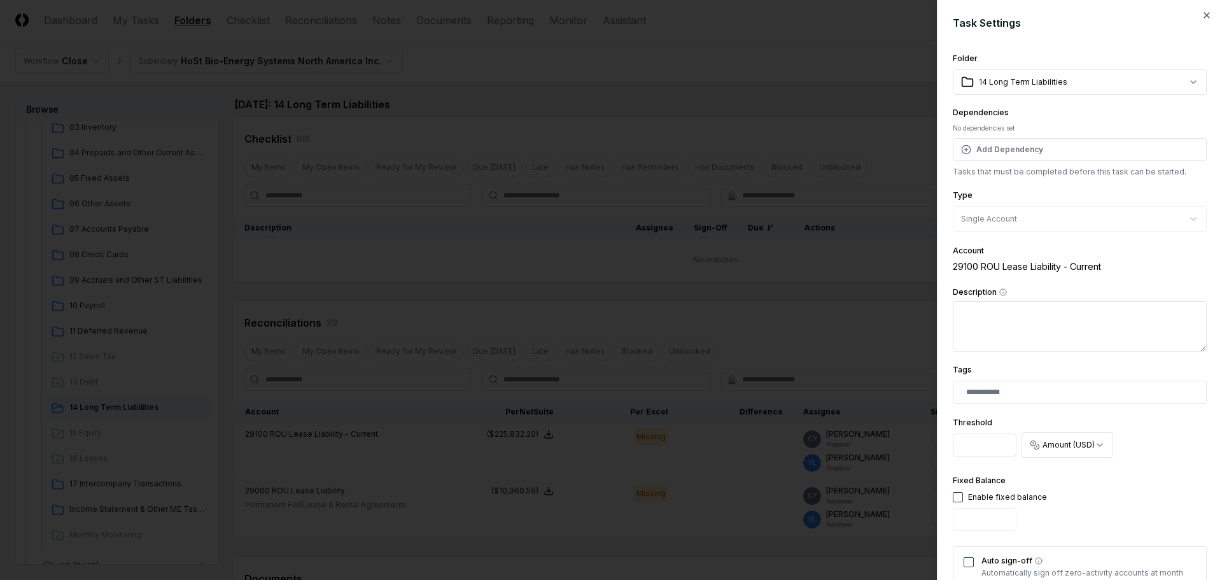
click at [1186, 80] on body "CloseCore Dashboard My Tasks Folders Checklist Reconciliations Notes Documents …" at bounding box center [606, 377] width 1212 height 755
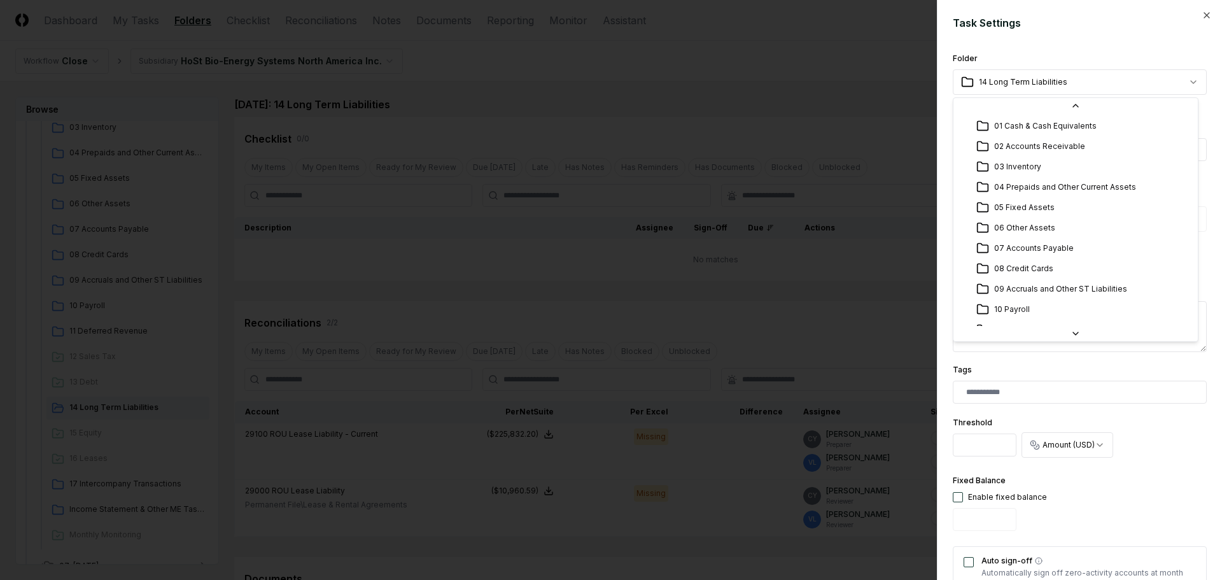
scroll to position [75, 0]
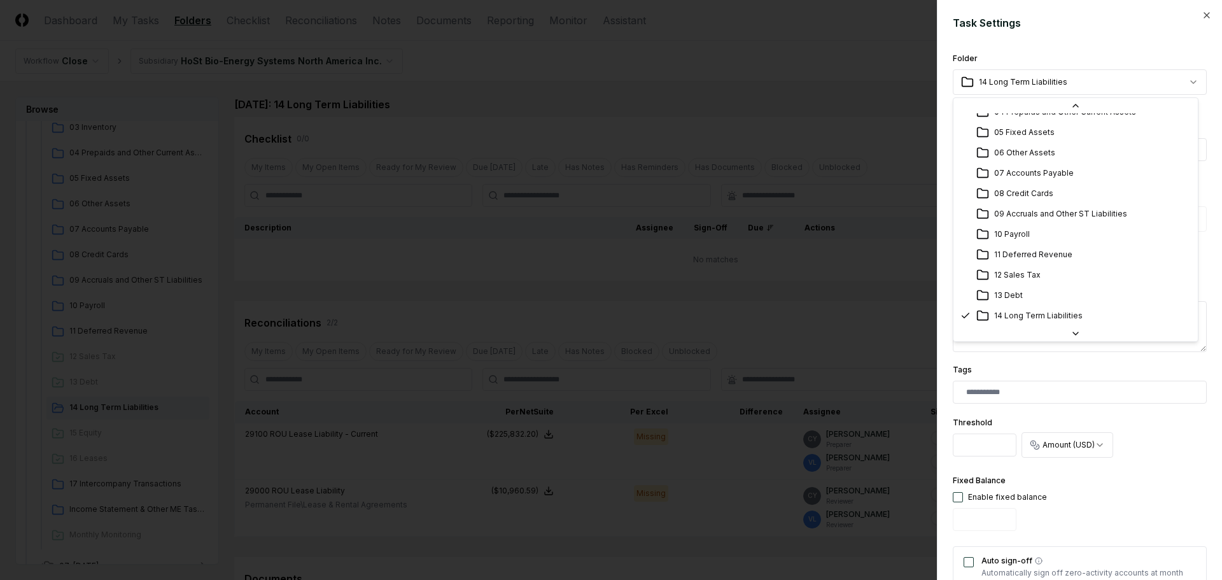
select select "**********"
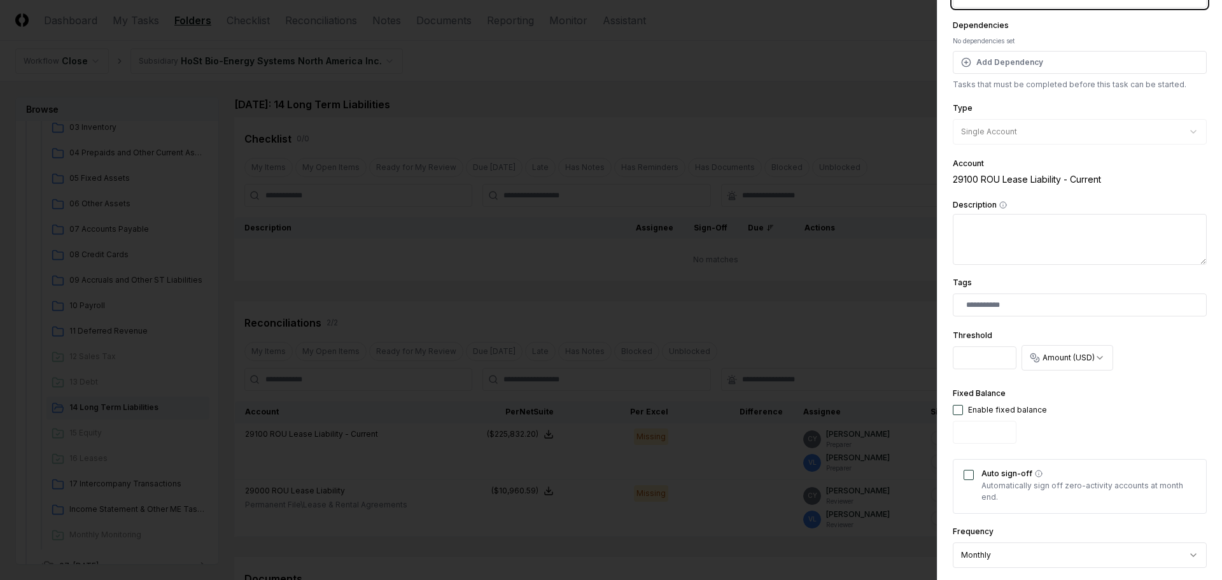
scroll to position [318, 0]
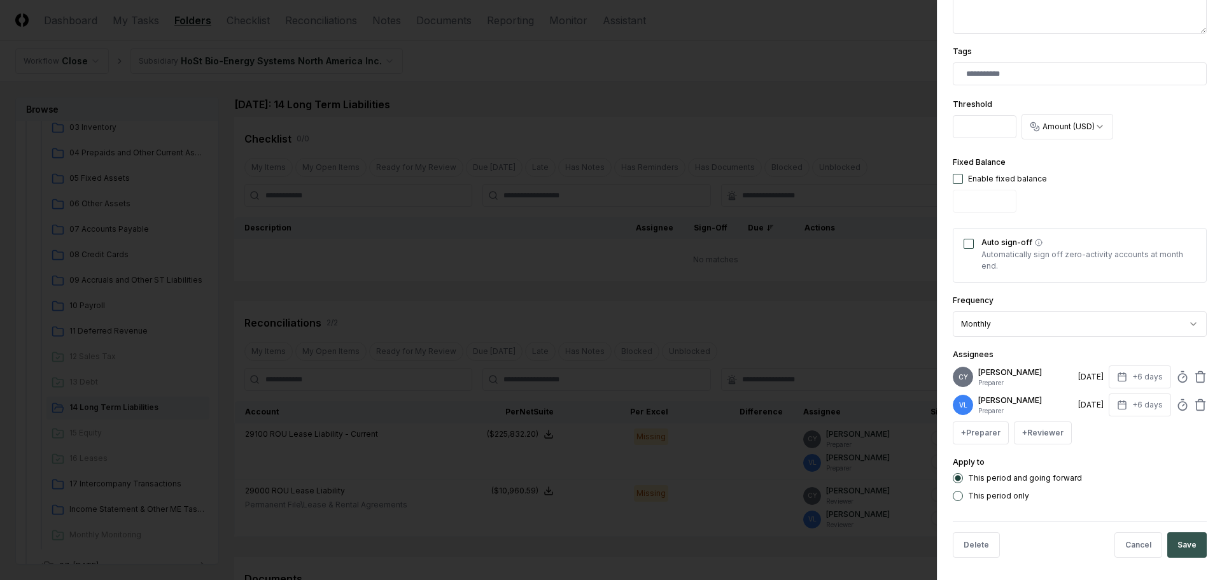
click at [1177, 542] on button "Save" at bounding box center [1186, 544] width 39 height 25
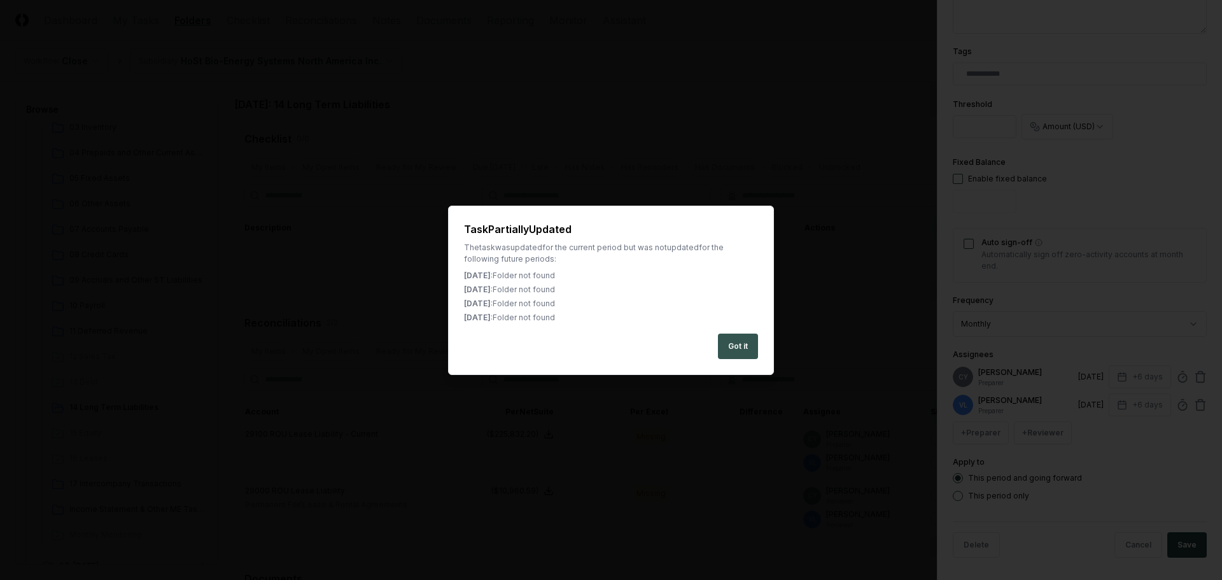
click at [747, 351] on button "Got it" at bounding box center [738, 346] width 40 height 25
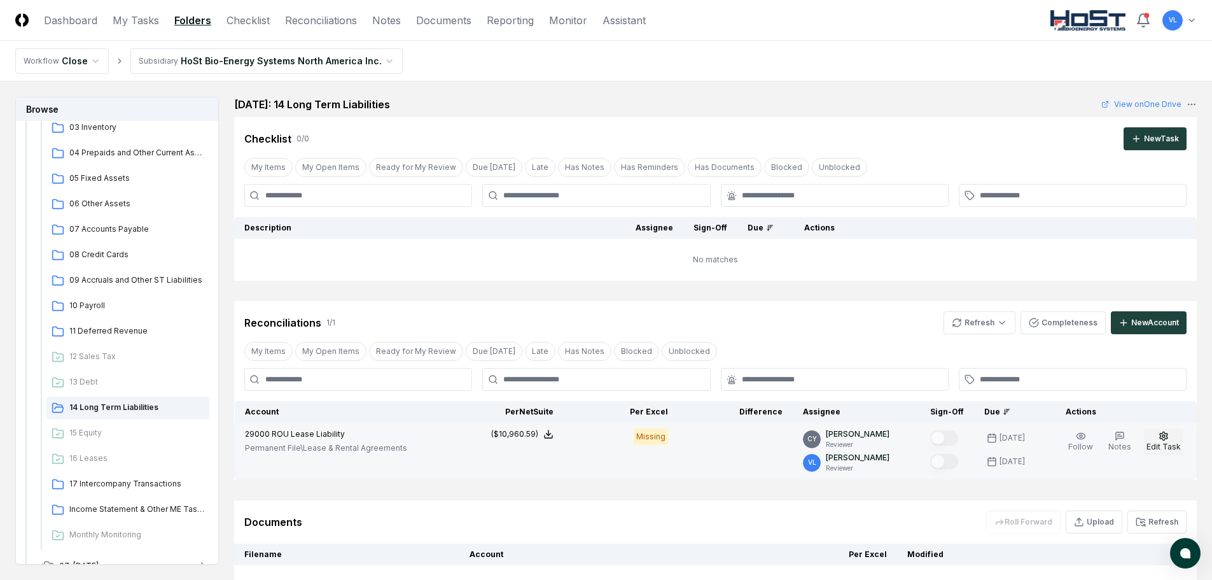
click at [1165, 440] on icon "button" at bounding box center [1164, 436] width 8 height 8
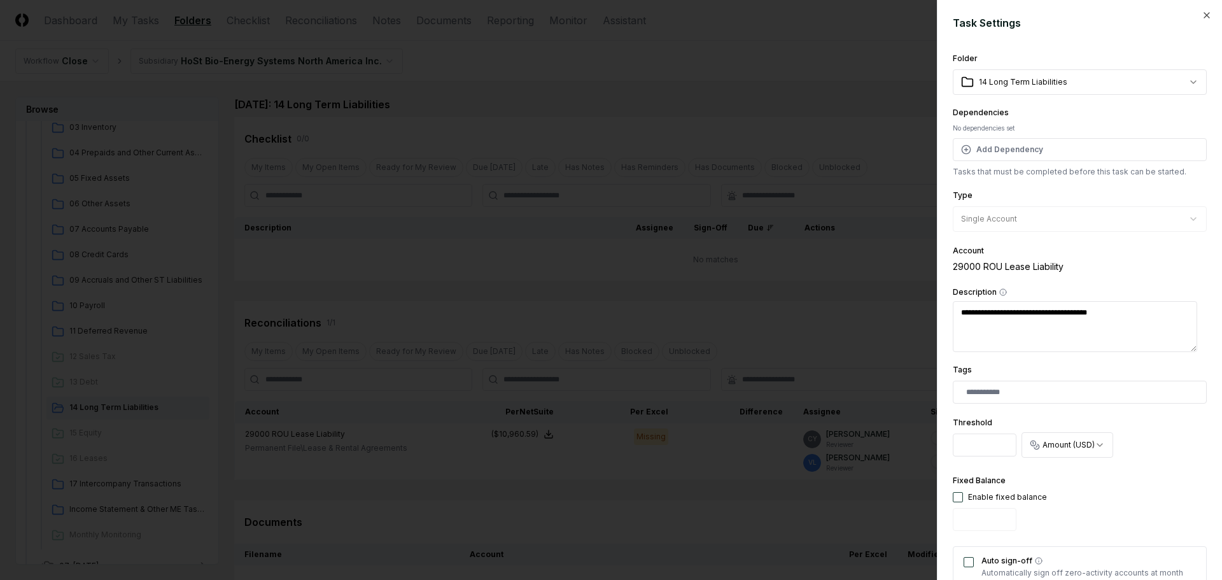
click at [1145, 87] on body "CloseCore Dashboard My Tasks Folders Checklist Reconciliations Notes Documents …" at bounding box center [606, 349] width 1212 height 699
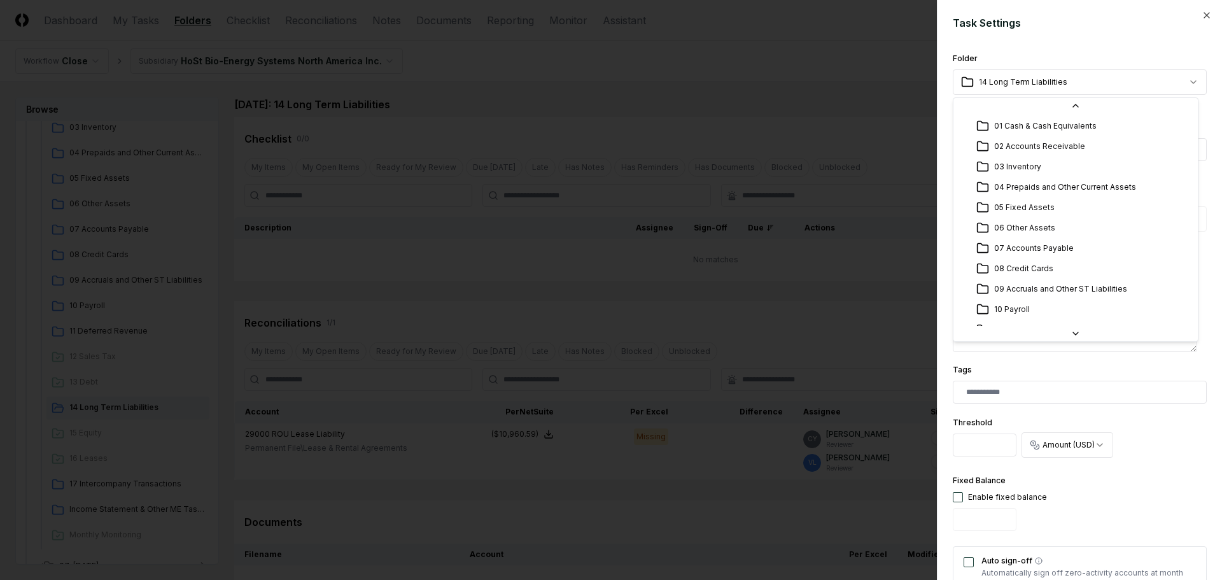
scroll to position [75, 0]
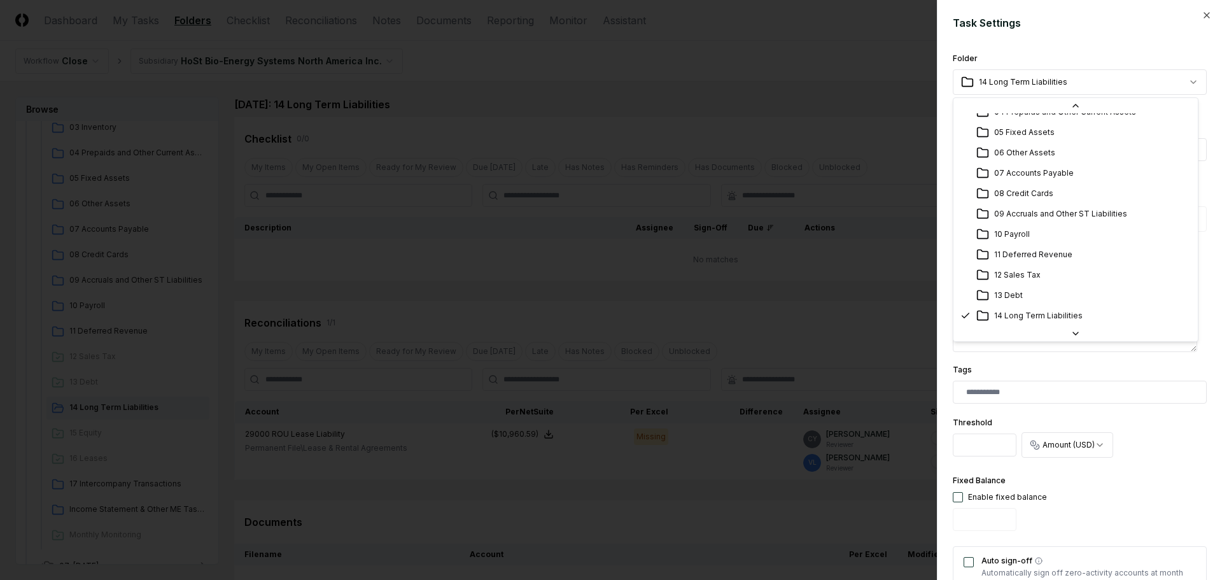
select select "**********"
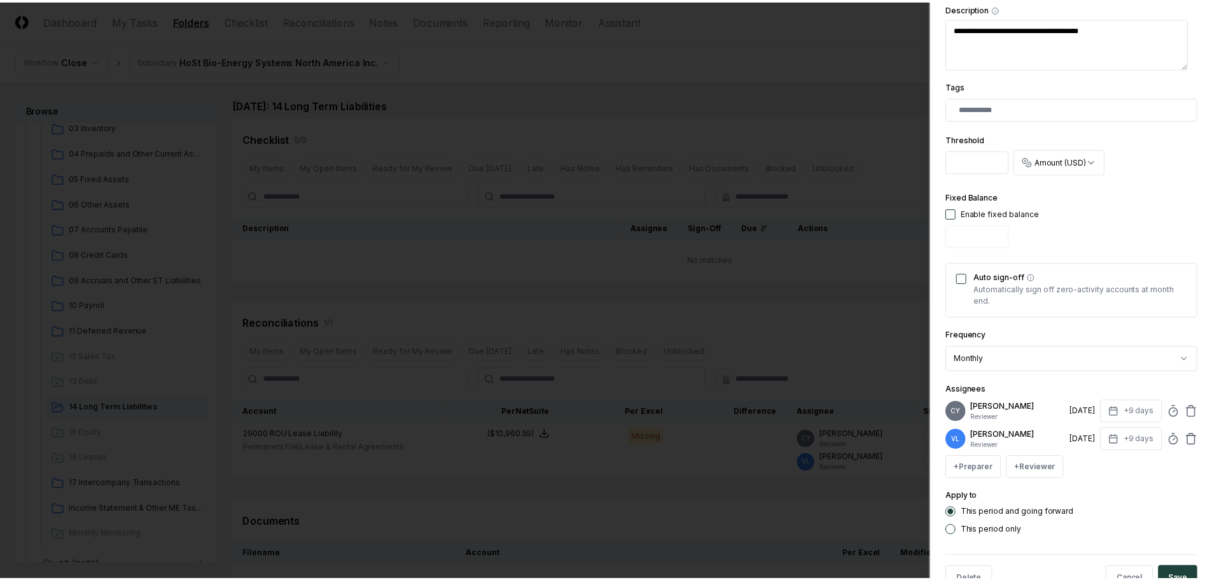
scroll to position [321, 0]
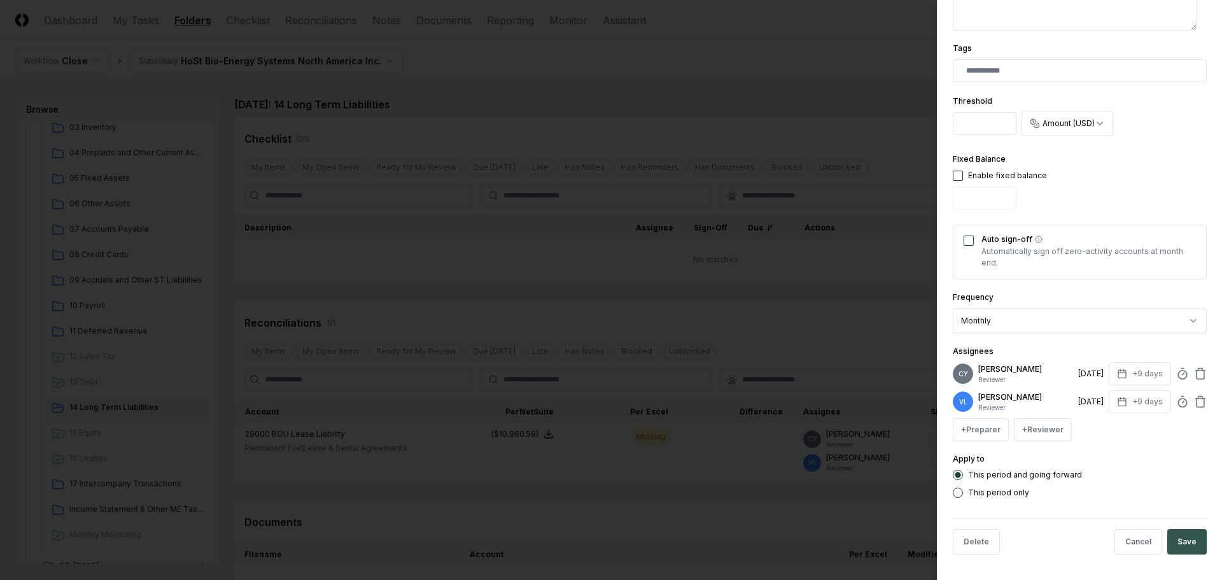
click at [1179, 537] on button "Save" at bounding box center [1186, 541] width 39 height 25
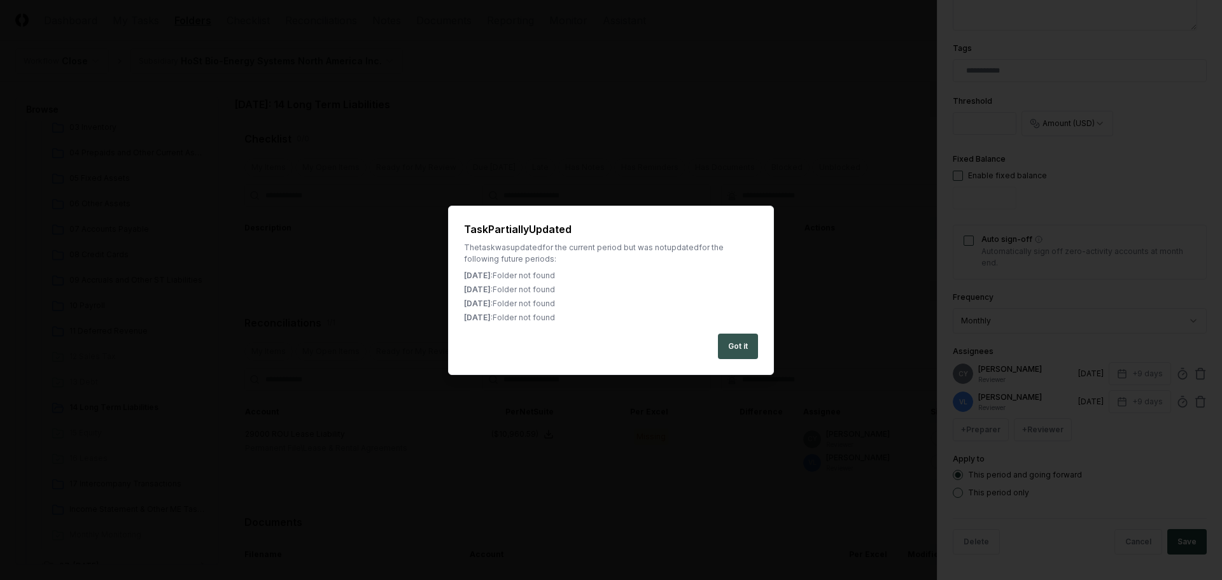
click at [741, 349] on button "Got it" at bounding box center [738, 346] width 40 height 25
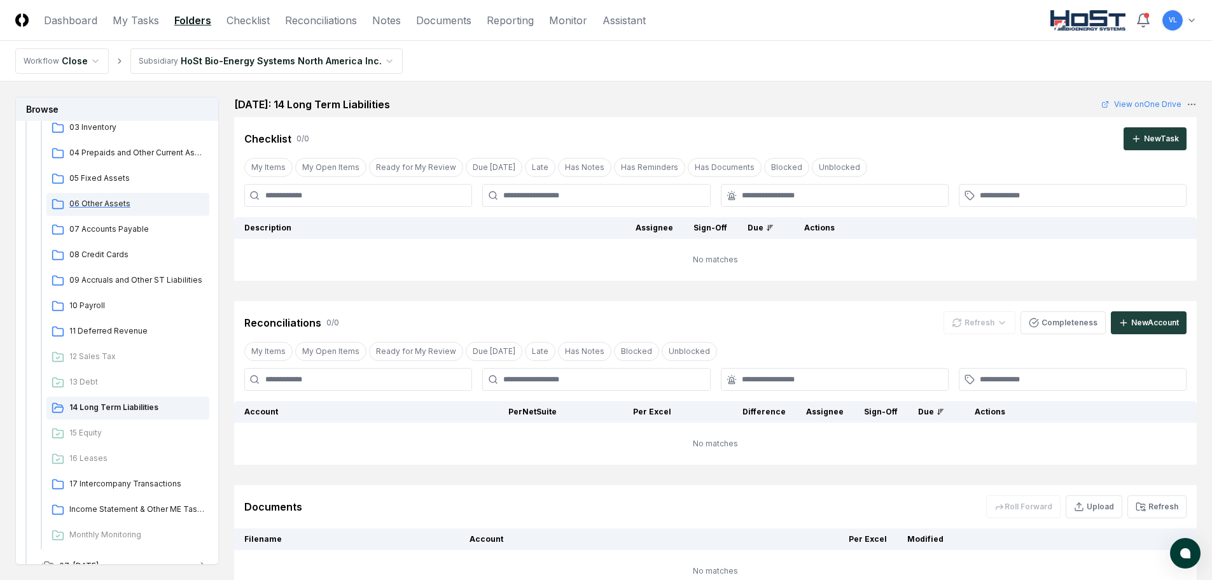
click at [104, 200] on span "06 Other Assets" at bounding box center [136, 203] width 135 height 11
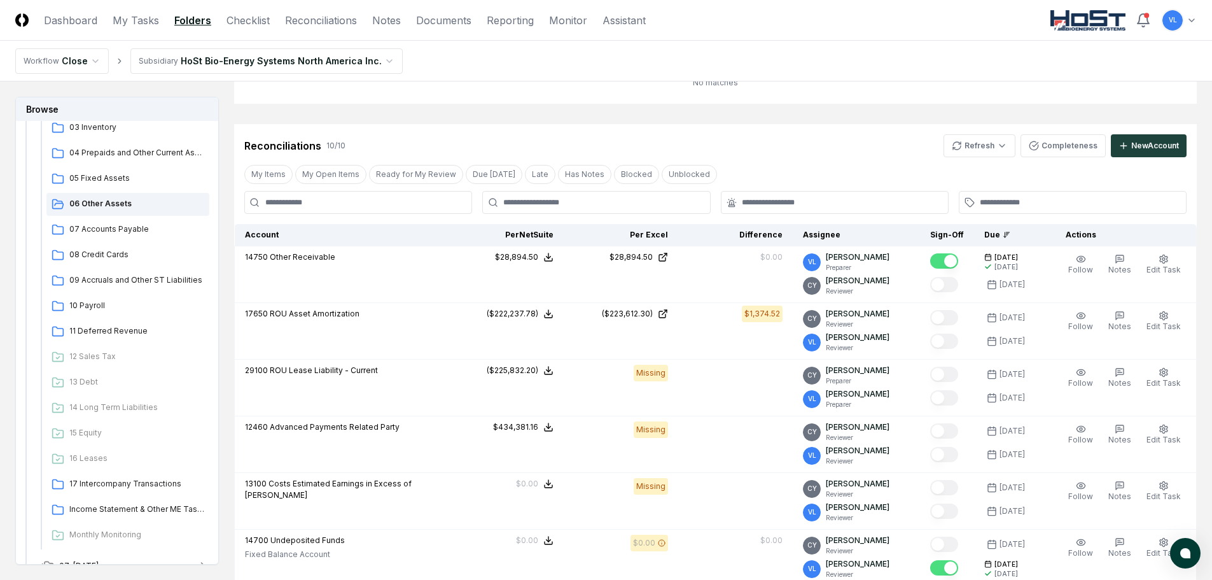
scroll to position [64, 0]
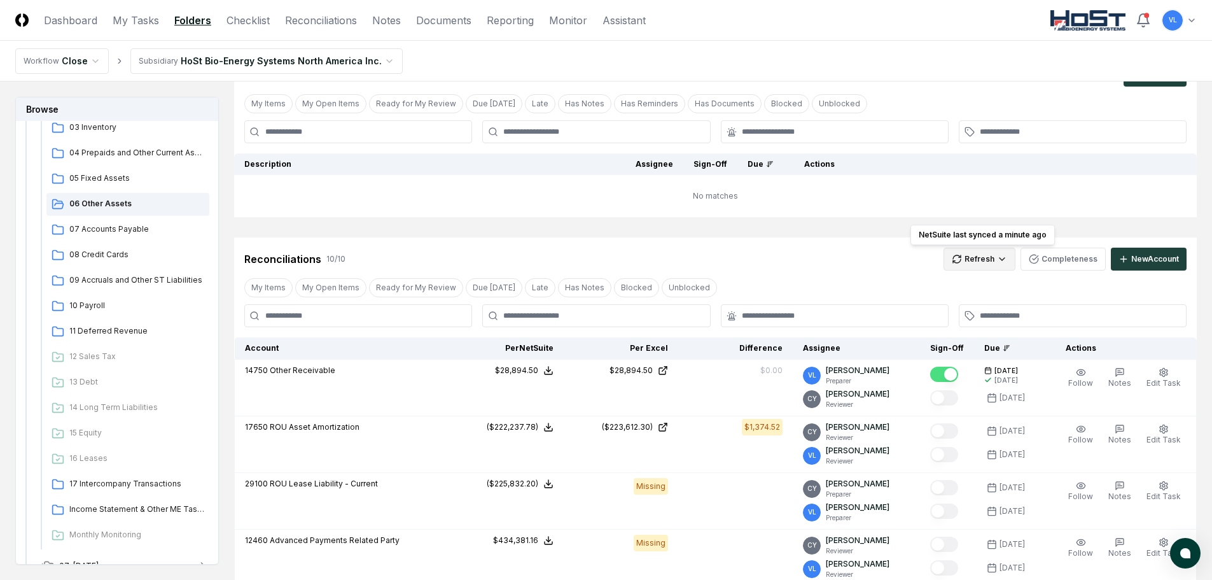
click at [981, 261] on html "CloseCore Dashboard My Tasks Folders Checklist Reconciliations Notes Documents …" at bounding box center [606, 570] width 1212 height 1268
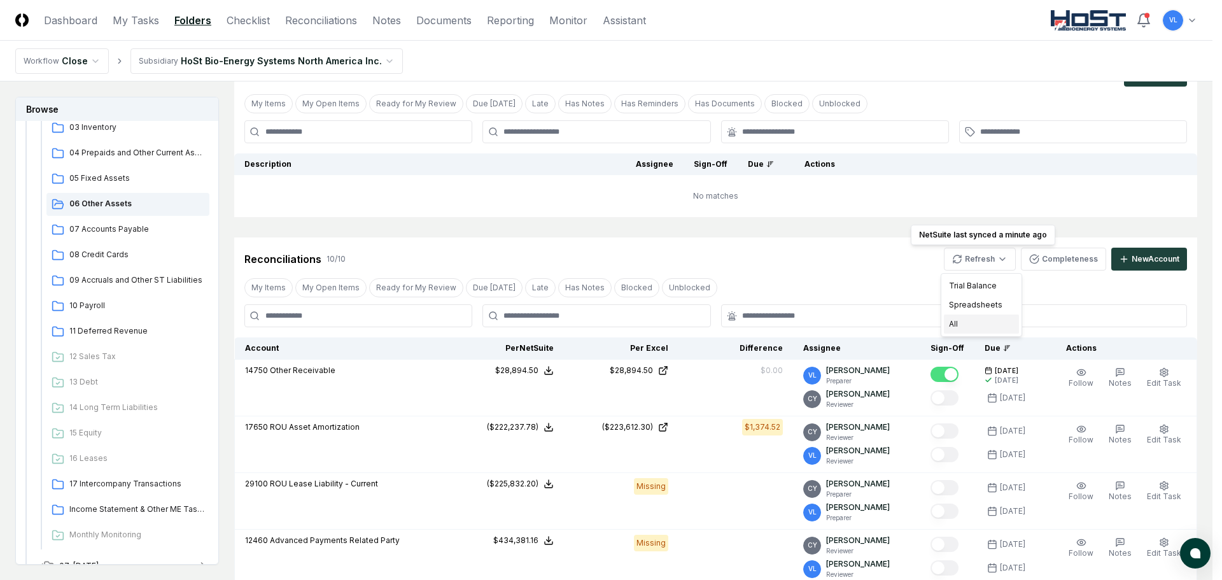
click at [973, 323] on div "All" at bounding box center [981, 323] width 75 height 19
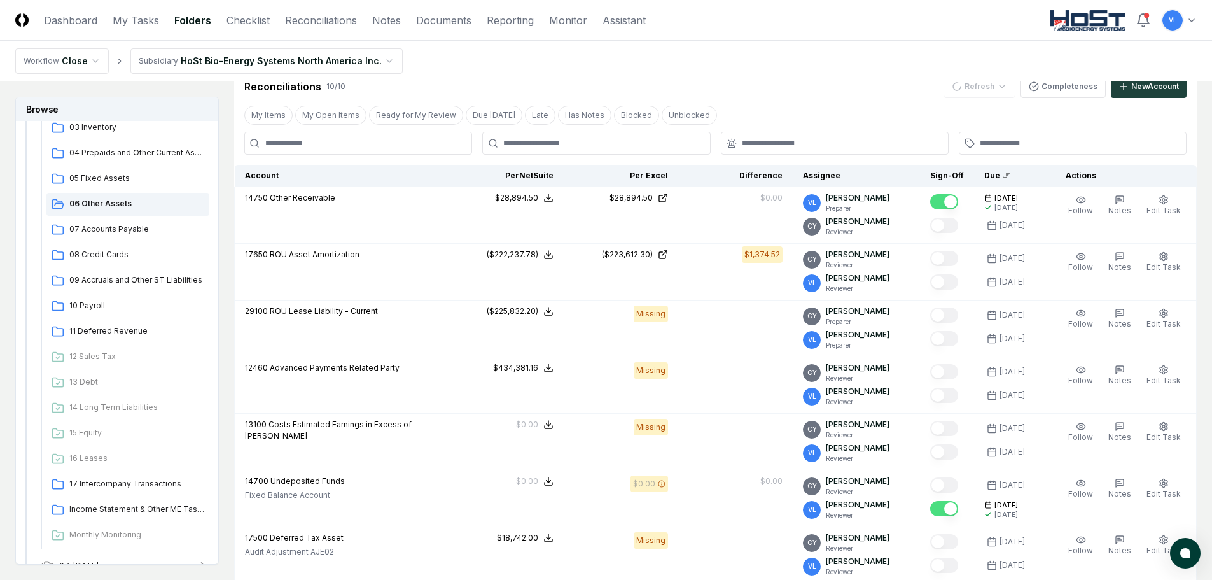
scroll to position [255, 0]
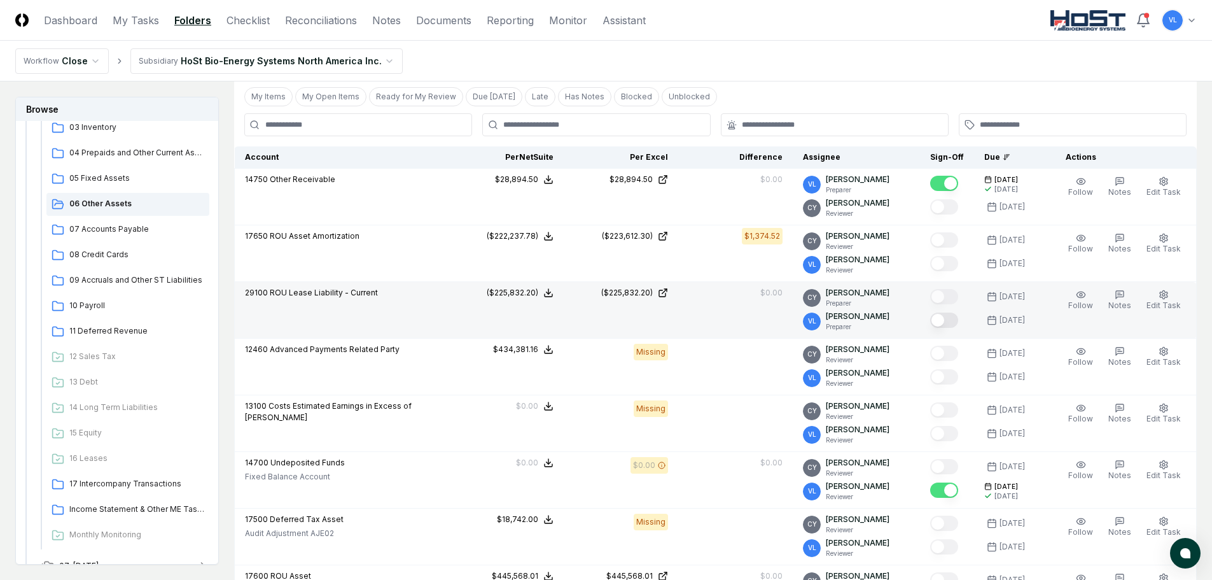
click at [946, 322] on button "Mark complete" at bounding box center [945, 320] width 28 height 15
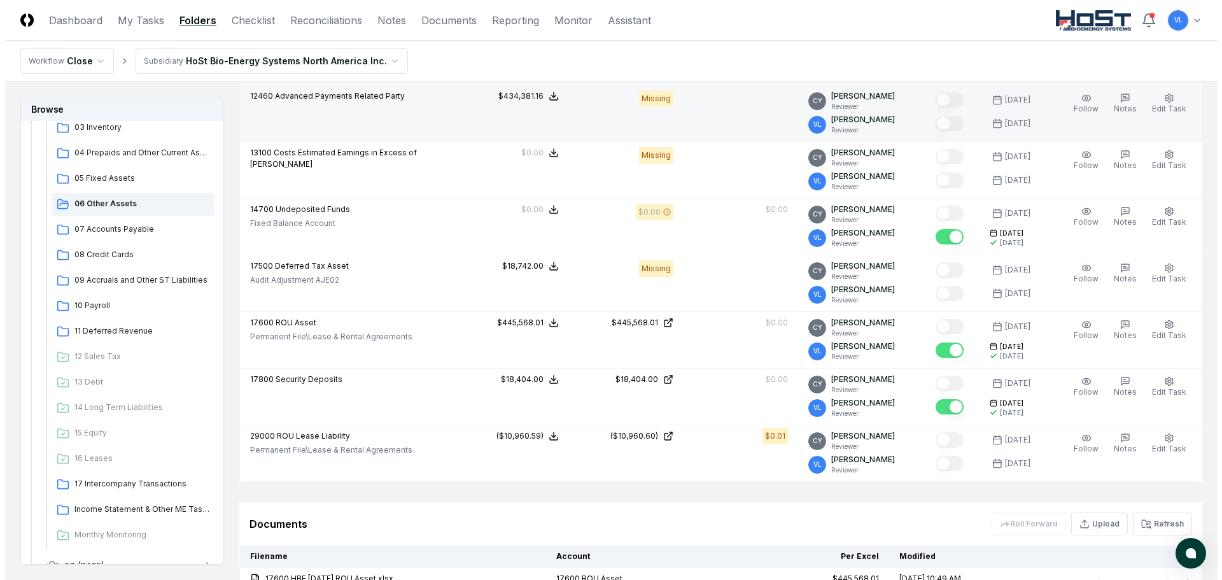
scroll to position [509, 0]
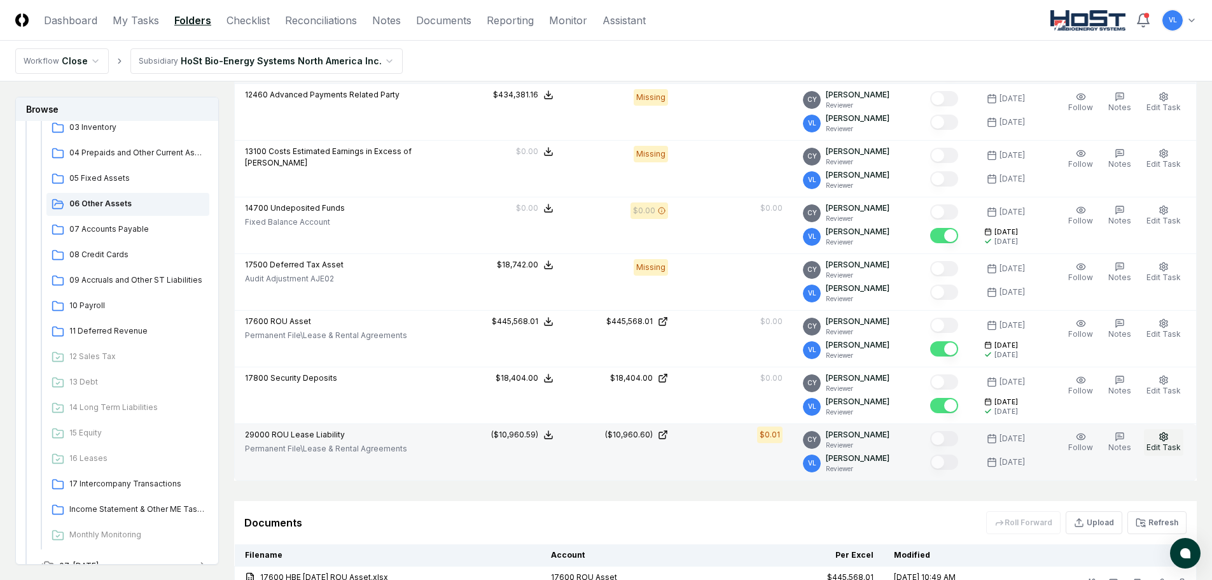
click at [1168, 435] on icon "button" at bounding box center [1164, 436] width 8 height 8
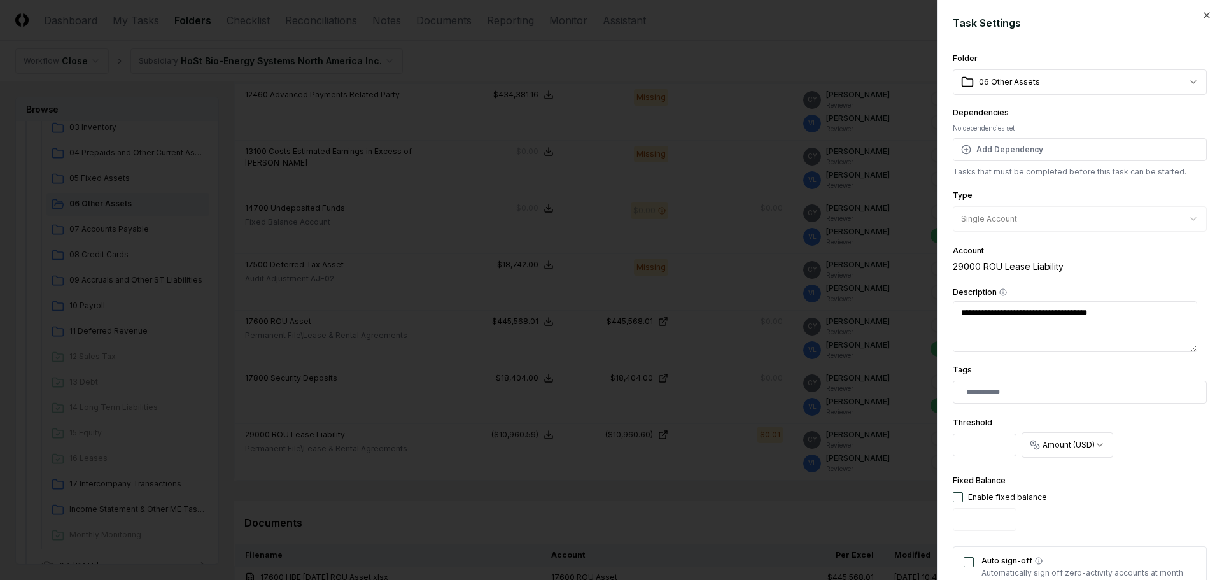
click at [992, 443] on input "*" at bounding box center [985, 444] width 64 height 23
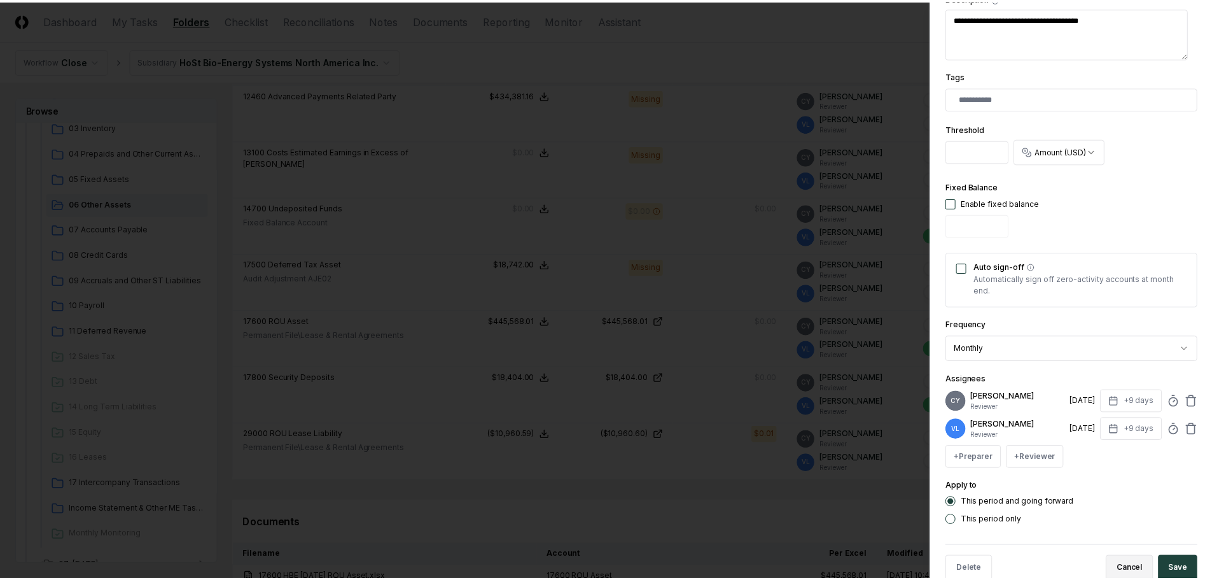
scroll to position [321, 0]
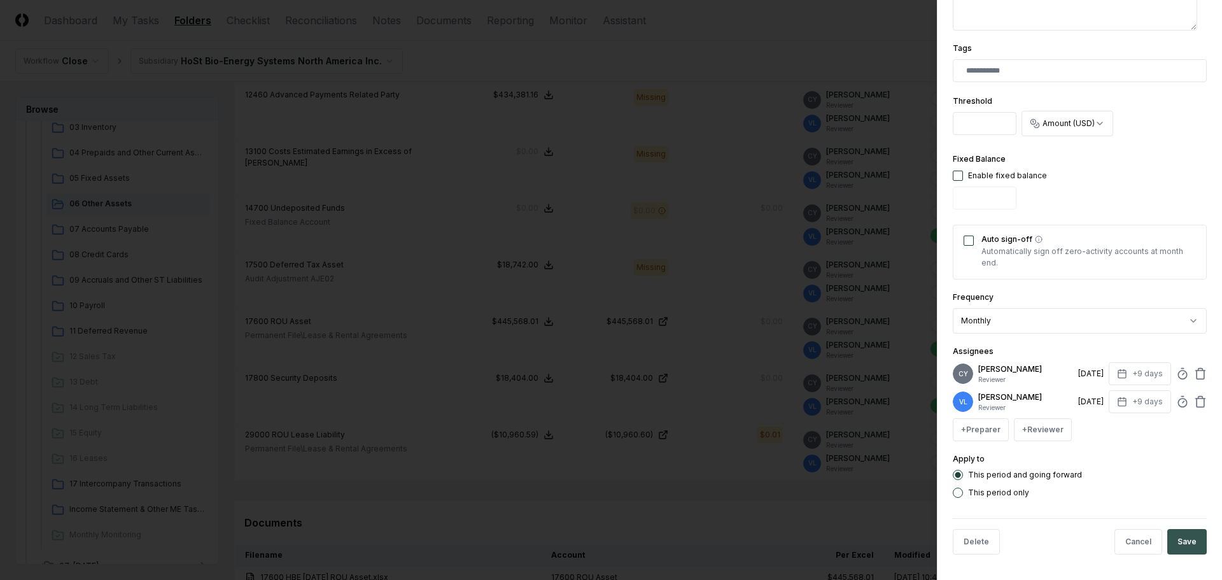
type input "****"
click at [1190, 545] on button "Save" at bounding box center [1186, 541] width 39 height 25
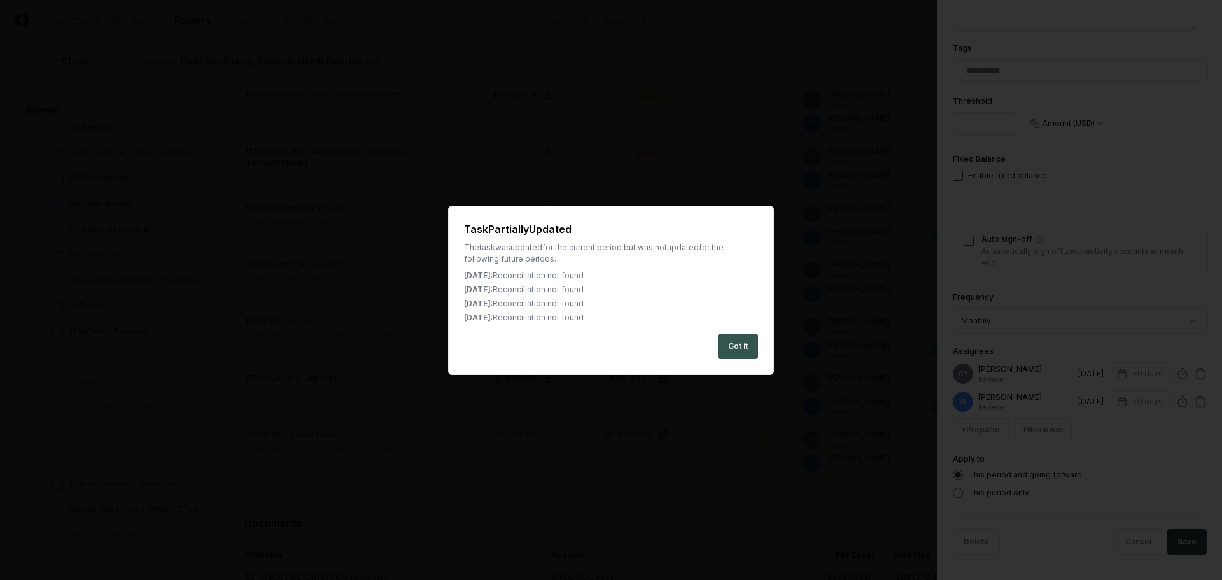
click at [734, 350] on button "Got it" at bounding box center [738, 346] width 40 height 25
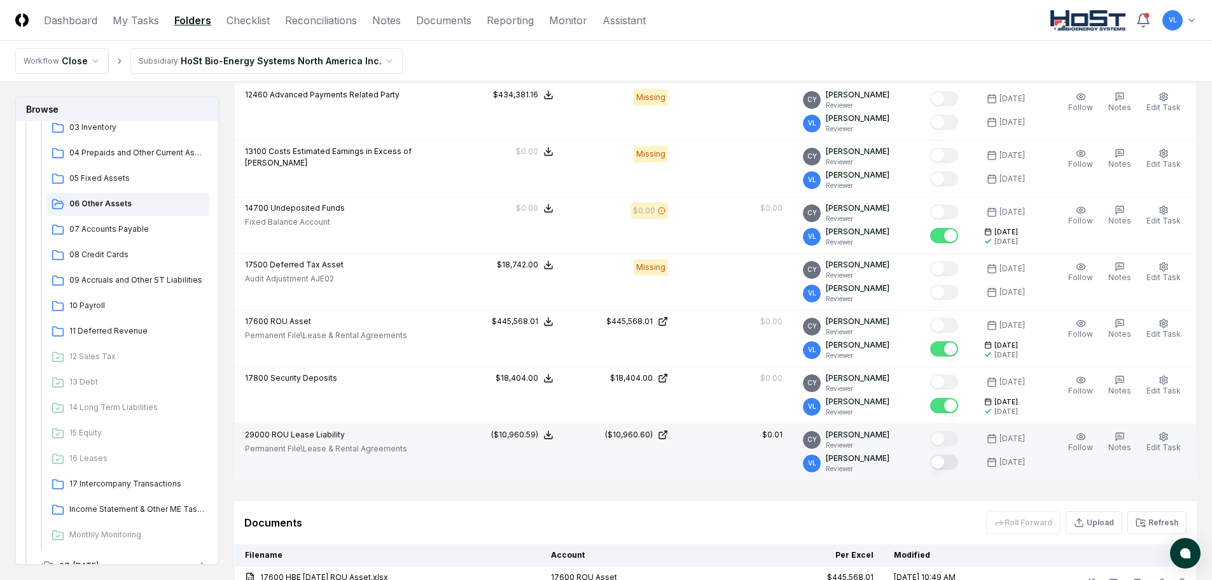
click at [947, 462] on button "Mark complete" at bounding box center [945, 461] width 28 height 15
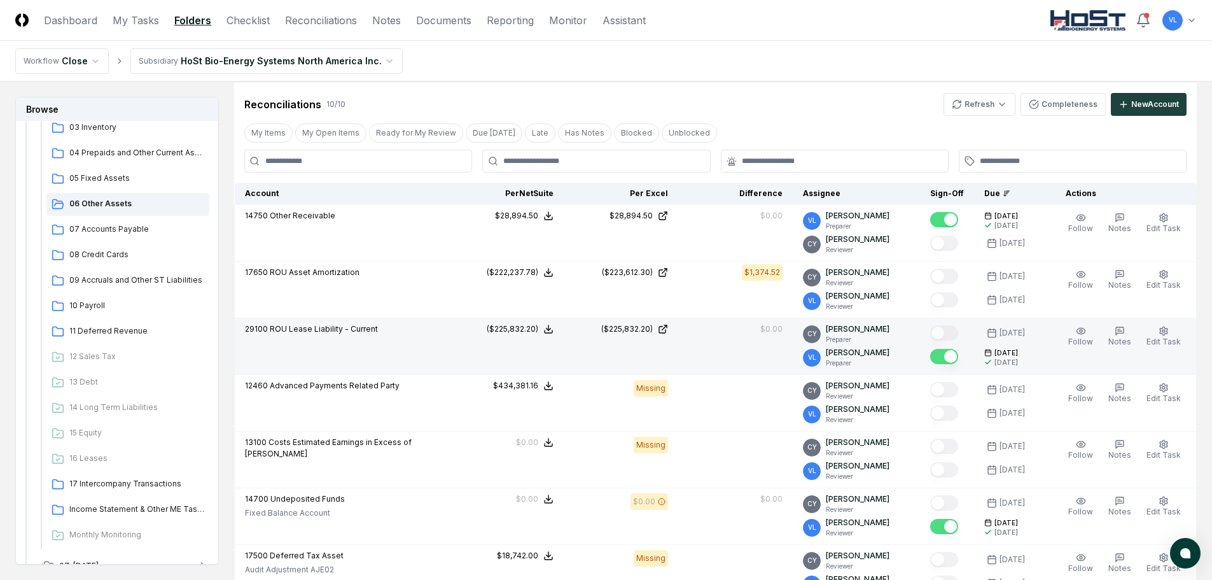
scroll to position [191, 0]
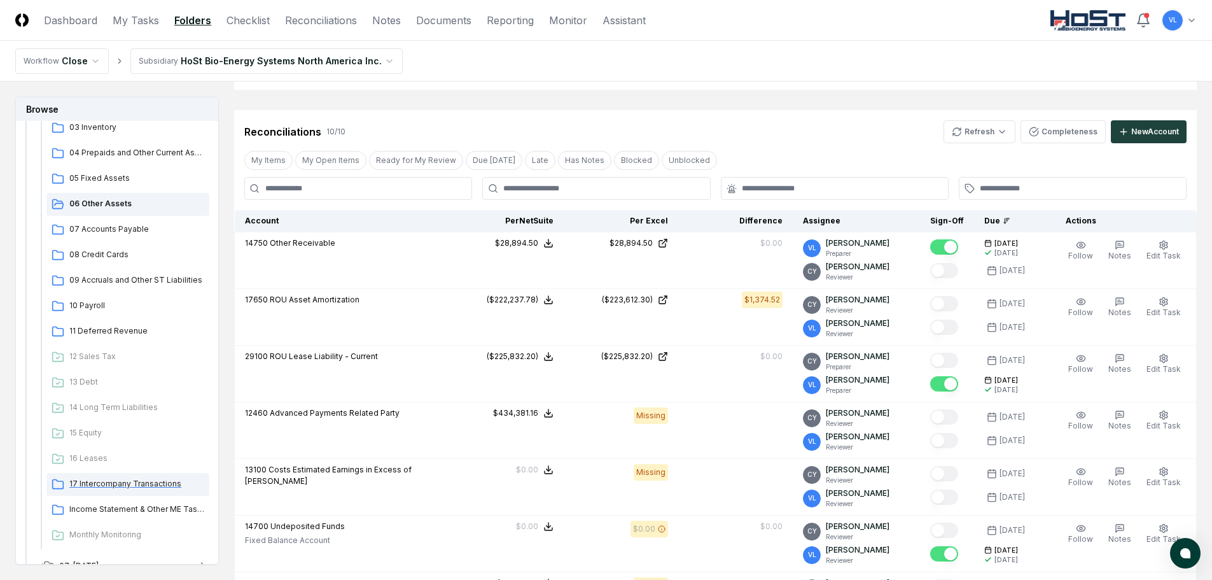
click at [123, 479] on span "17 Intercompany Transactions" at bounding box center [136, 483] width 135 height 11
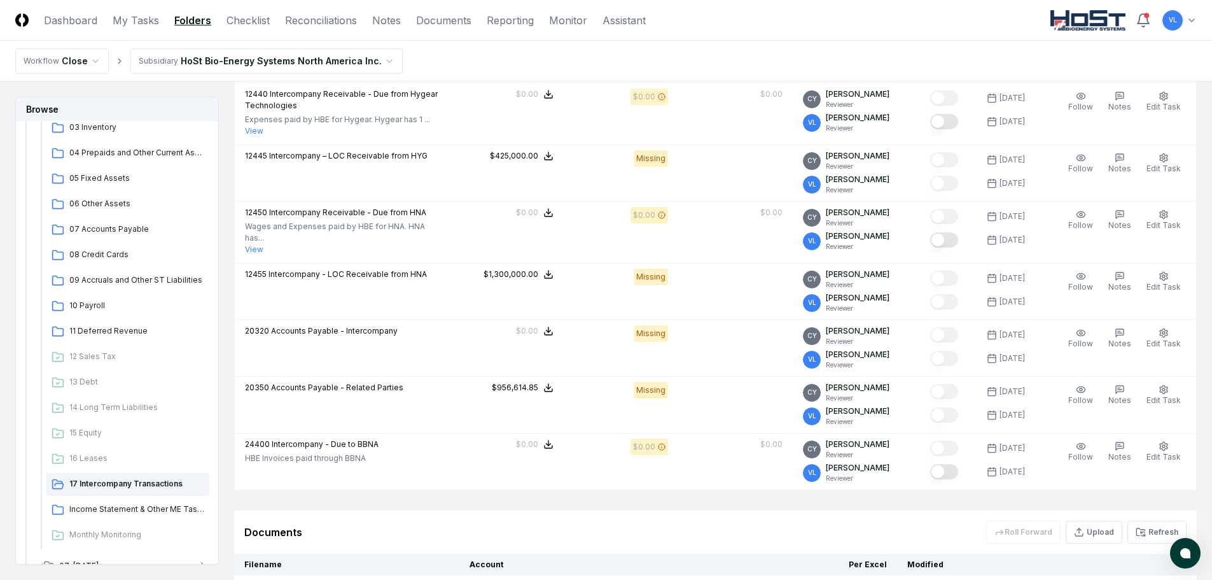
scroll to position [636, 0]
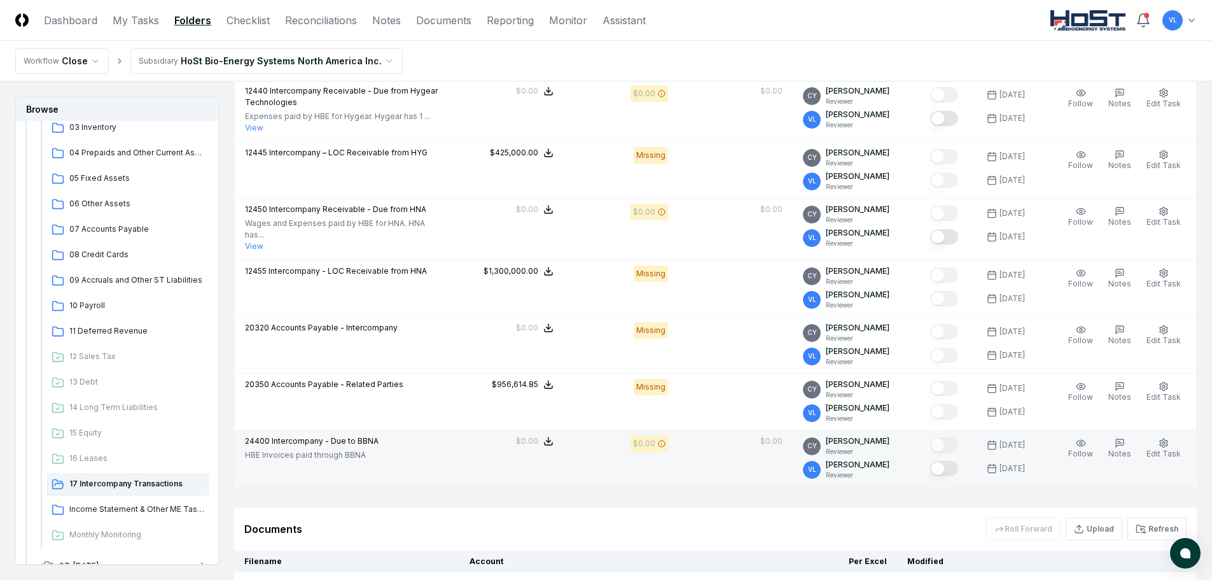
click at [946, 461] on button "Mark complete" at bounding box center [945, 468] width 28 height 15
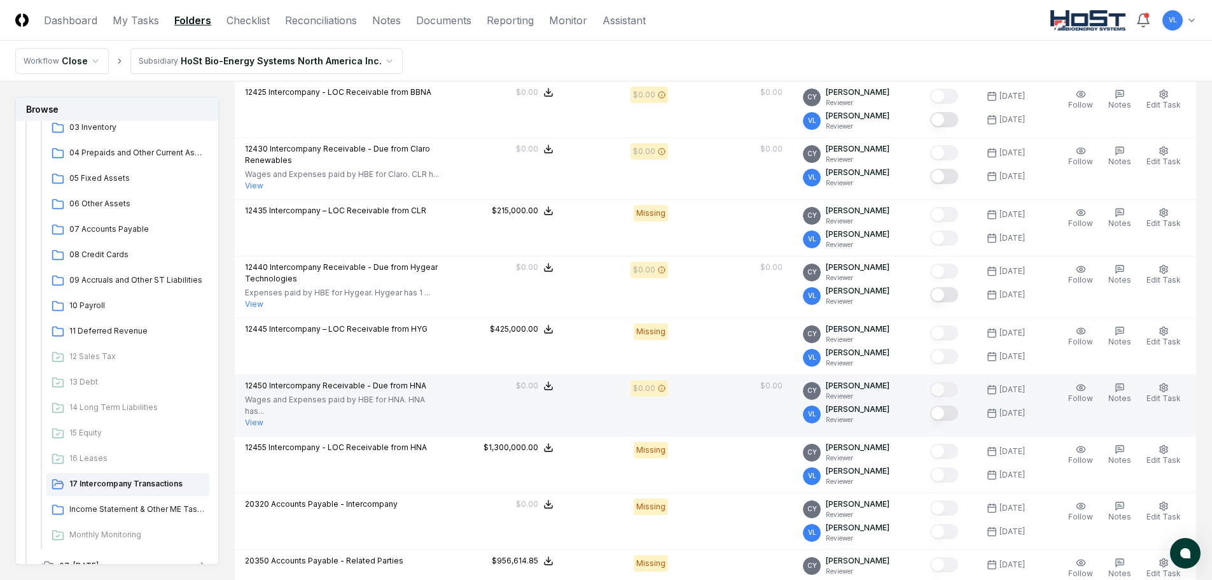
scroll to position [446, 0]
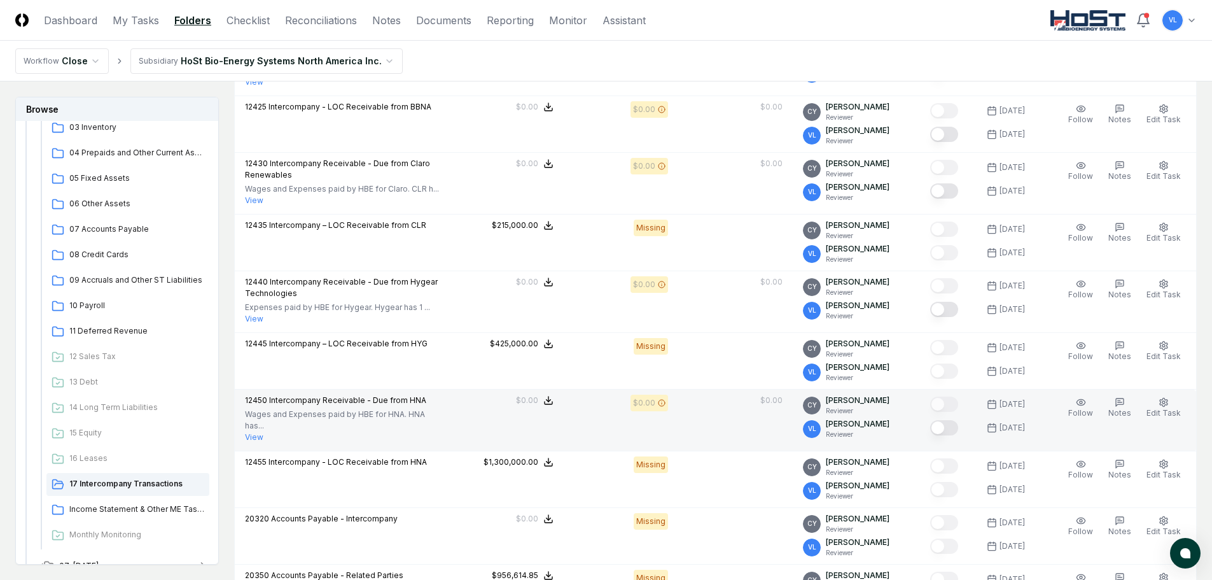
click at [955, 421] on button "Mark complete" at bounding box center [945, 427] width 28 height 15
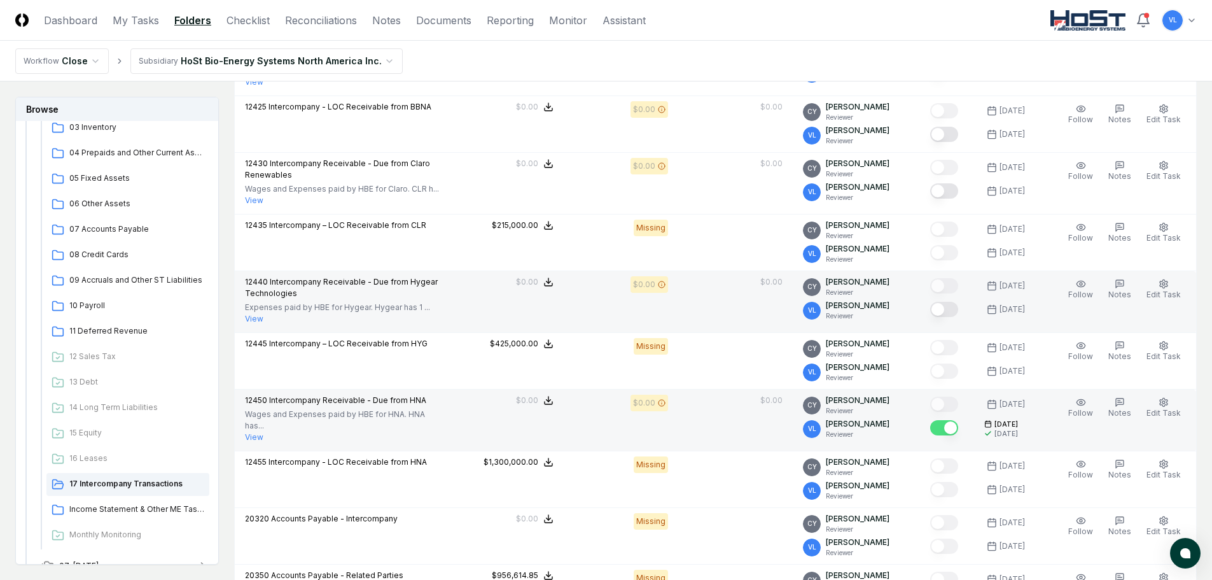
click at [954, 302] on button "Mark complete" at bounding box center [945, 309] width 28 height 15
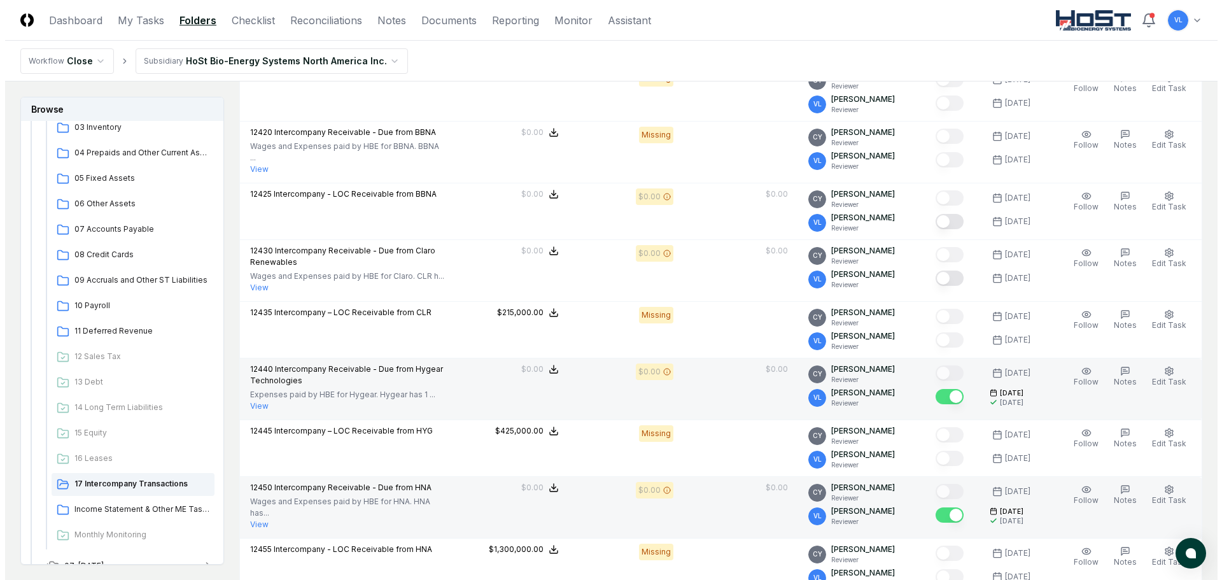
scroll to position [318, 0]
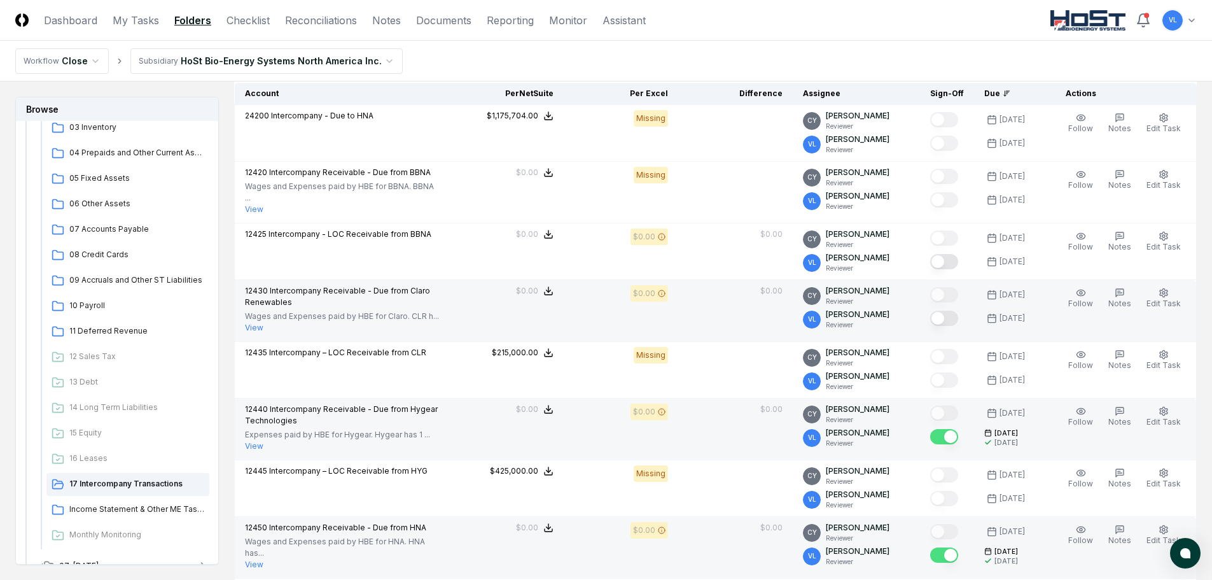
click at [953, 312] on button "Mark complete" at bounding box center [945, 318] width 28 height 15
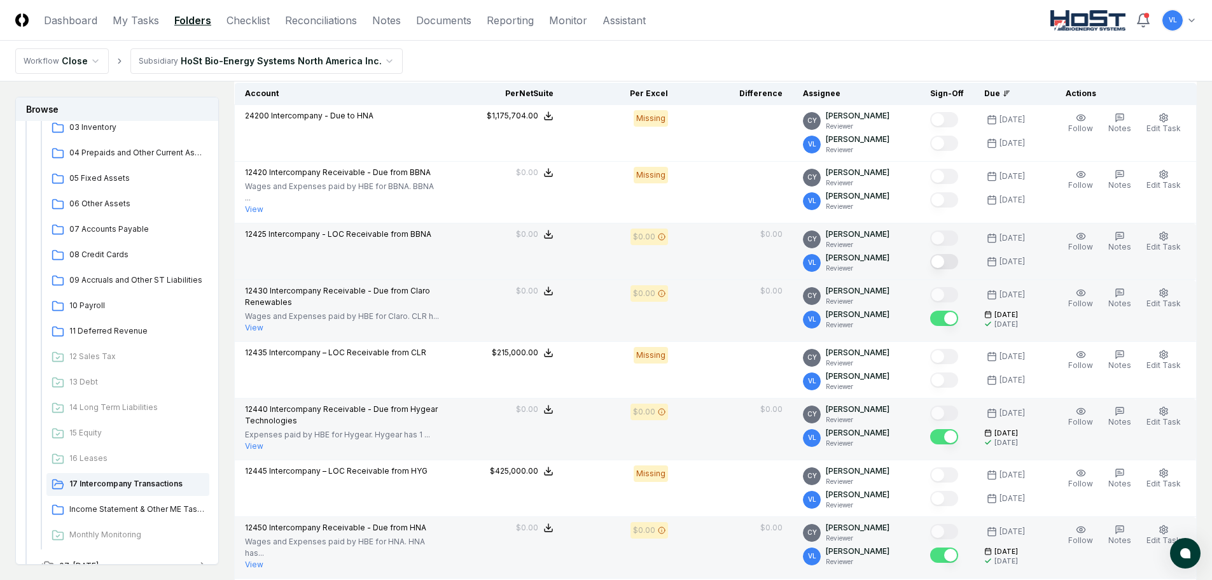
click at [952, 258] on button "Mark complete" at bounding box center [945, 261] width 28 height 15
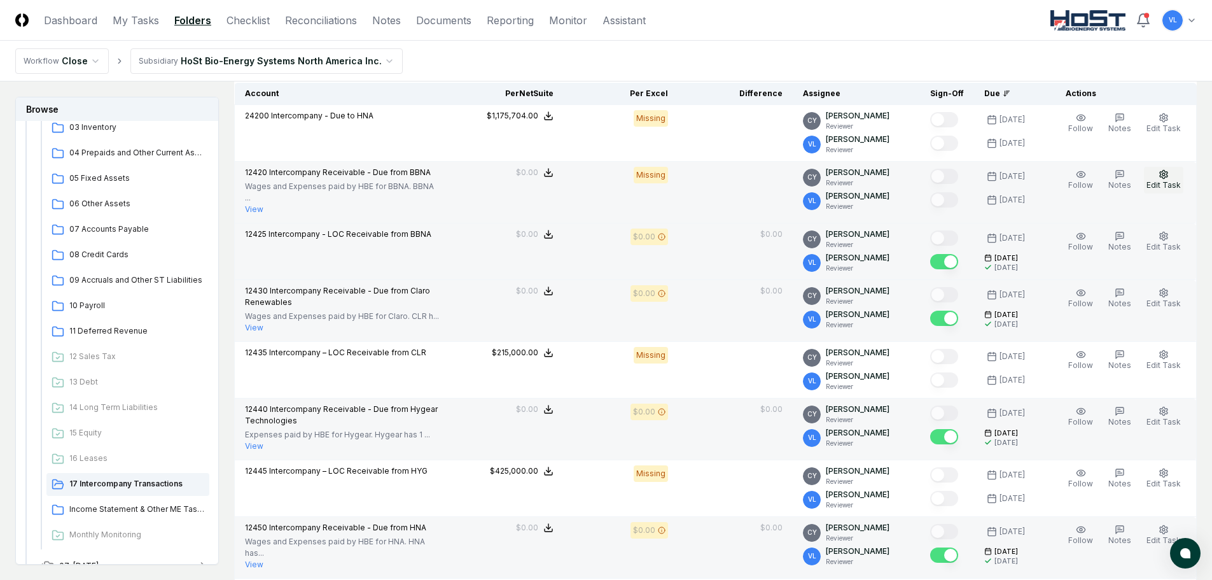
click at [1169, 178] on icon "button" at bounding box center [1164, 174] width 10 height 10
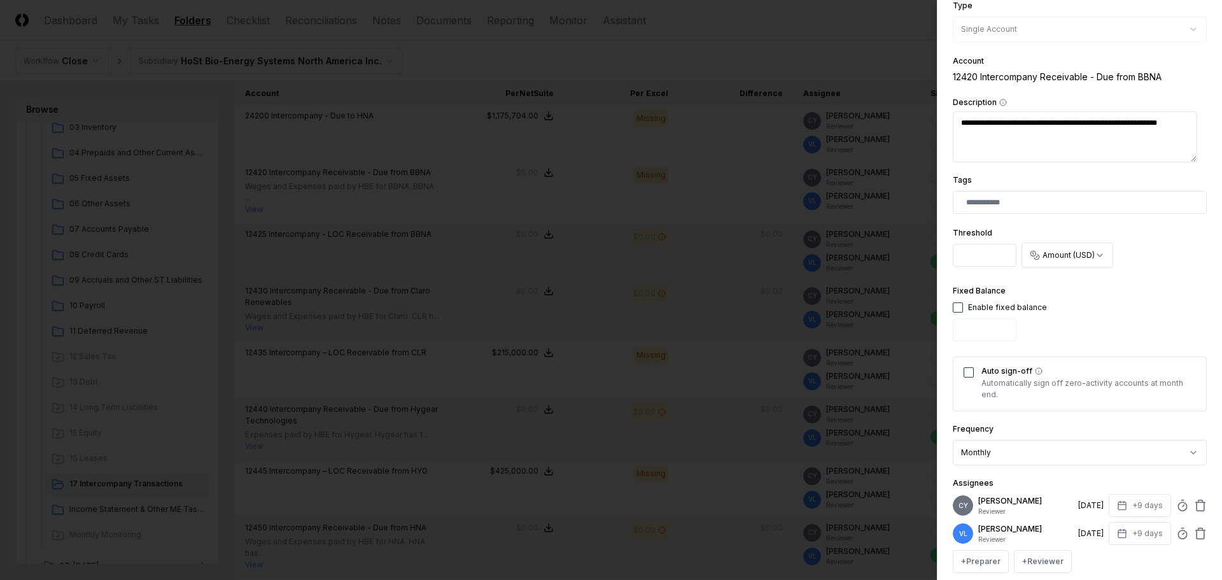
scroll to position [191, 0]
click at [960, 307] on button "button" at bounding box center [958, 306] width 10 height 10
type input "*"
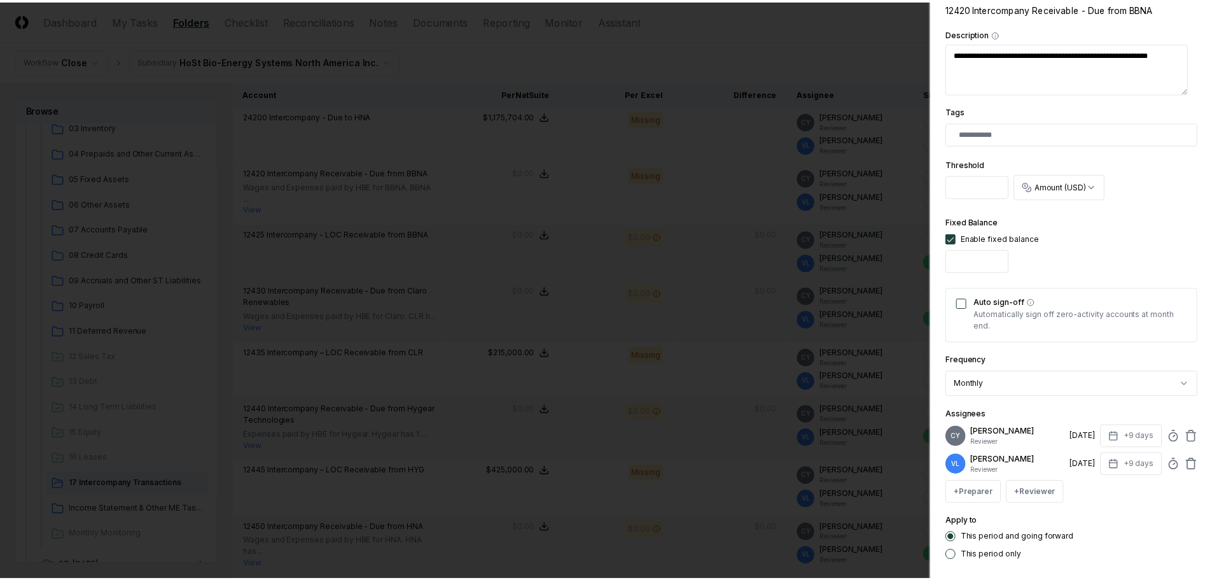
scroll to position [321, 0]
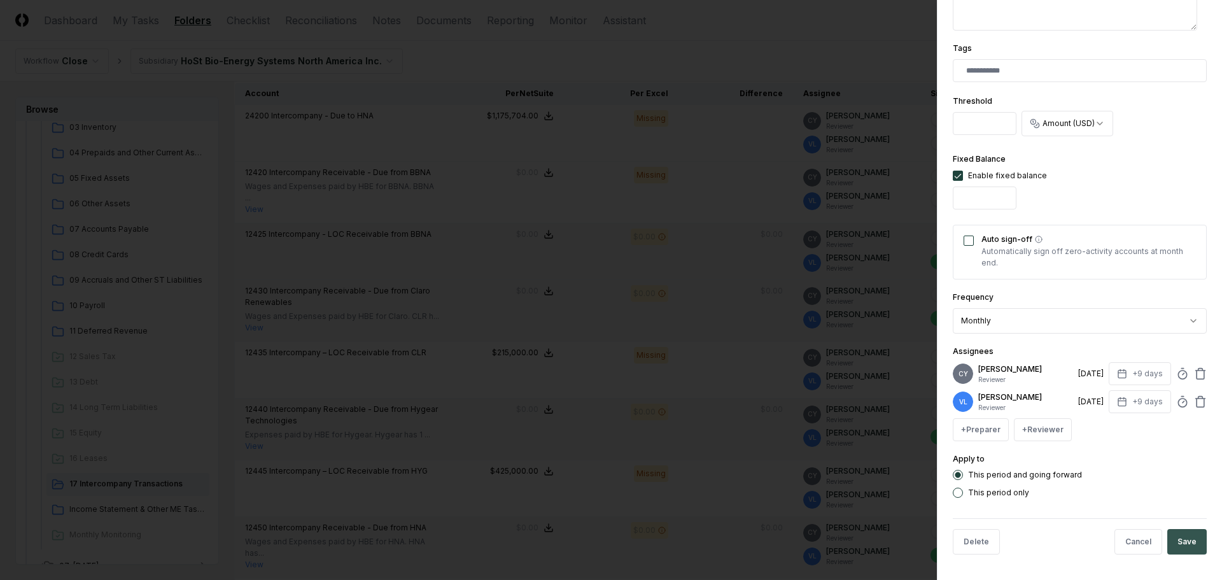
click at [1176, 538] on button "Save" at bounding box center [1186, 541] width 39 height 25
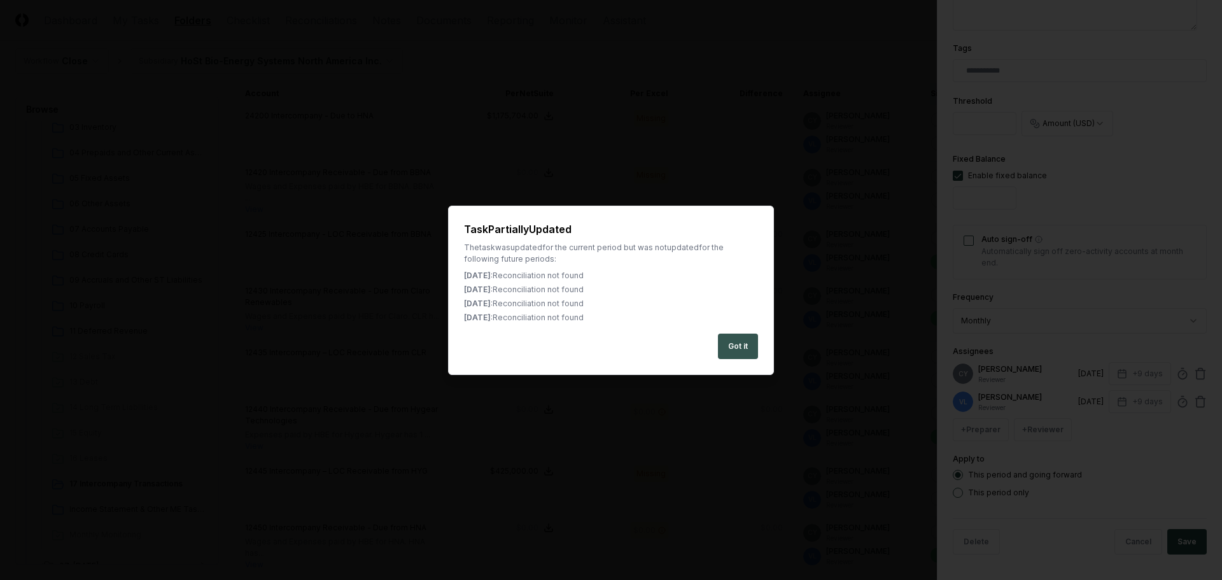
click at [739, 344] on button "Got it" at bounding box center [738, 346] width 40 height 25
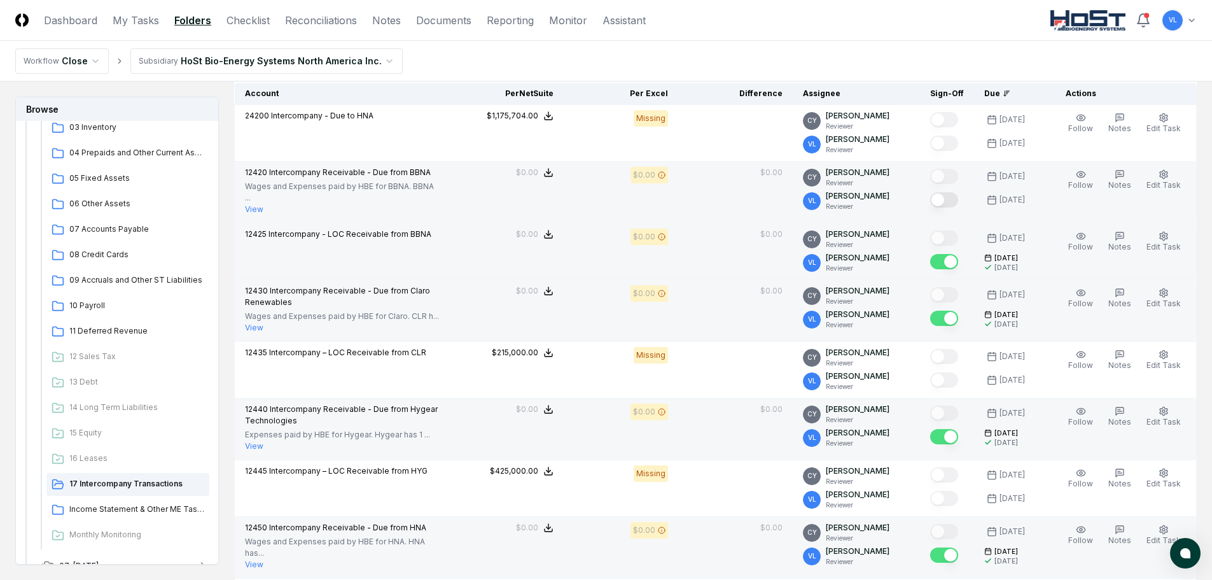
click at [950, 200] on button "Mark complete" at bounding box center [945, 199] width 28 height 15
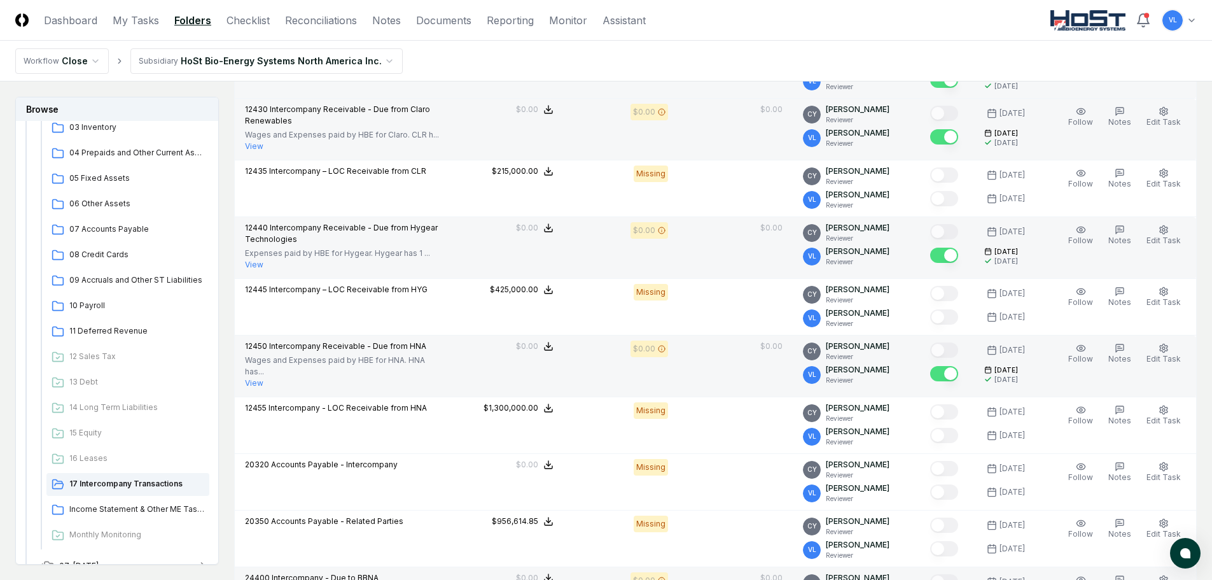
scroll to position [573, 0]
